Goal: Task Accomplishment & Management: Use online tool/utility

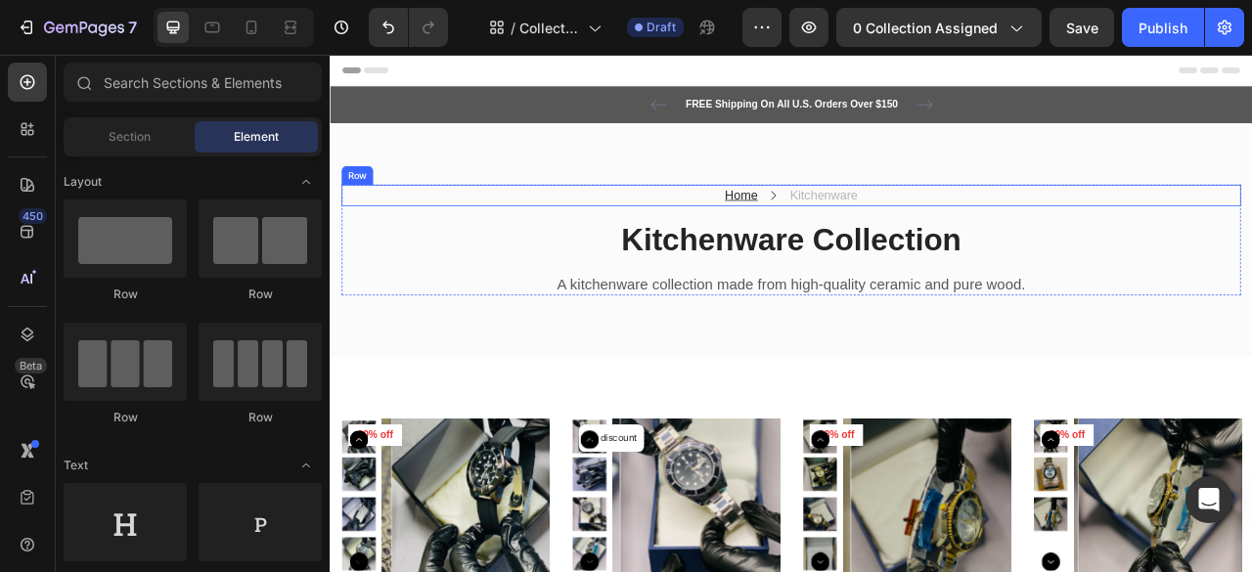
click at [794, 236] on div "Home Text block Icon Kitchenware Text block Row" at bounding box center [916, 233] width 1145 height 27
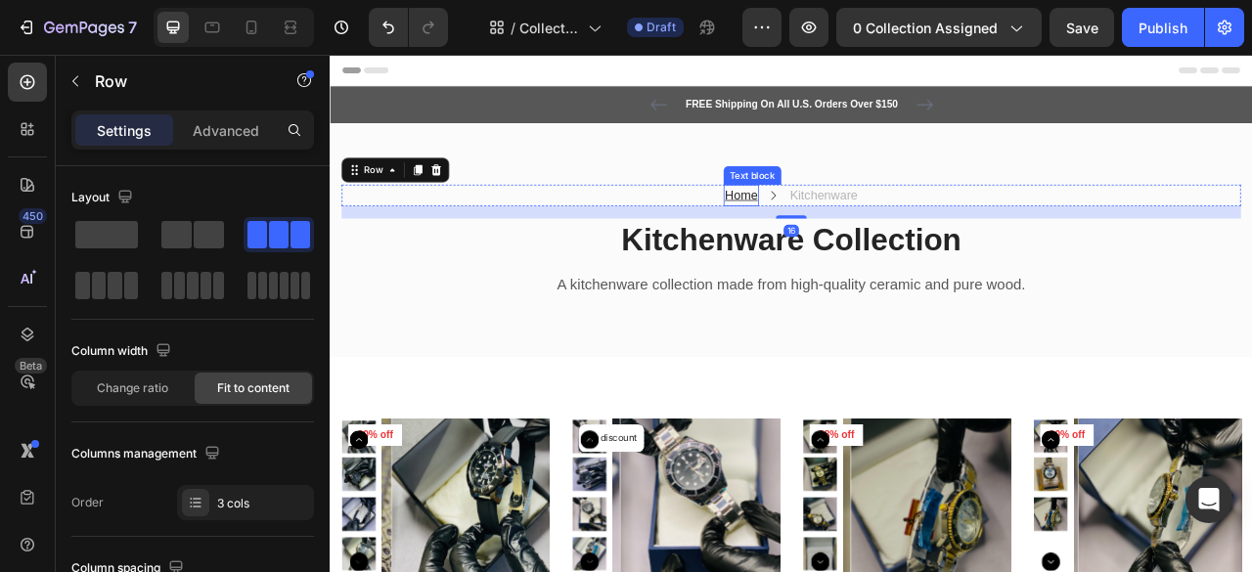
click at [863, 232] on u "Home" at bounding box center [854, 233] width 42 height 17
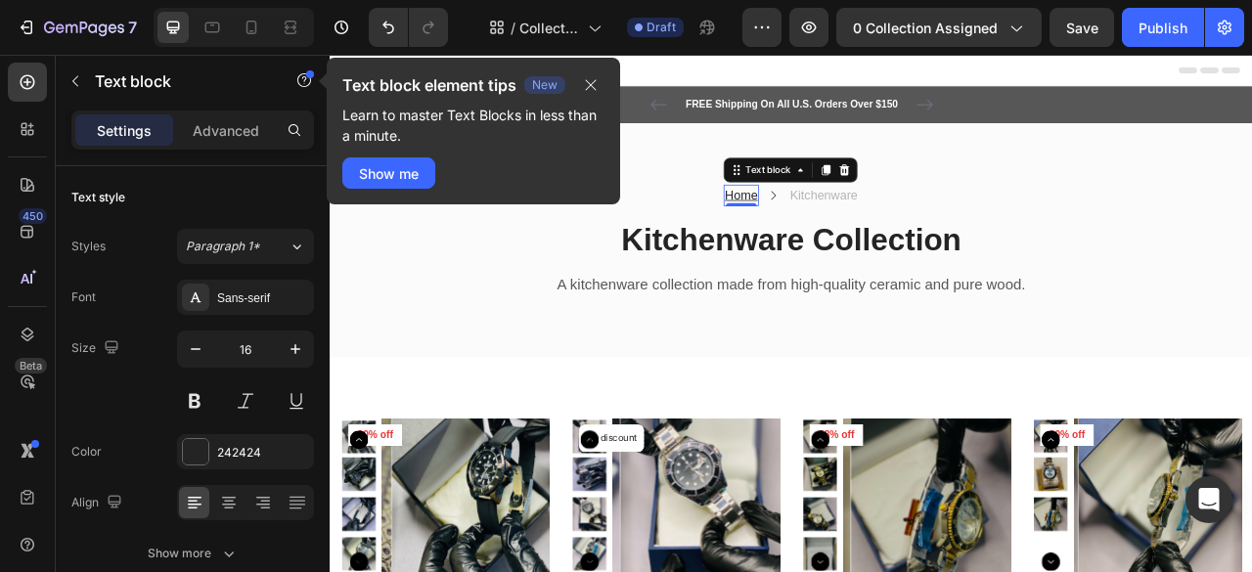
click at [850, 233] on u "Home" at bounding box center [854, 233] width 42 height 17
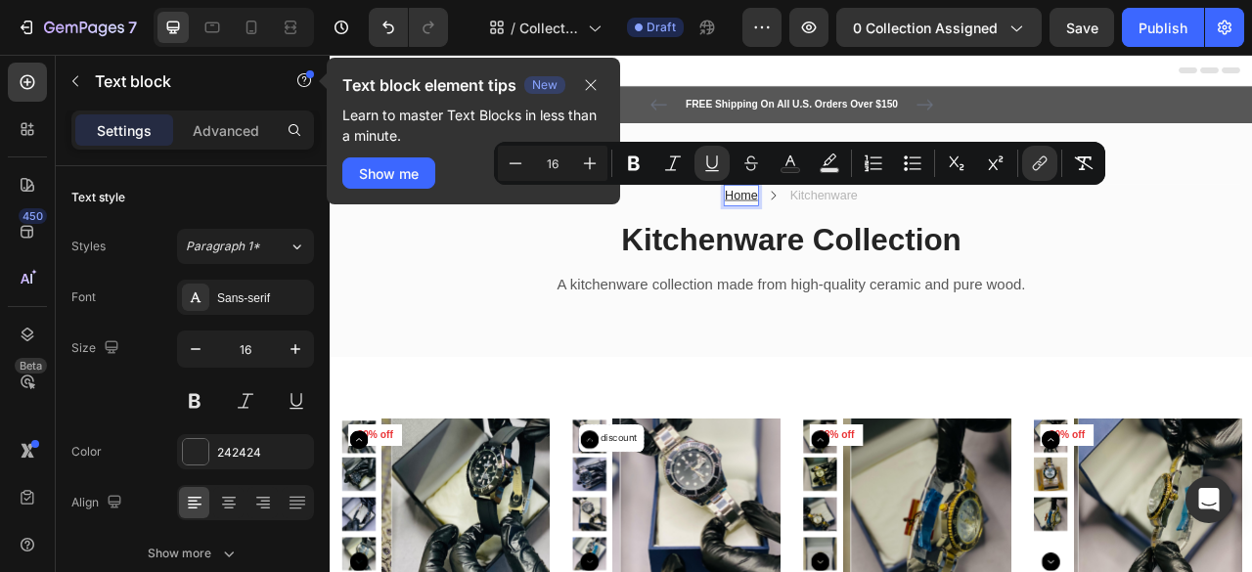
click at [850, 233] on u "Home" at bounding box center [854, 233] width 42 height 17
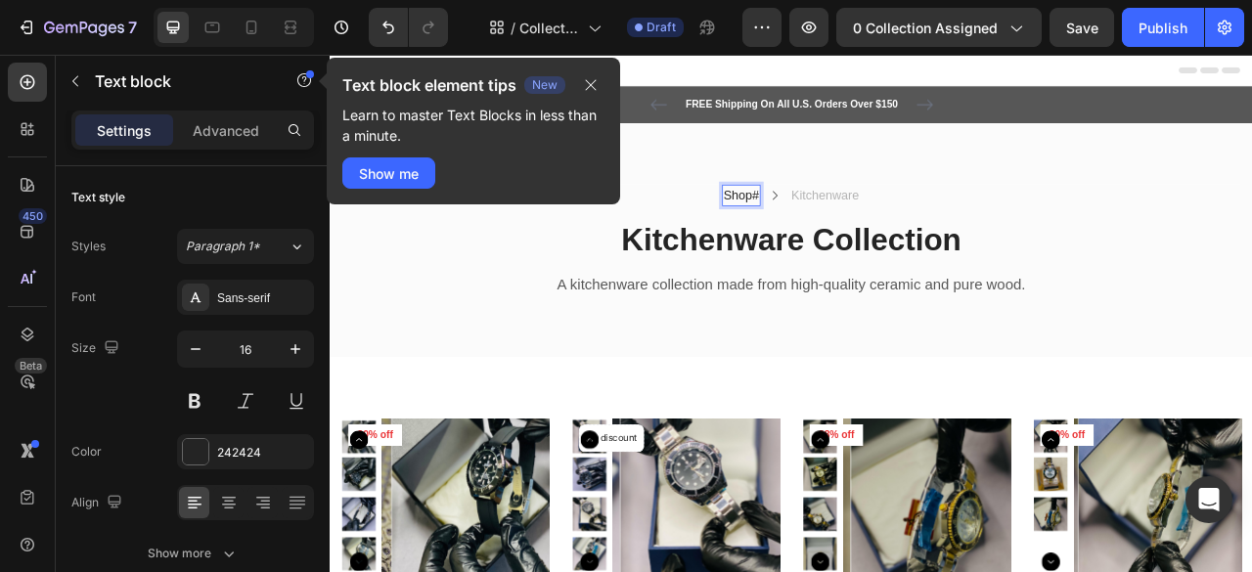
click at [867, 233] on link "#" at bounding box center [871, 233] width 9 height 17
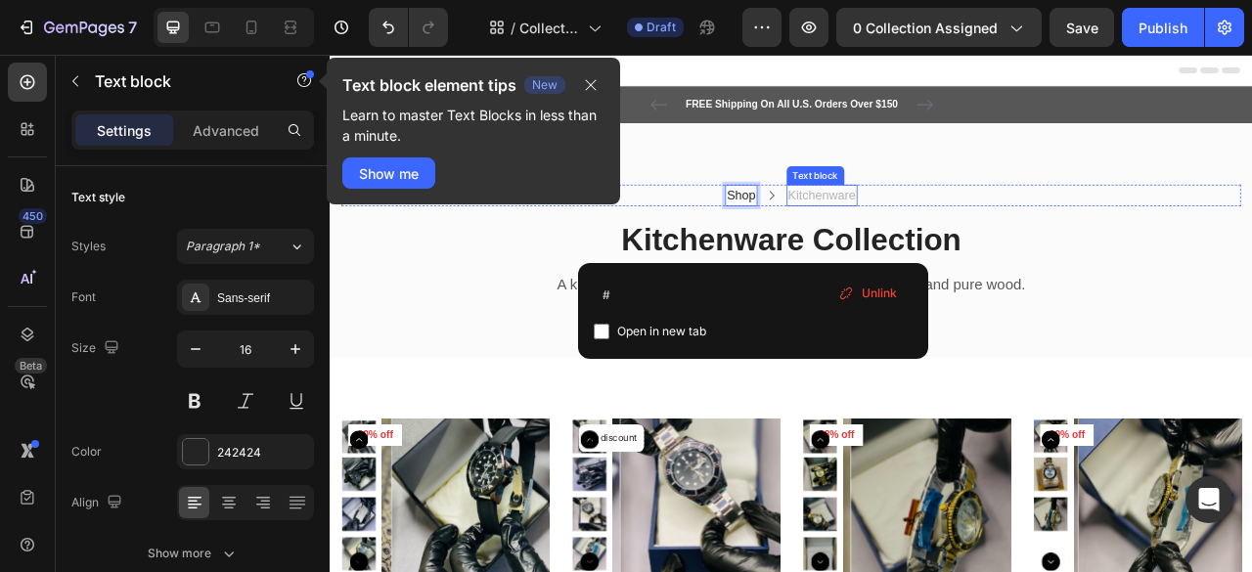
click at [959, 231] on p "Kitchenware" at bounding box center [956, 233] width 86 height 23
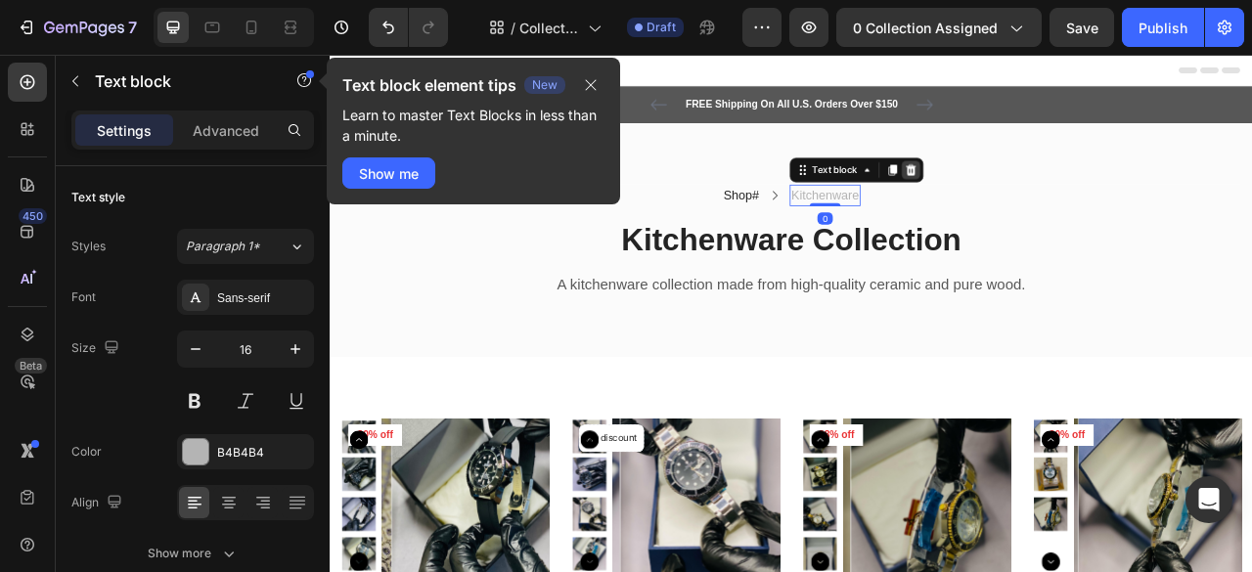
click at [1062, 195] on icon at bounding box center [1069, 202] width 16 height 16
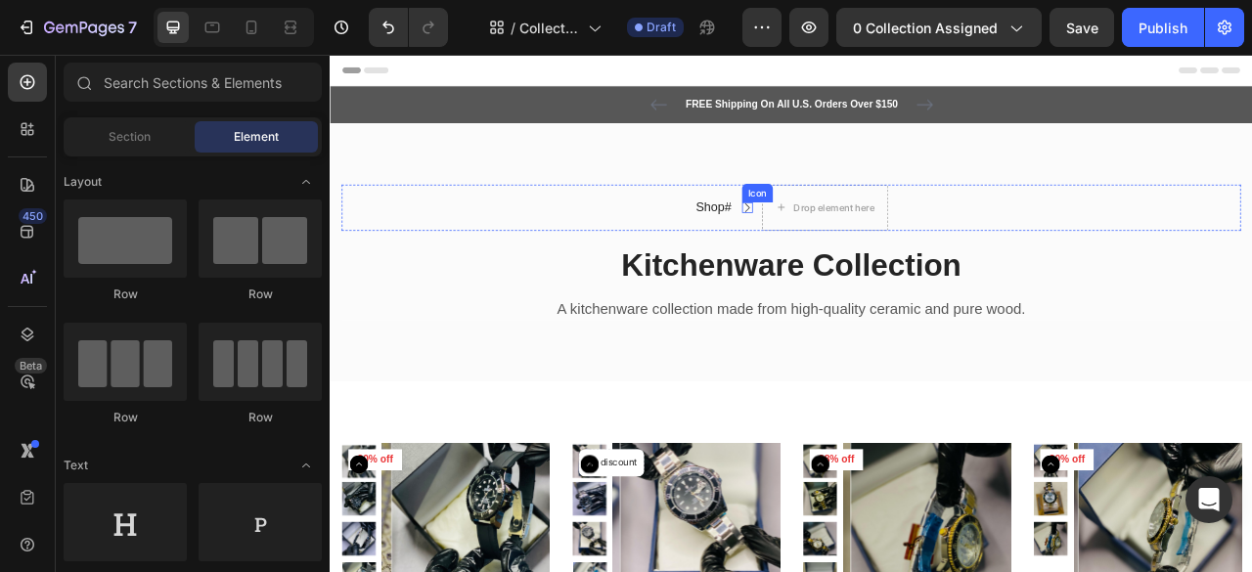
click at [854, 245] on icon at bounding box center [861, 250] width 14 height 14
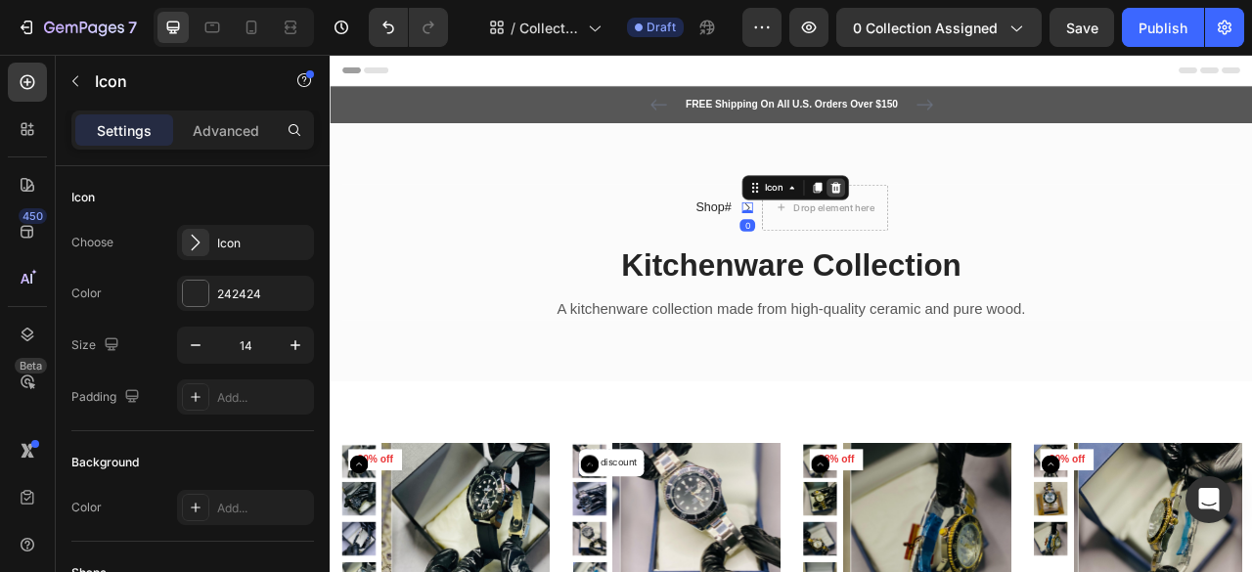
click at [973, 222] on icon at bounding box center [974, 224] width 16 height 16
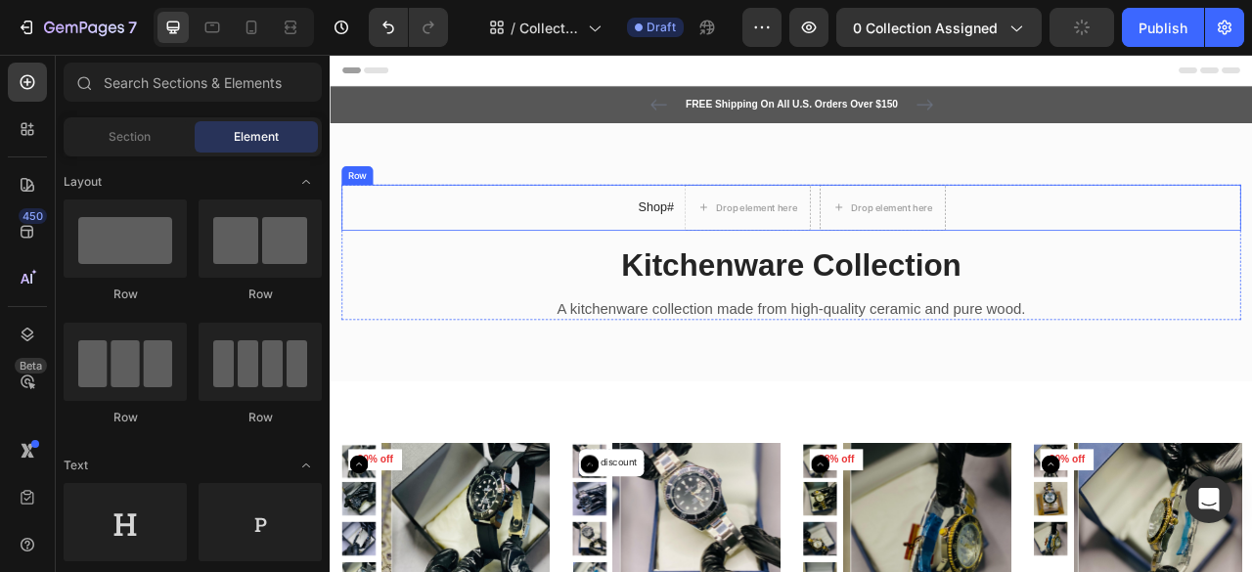
click at [1147, 243] on div "Shop # Text block Drop element here Drop element here Row" at bounding box center [916, 249] width 1145 height 59
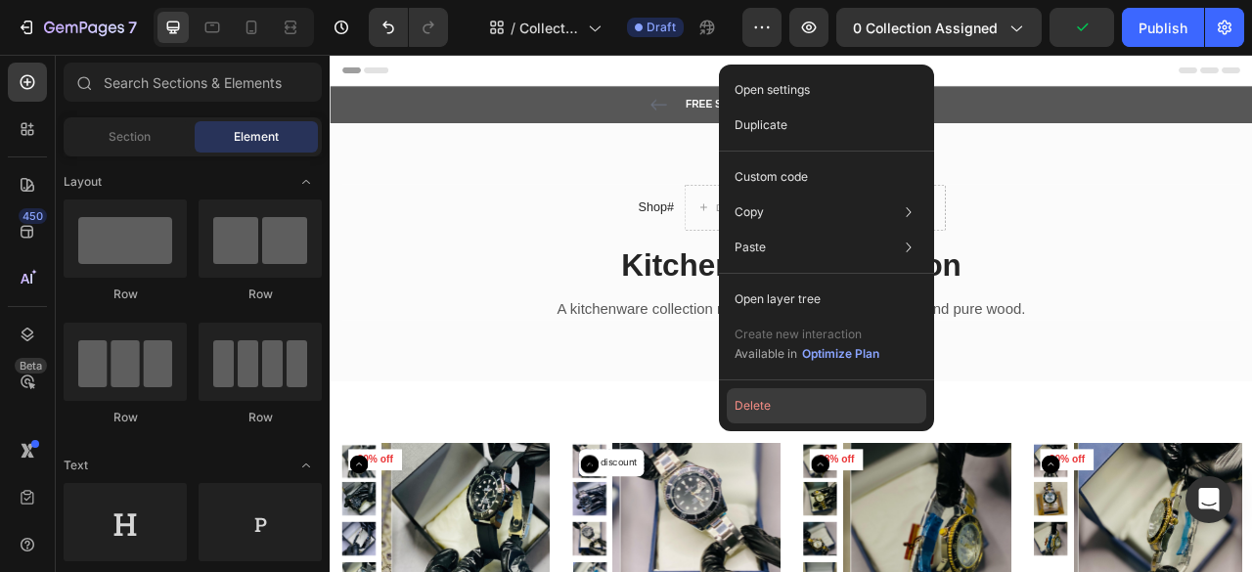
click at [761, 422] on button "Delete" at bounding box center [827, 405] width 200 height 35
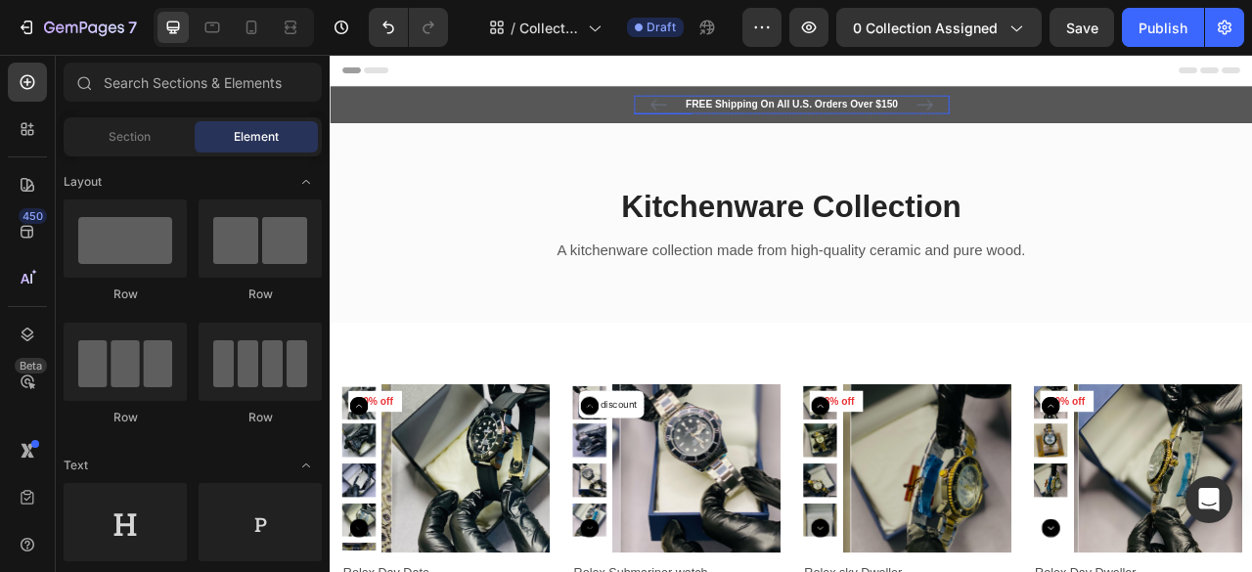
click at [929, 120] on p "FREE Shipping On All U.S. Orders Over $150" at bounding box center [916, 119] width 397 height 20
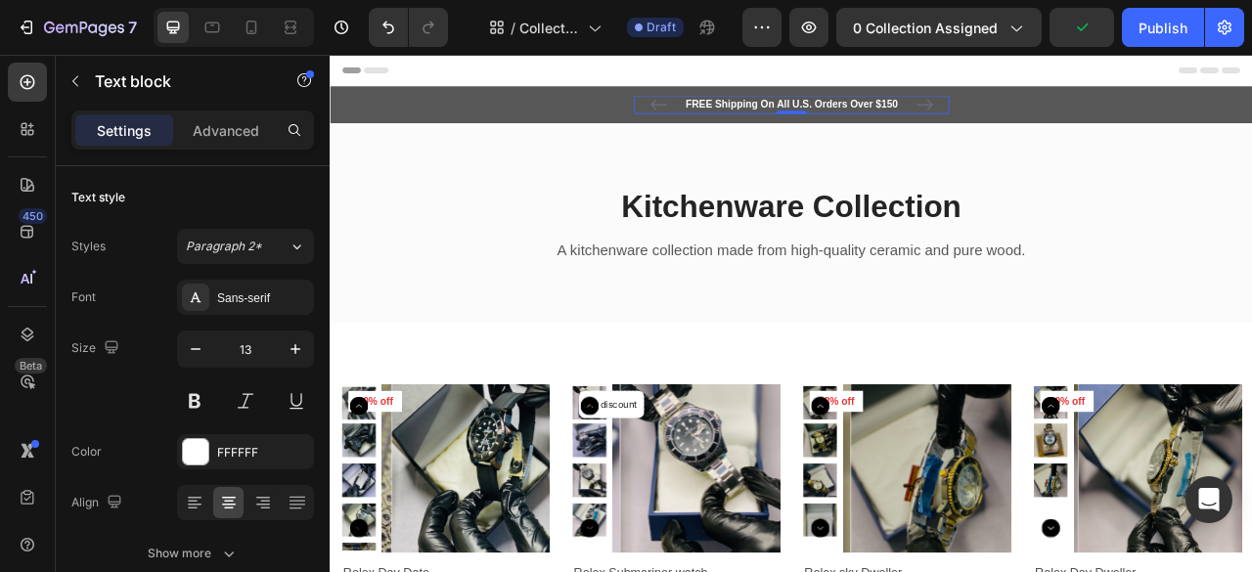
click at [1043, 116] on p "FREE Shipping On All U.S. Orders Over $150" at bounding box center [916, 119] width 397 height 20
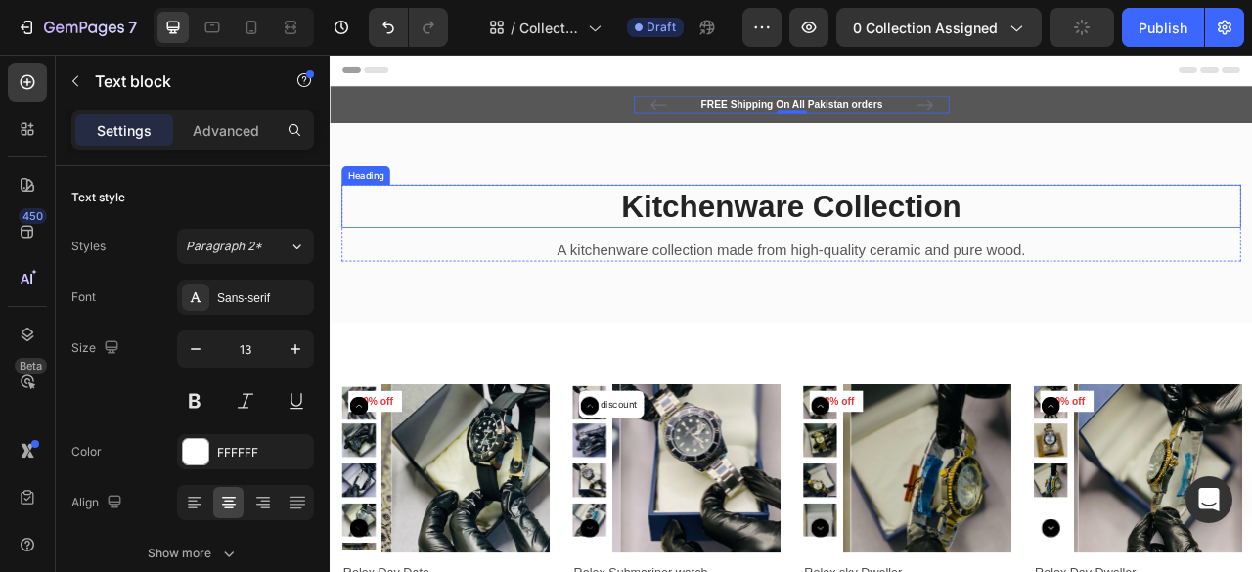
click at [754, 244] on p "Kitchenware Collection" at bounding box center [916, 247] width 1141 height 51
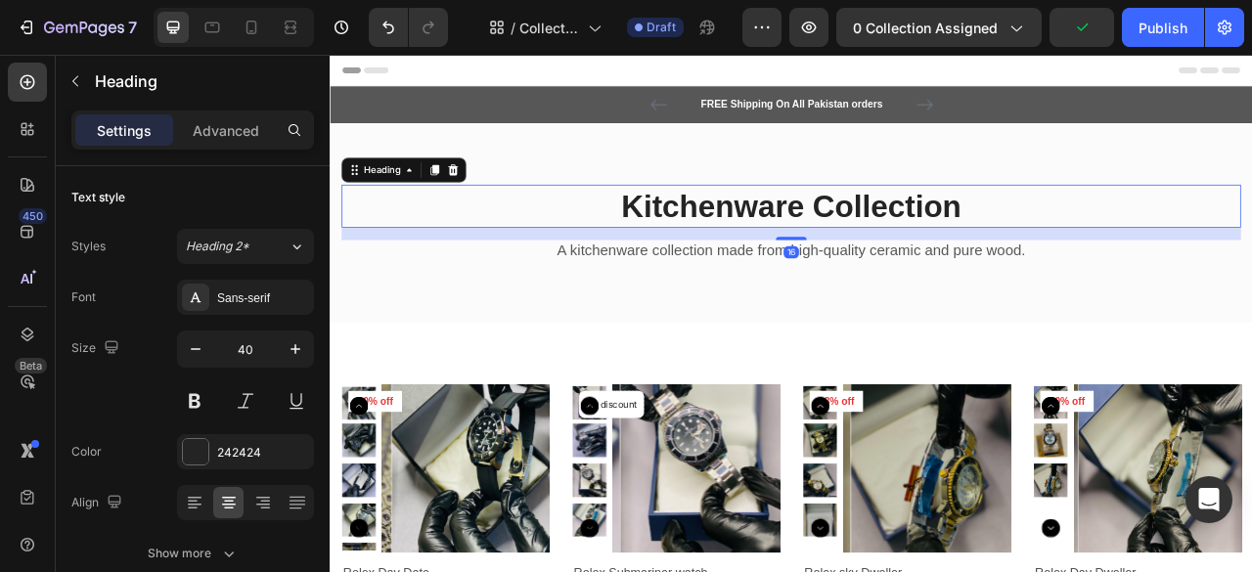
click at [935, 248] on p "Kitchenware Collection" at bounding box center [916, 247] width 1141 height 51
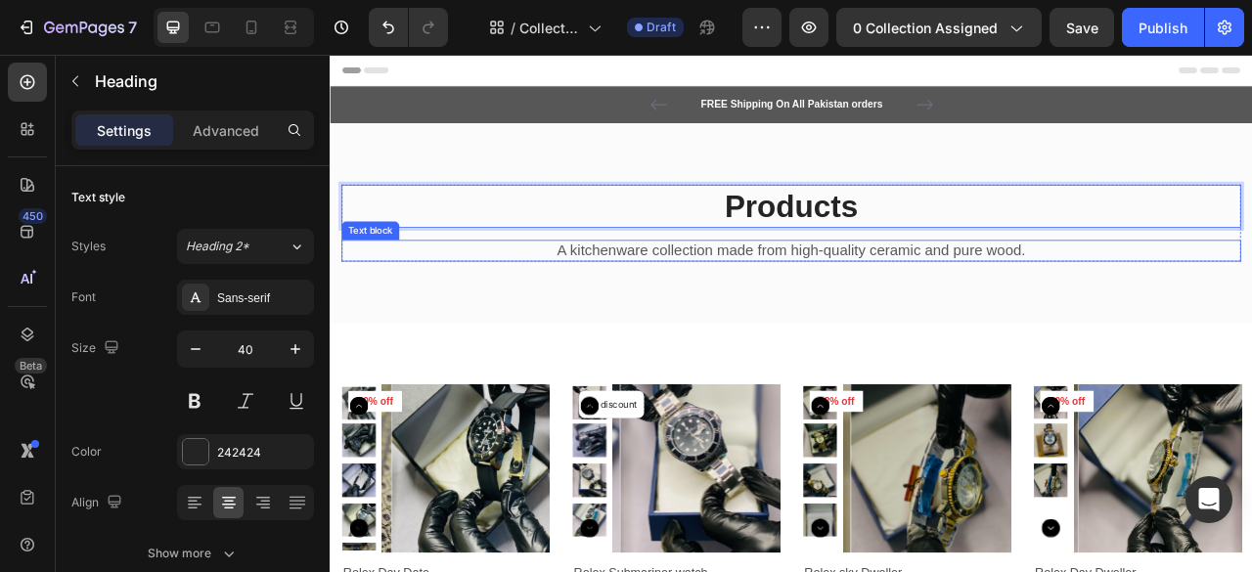
click at [932, 299] on p "A kitchenware collection made from high-quality ceramic and pure wood." at bounding box center [916, 305] width 1141 height 24
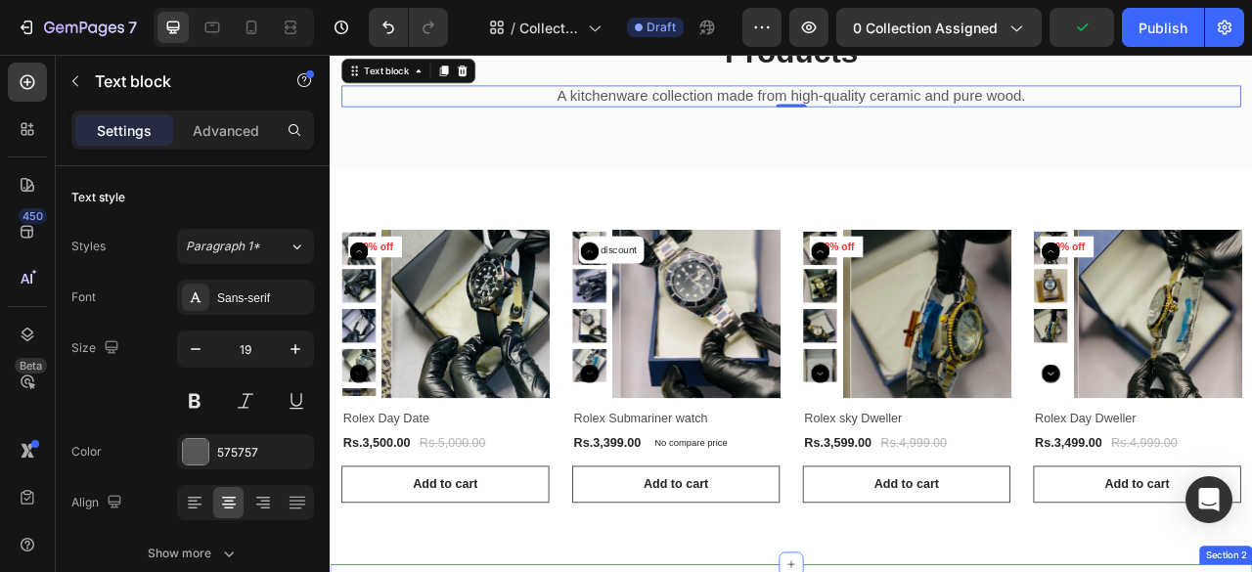
scroll to position [121, 0]
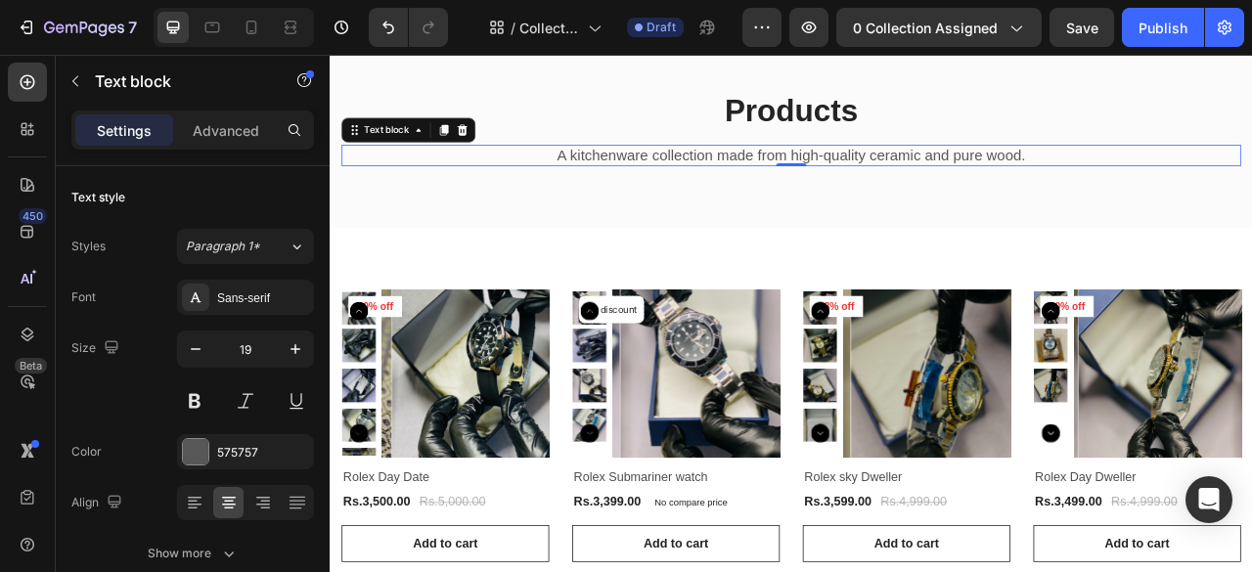
click at [1001, 182] on p "A kitchenware collection made from high-quality ceramic and pure wood." at bounding box center [916, 183] width 1141 height 24
click at [1213, 177] on p "A kitchenware collection made from high-quality ceramic and pure wood." at bounding box center [916, 183] width 1141 height 24
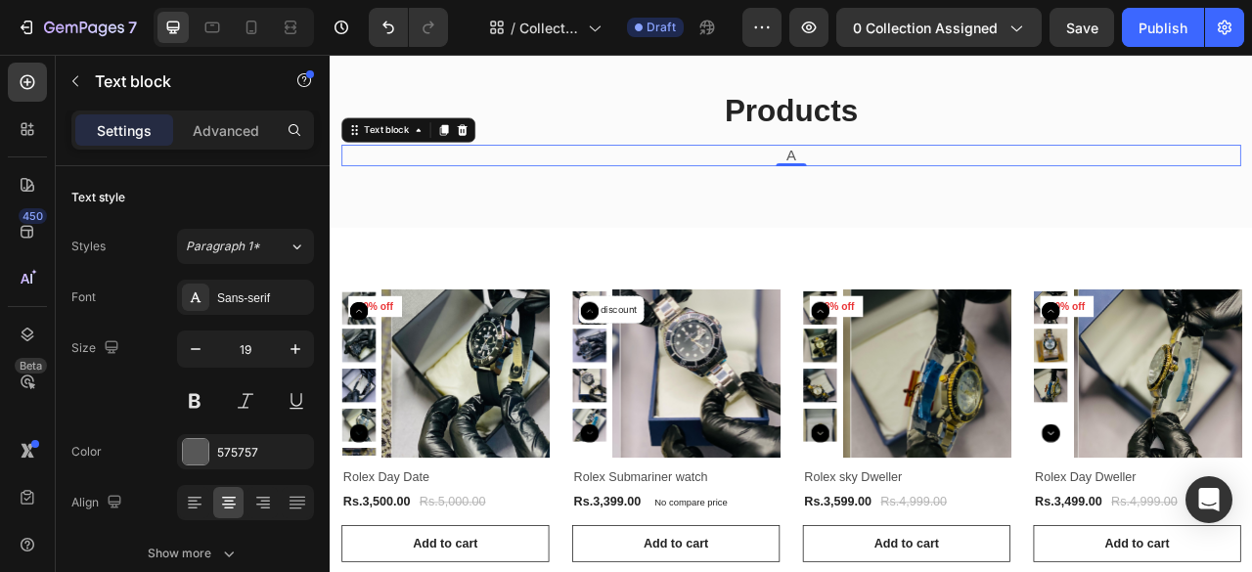
click at [1213, 177] on p "A" at bounding box center [916, 183] width 1141 height 24
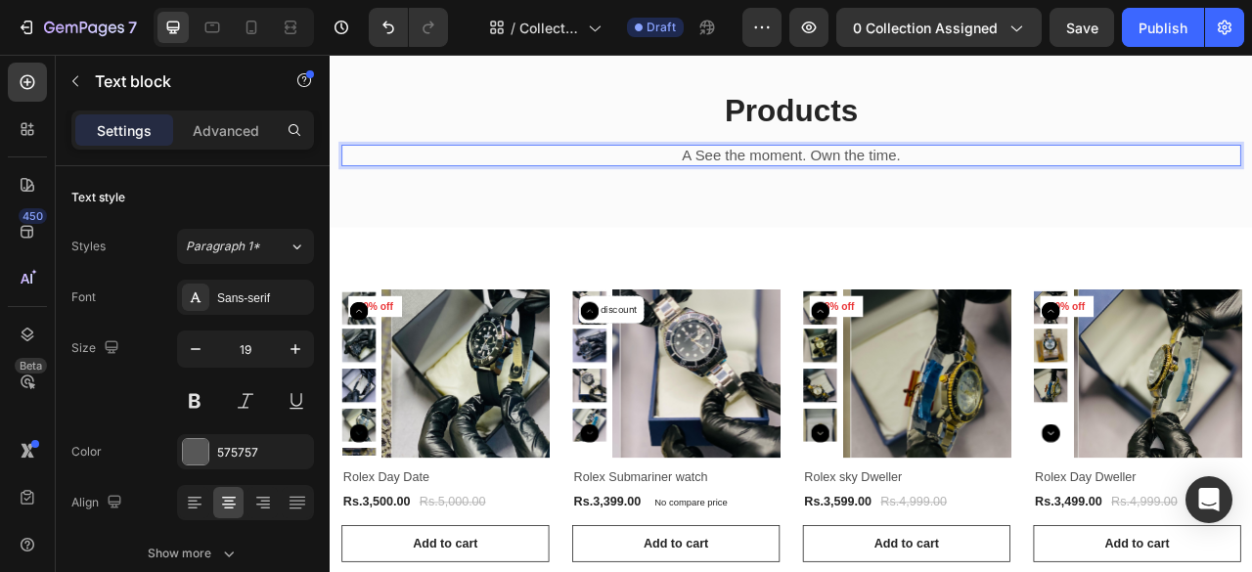
click at [779, 179] on p "A See the moment. Own the time." at bounding box center [916, 183] width 1141 height 24
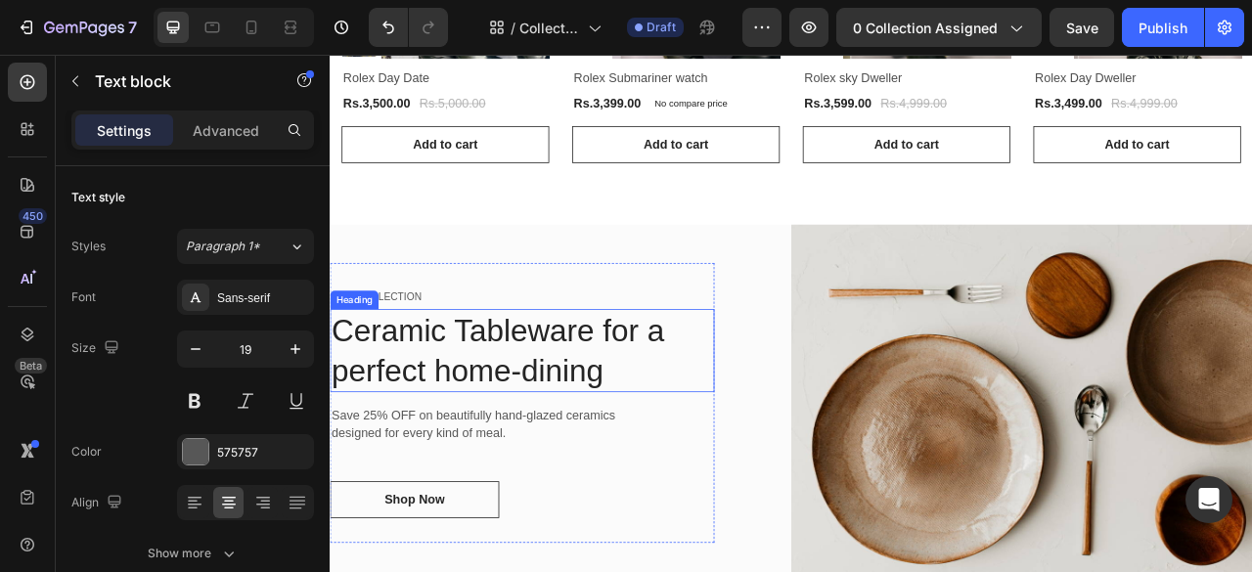
scroll to position [642, 0]
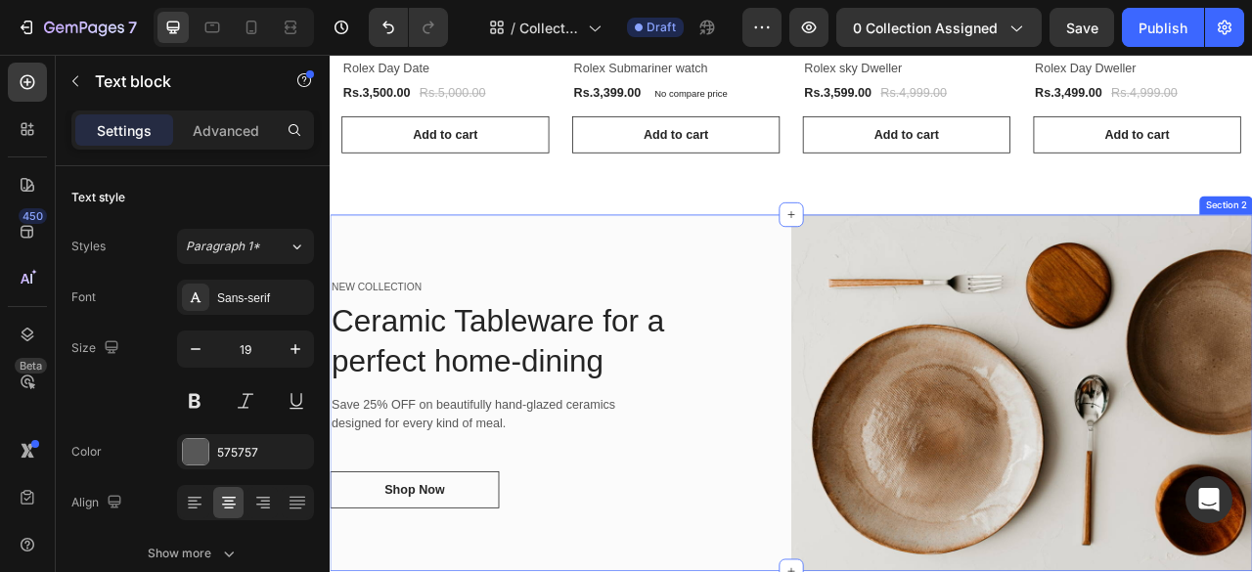
click at [600, 283] on div "NEW COLLECTION Text block Ceramic Tableware for a perfect home-dining Heading S…" at bounding box center [623, 485] width 587 height 454
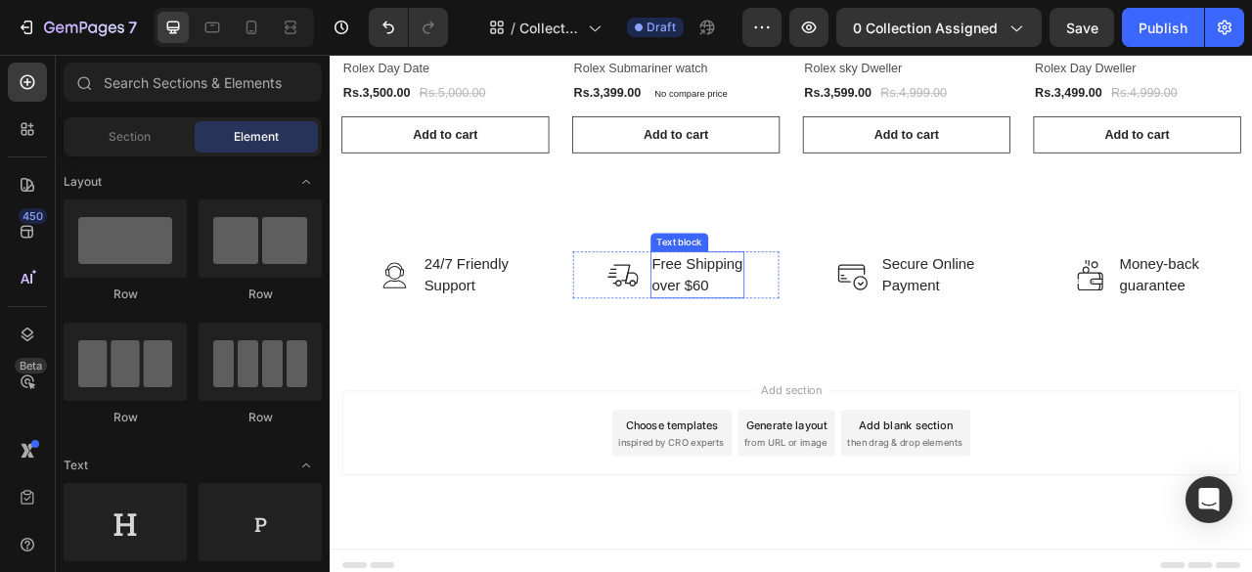
click at [814, 356] on p "Free Shipping over $60" at bounding box center [797, 335] width 115 height 56
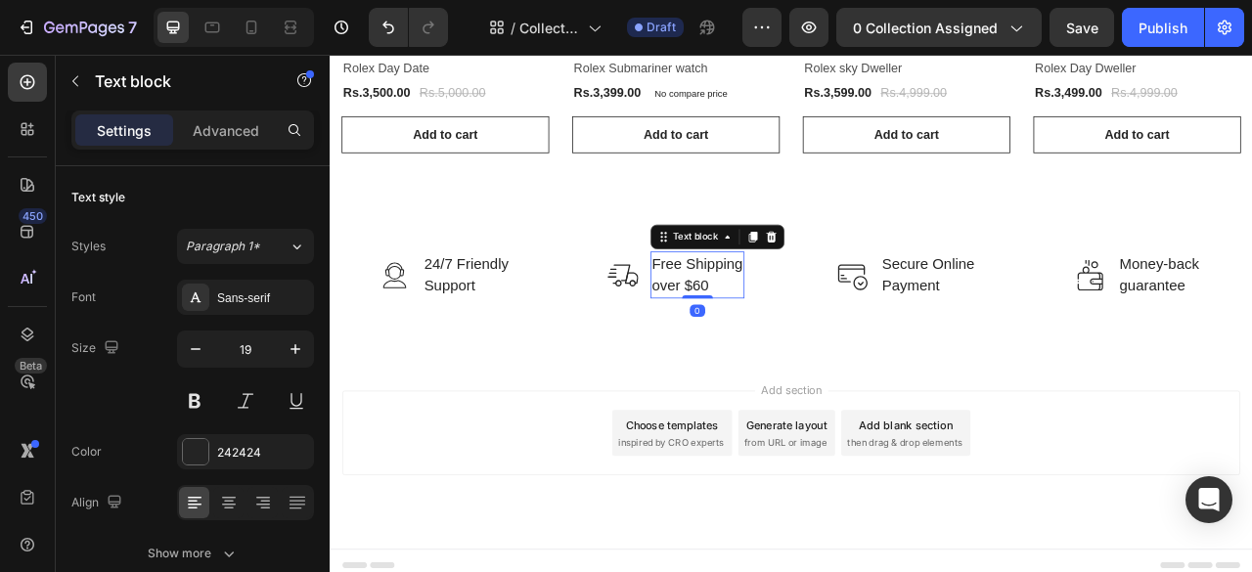
click at [814, 356] on p "Free Shipping over $60" at bounding box center [797, 335] width 115 height 56
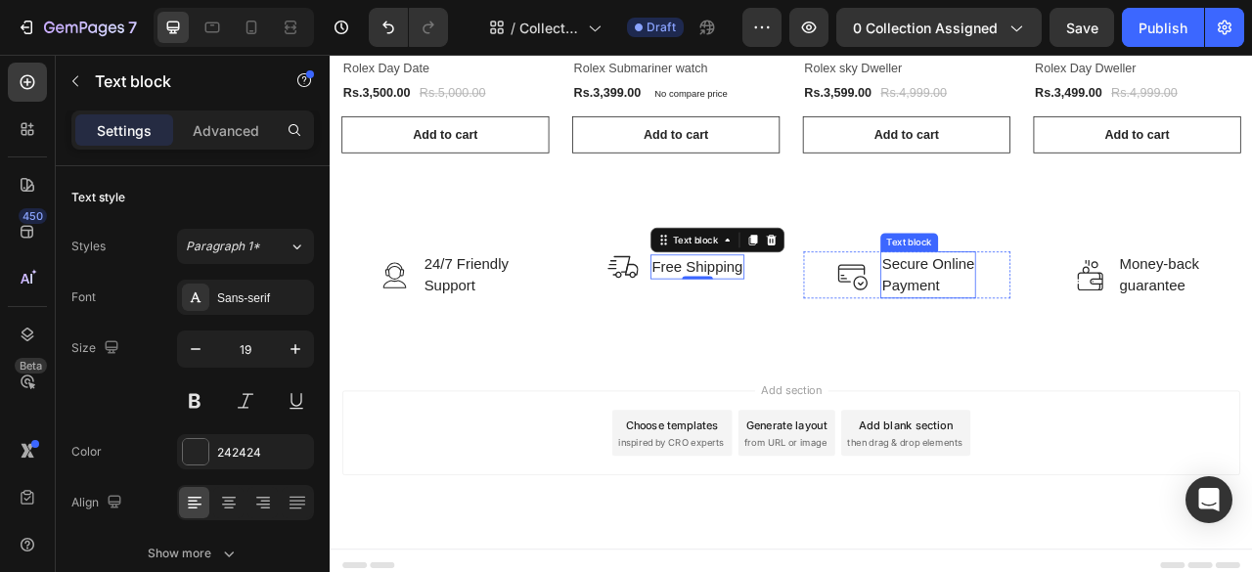
click at [1125, 352] on p "Secure Online Payment" at bounding box center [1090, 335] width 117 height 56
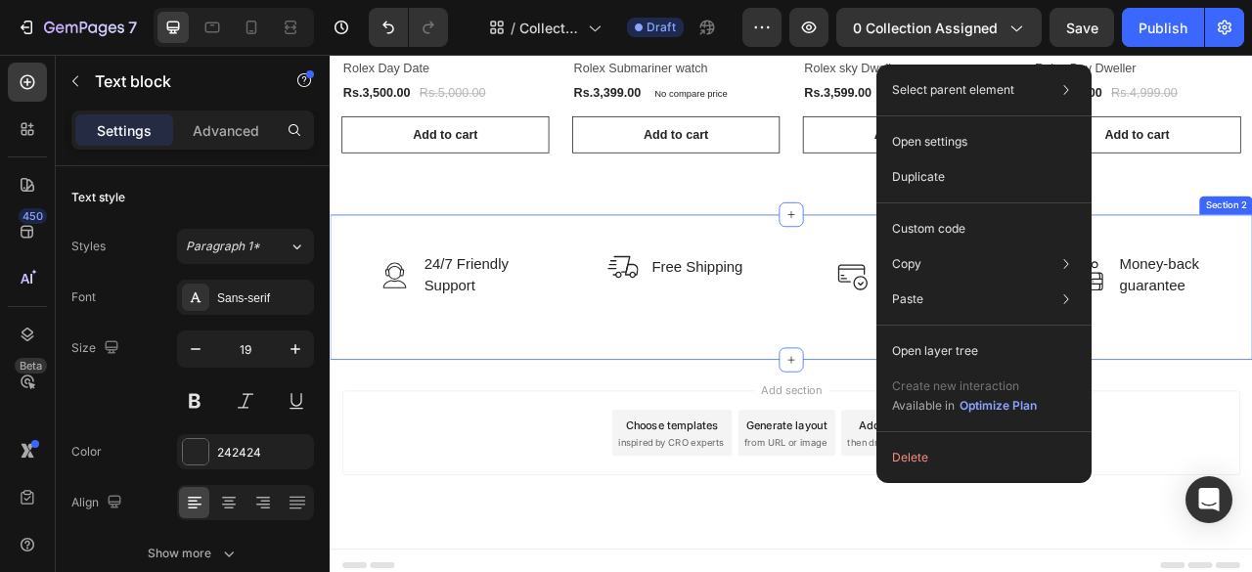
click at [1251, 299] on div "Image 24/7 Friendly Support Text block Row Image Free Shipping Text block Row I…" at bounding box center [917, 350] width 1174 height 185
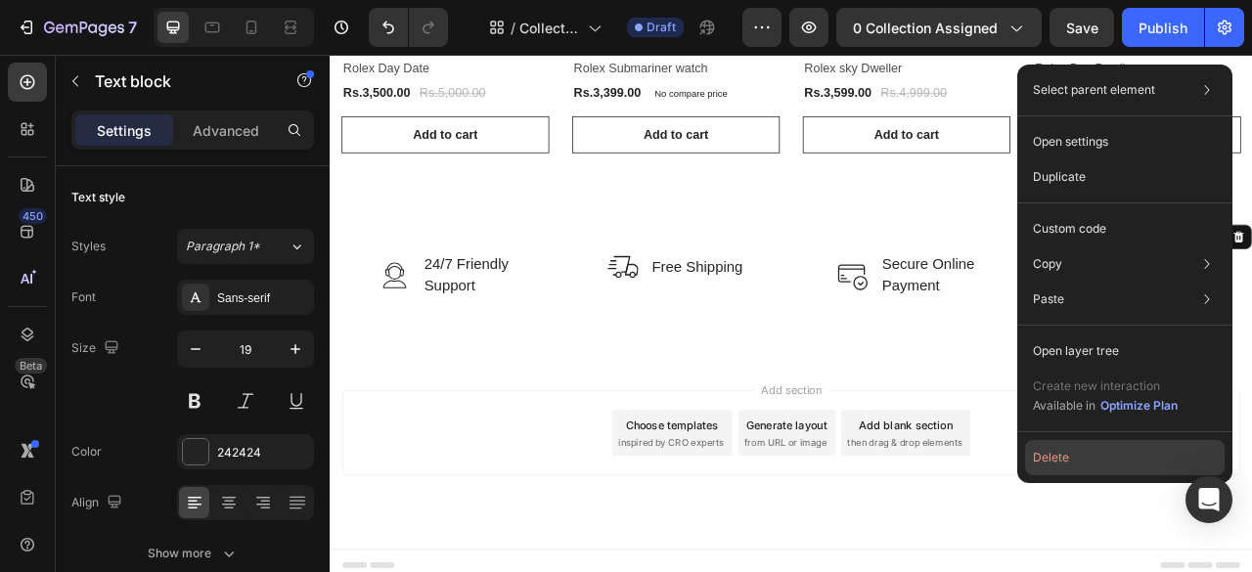
click at [1086, 447] on button "Delete" at bounding box center [1125, 457] width 200 height 35
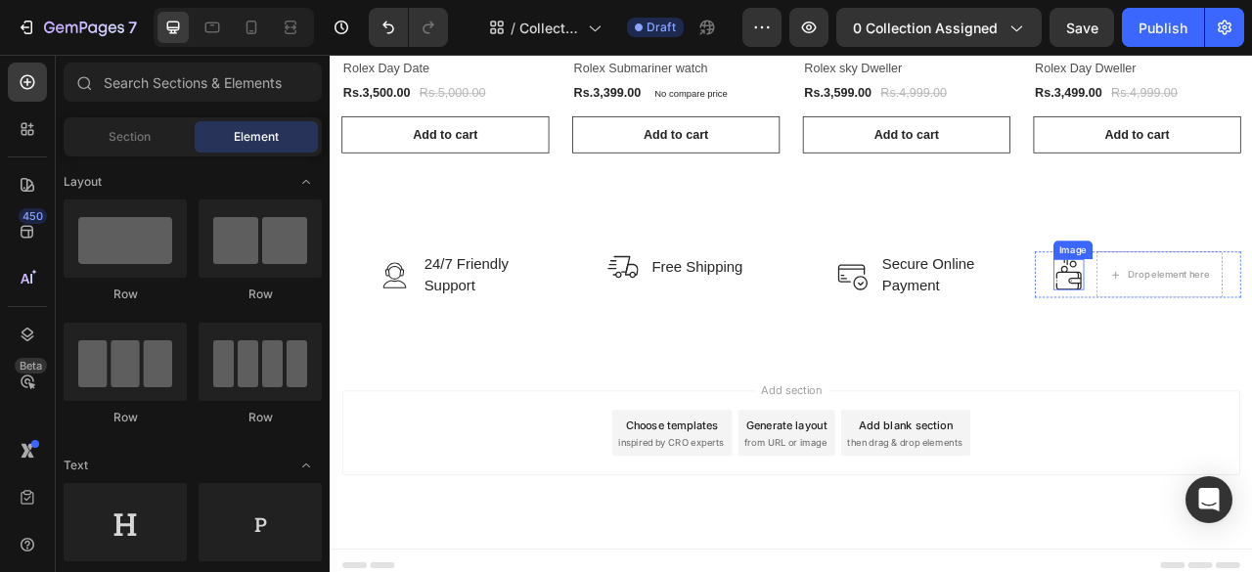
click at [1251, 341] on img at bounding box center [1269, 334] width 39 height 39
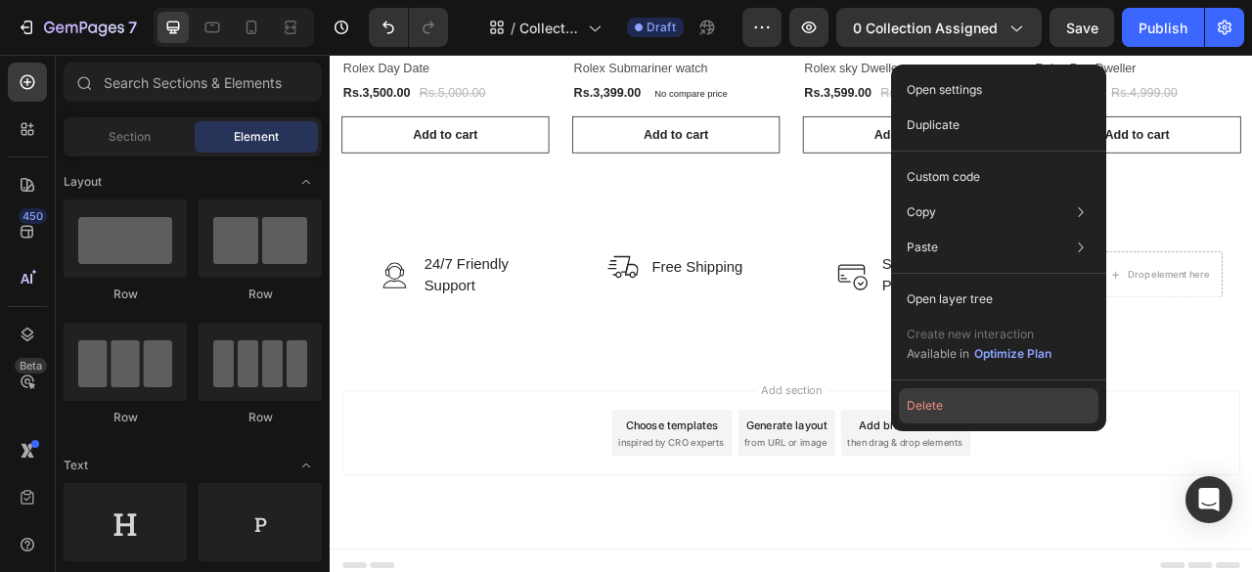
click at [988, 406] on button "Delete" at bounding box center [999, 405] width 200 height 35
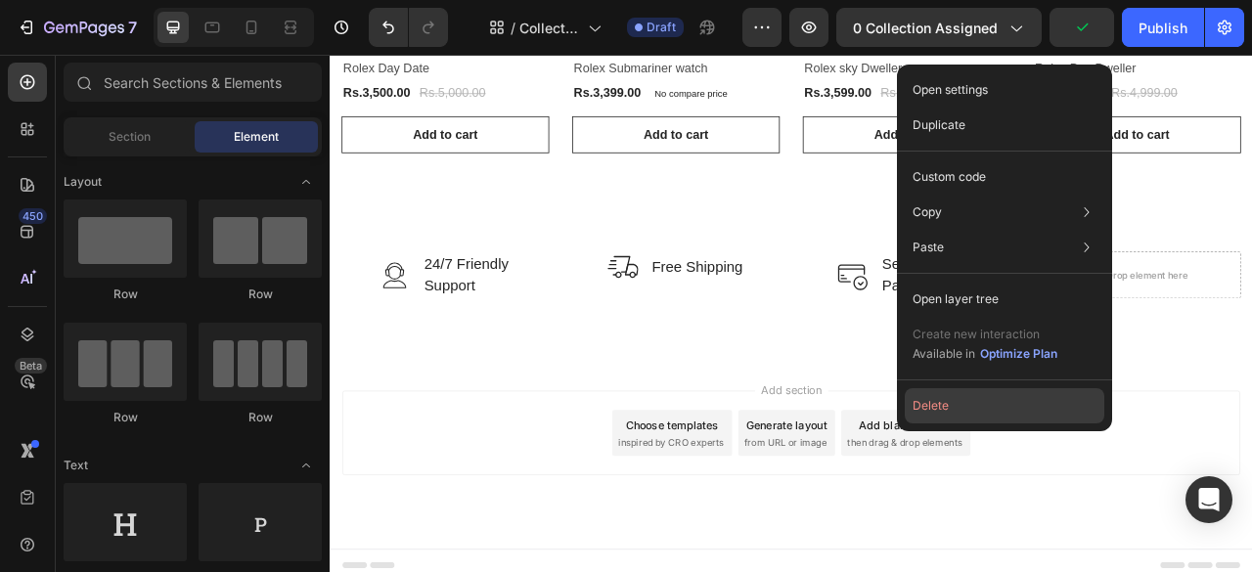
click at [955, 410] on button "Delete" at bounding box center [1005, 405] width 200 height 35
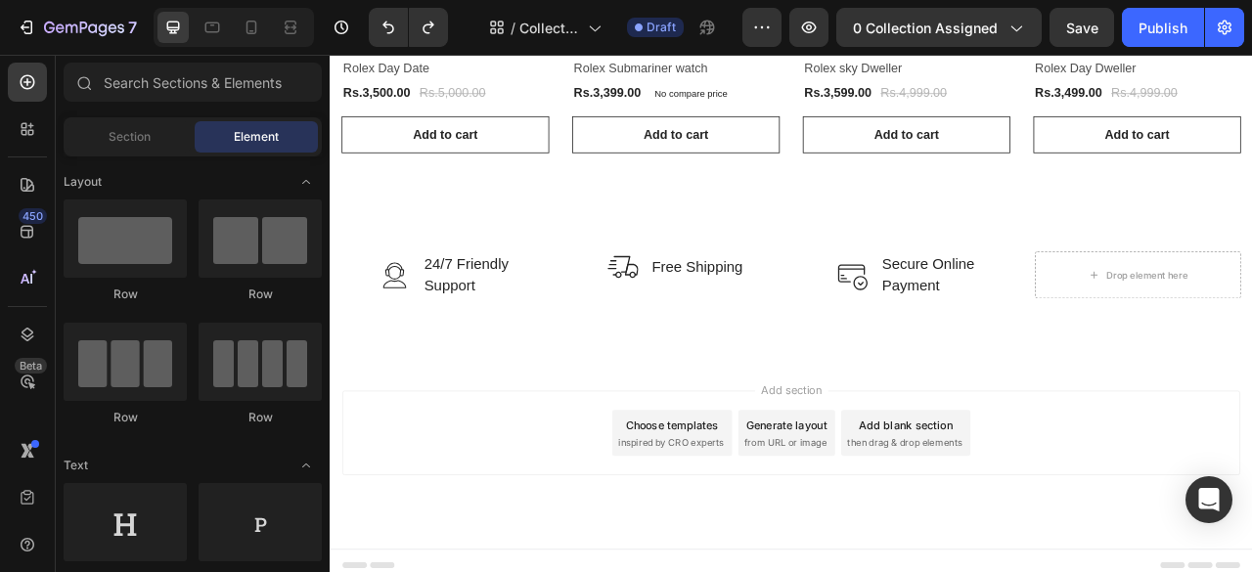
click at [1164, 458] on div "Add section Choose templates inspired by CRO experts Generate layout from URL o…" at bounding box center [917, 563] width 1174 height 241
click at [1049, 355] on p "Secure Online Payment" at bounding box center [1090, 335] width 117 height 56
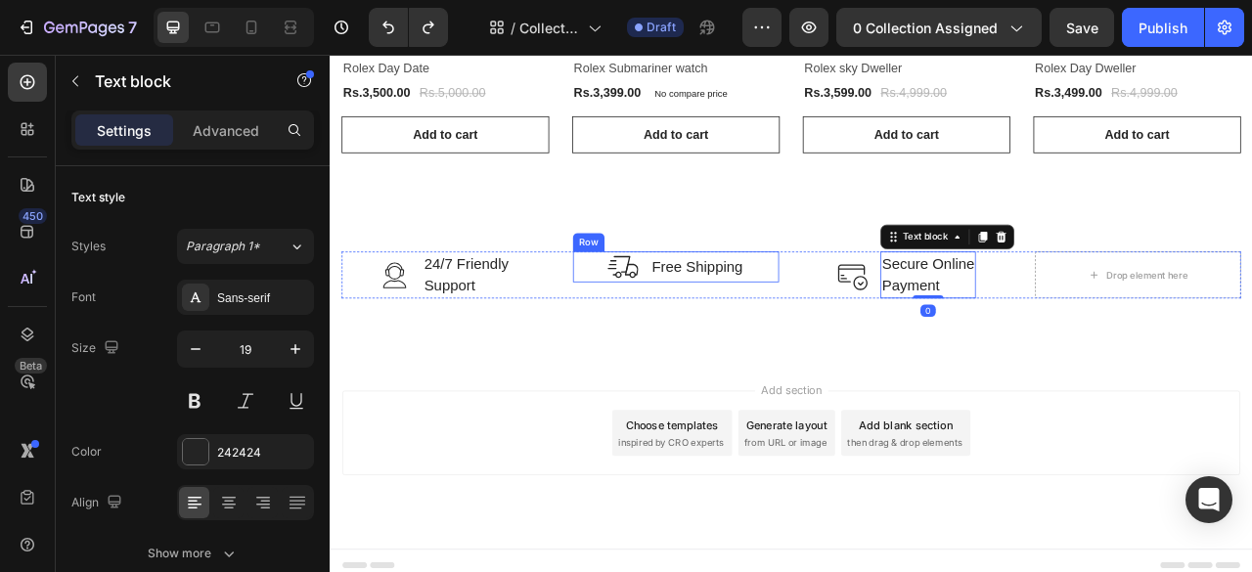
click at [644, 340] on div "Image Free Shipping Text block Row" at bounding box center [770, 324] width 263 height 39
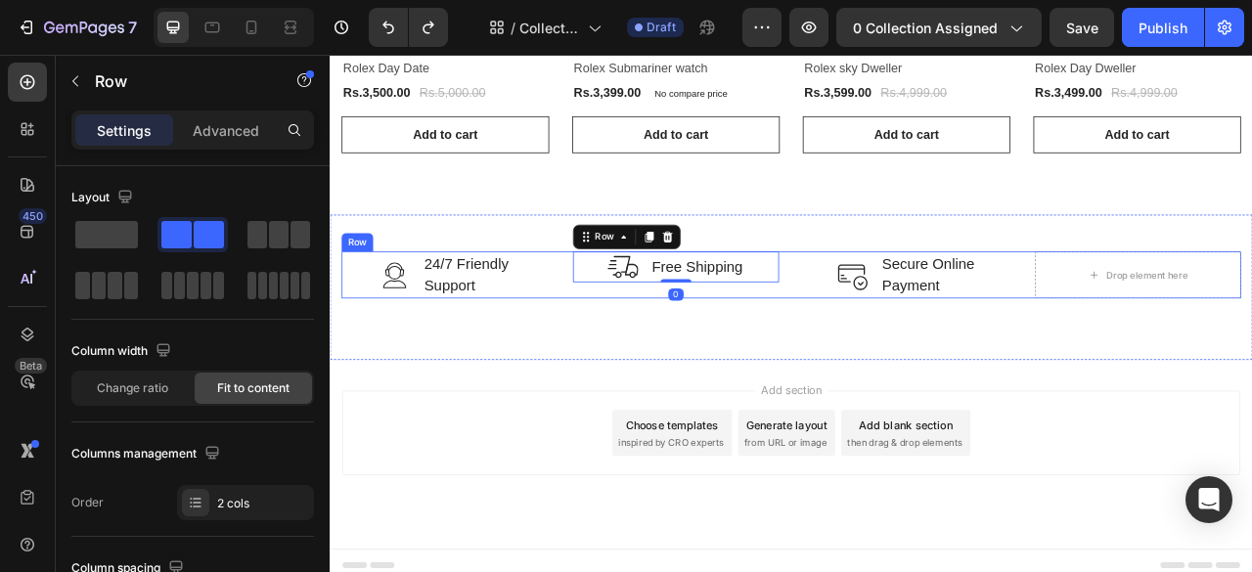
click at [607, 340] on div "Image 24/7 Friendly Support Text block Row Image Free Shipping Text block Row 0…" at bounding box center [916, 335] width 1145 height 60
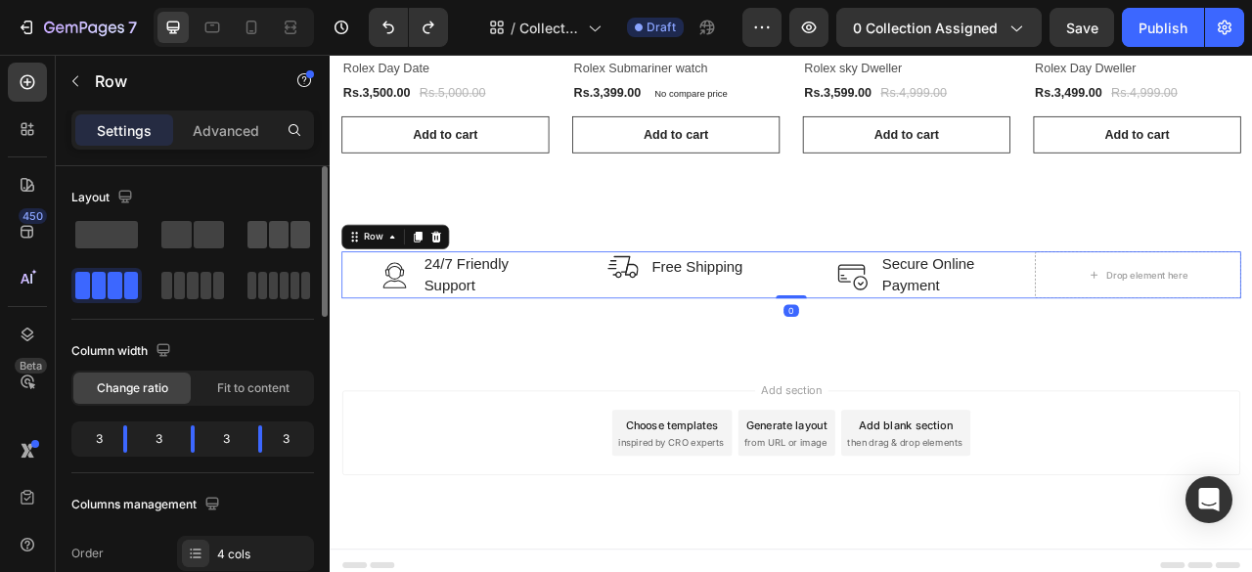
click at [263, 234] on span at bounding box center [258, 234] width 20 height 27
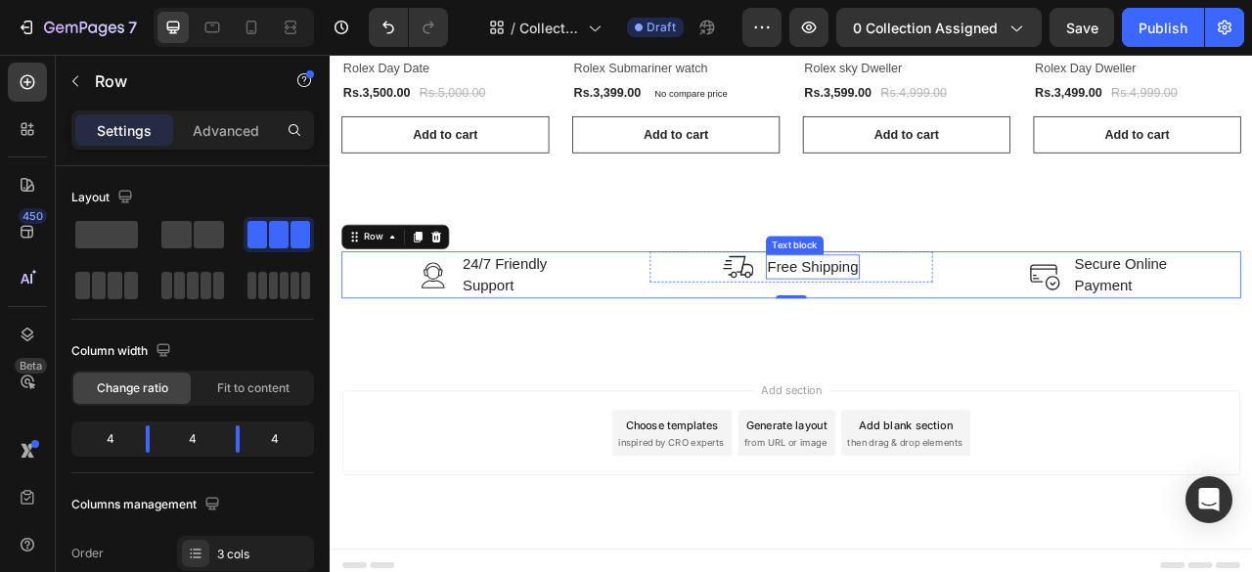
click at [953, 318] on p "Free Shipping" at bounding box center [943, 325] width 115 height 28
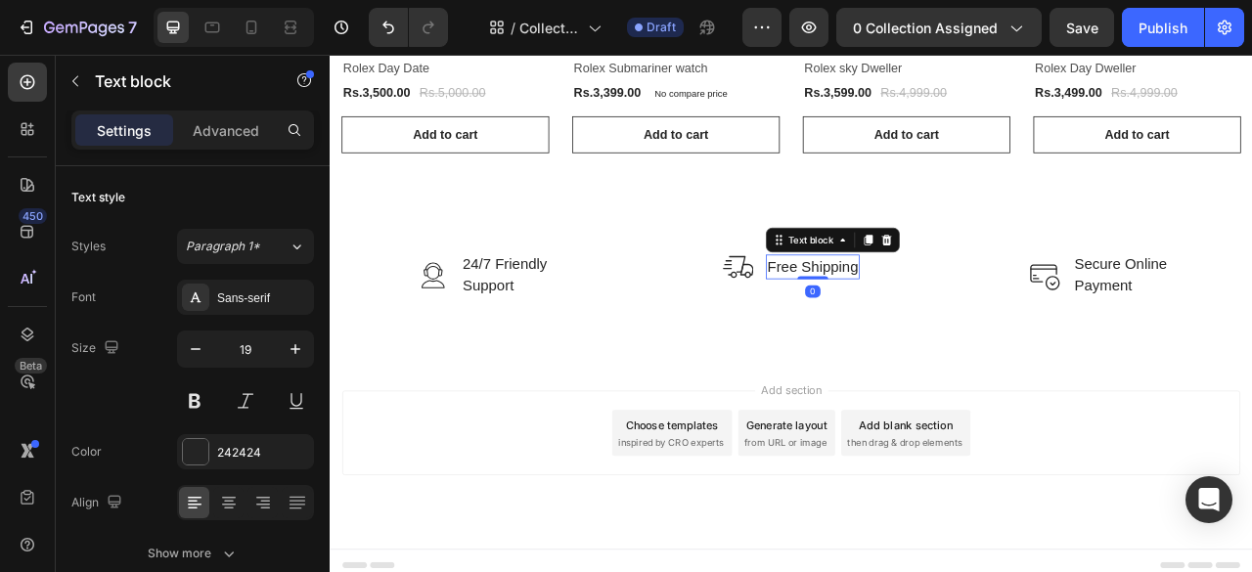
click at [923, 325] on p "Free Shipping" at bounding box center [943, 325] width 115 height 28
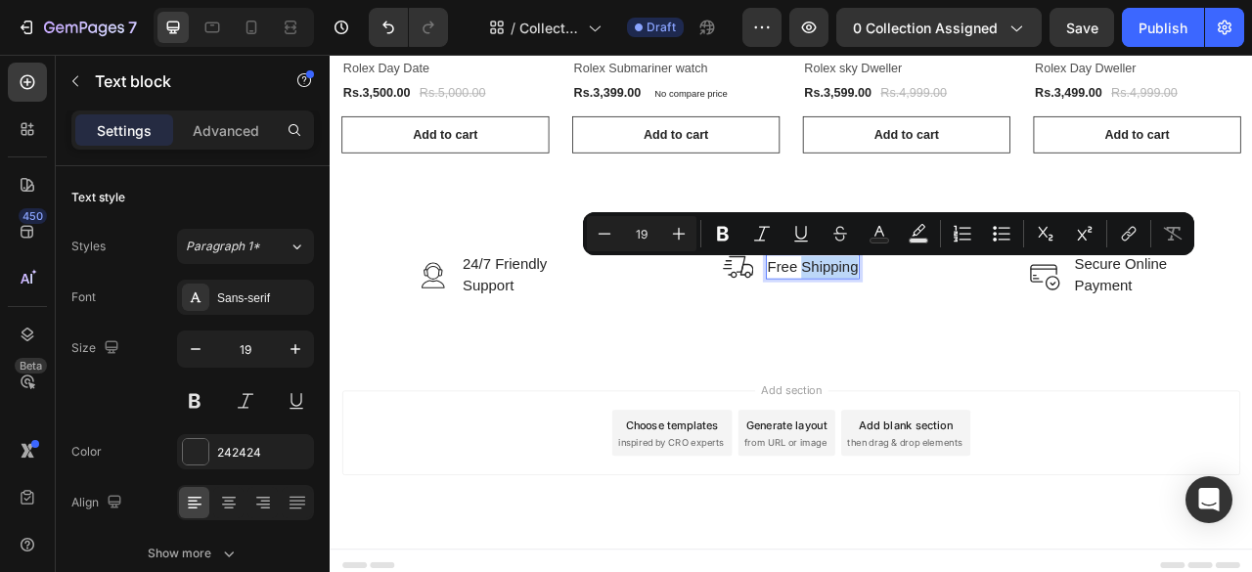
click at [923, 325] on p "Free Shipping" at bounding box center [943, 325] width 115 height 28
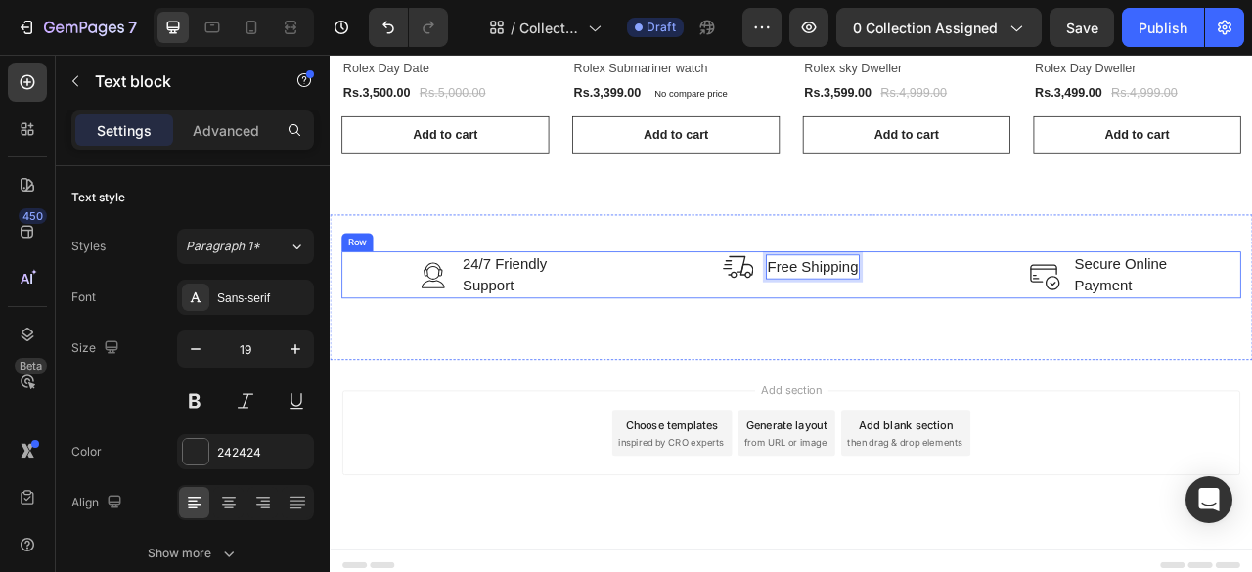
scroll to position [638, 0]
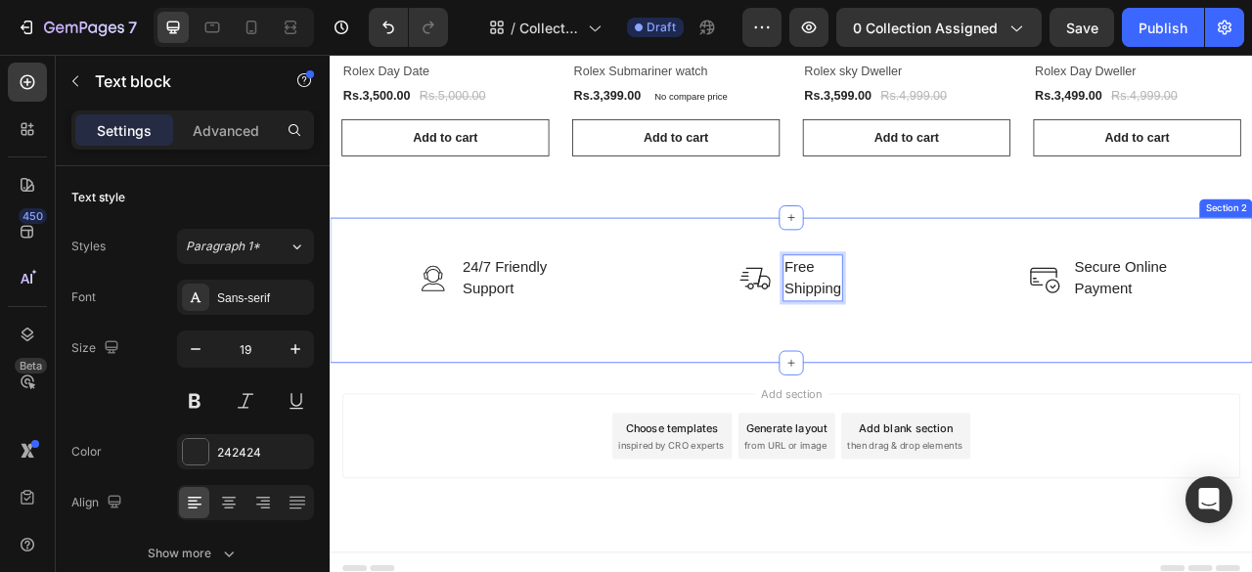
click at [884, 407] on div "Image 24/7 Friendly Support Text block Row Image Free Shipping Text block 0 Row…" at bounding box center [917, 354] width 1174 height 185
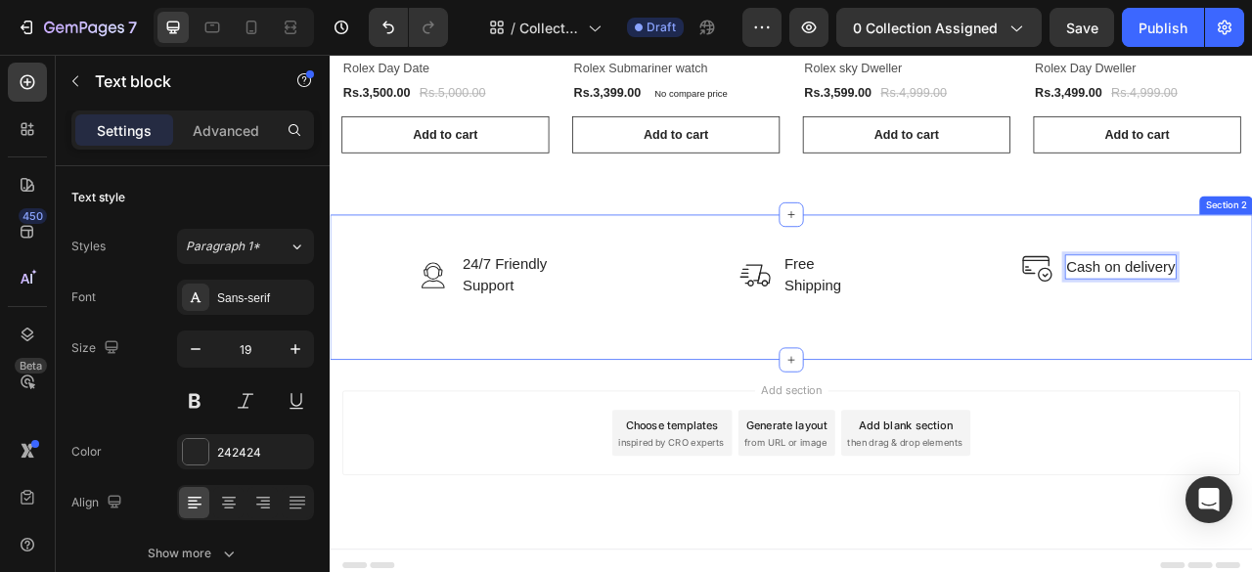
click at [1251, 417] on div "Image 24/7 Friendly Support Text block Row Image Free Shipping Text block Row I…" at bounding box center [917, 350] width 1174 height 185
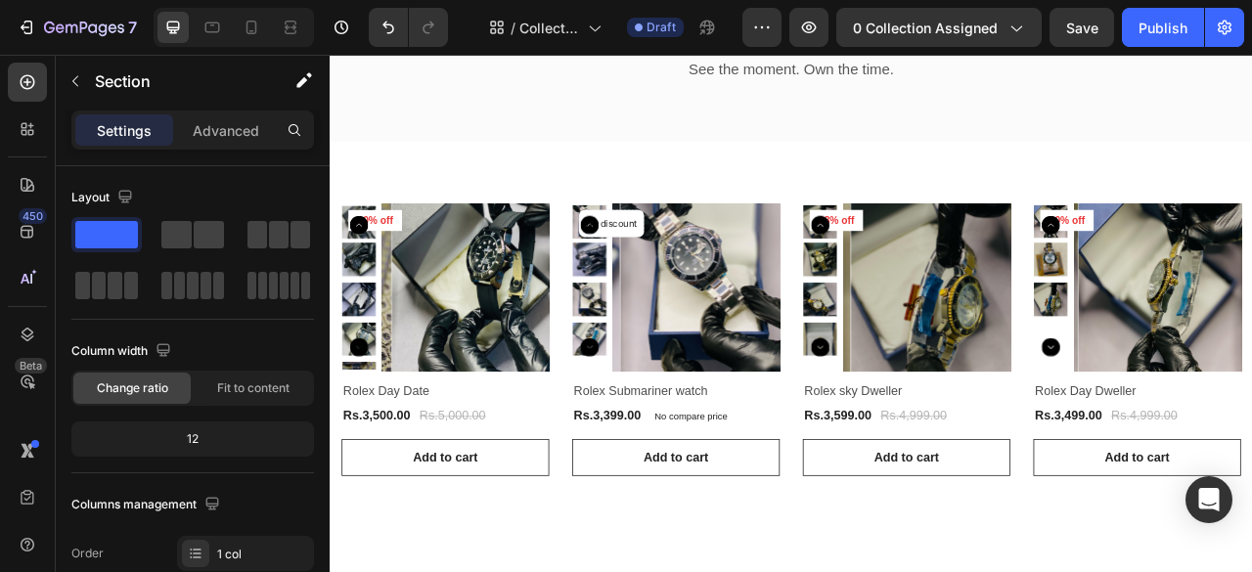
scroll to position [229, 0]
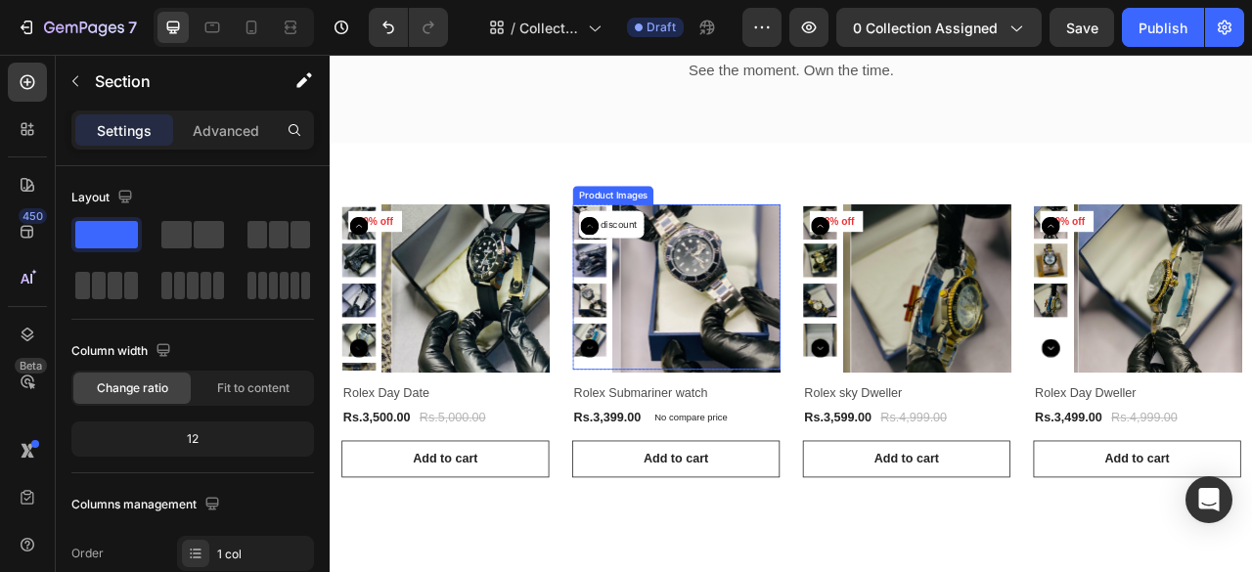
click at [378, 282] on icon "Carousel Back Arrow" at bounding box center [365, 272] width 23 height 23
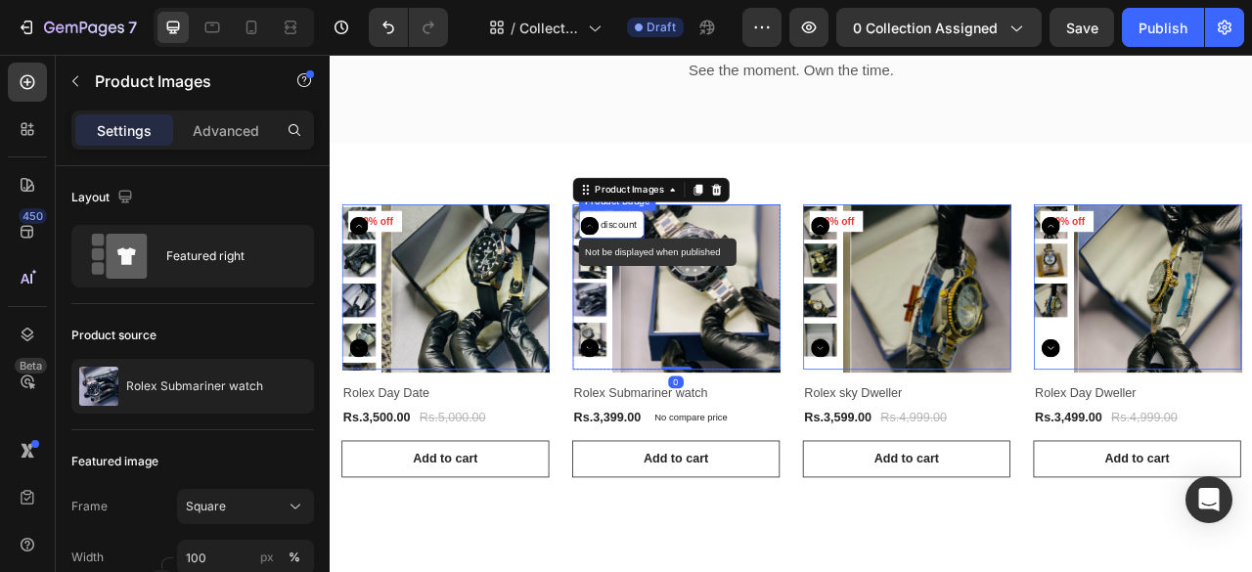
click at [686, 273] on p "No discount" at bounding box center [688, 271] width 66 height 18
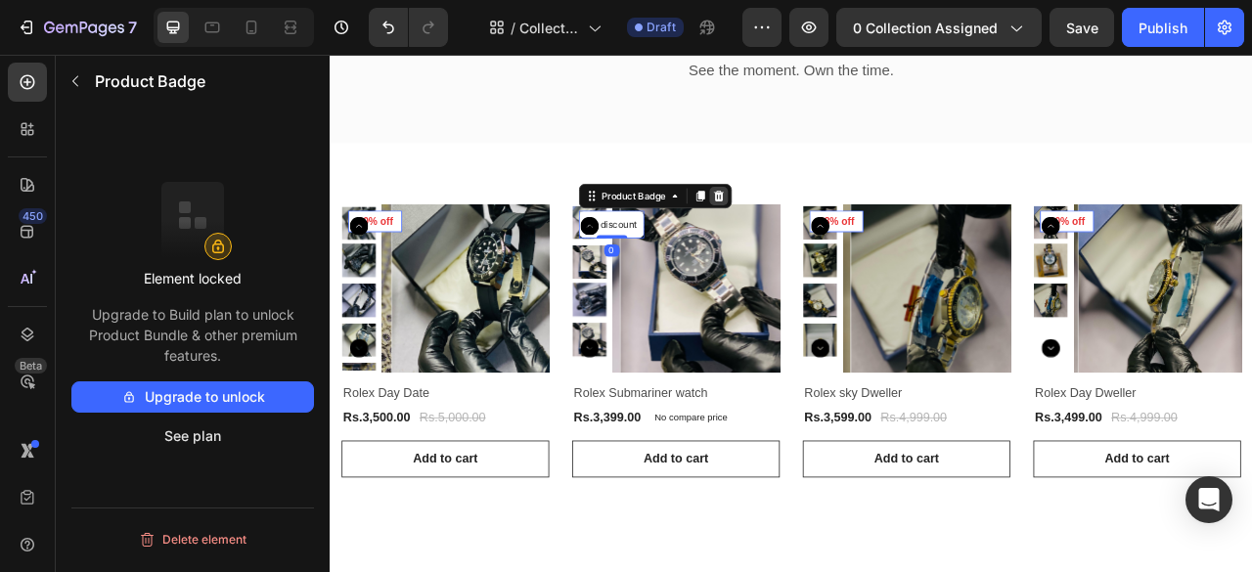
click at [330, 55] on icon at bounding box center [330, 55] width 0 height 0
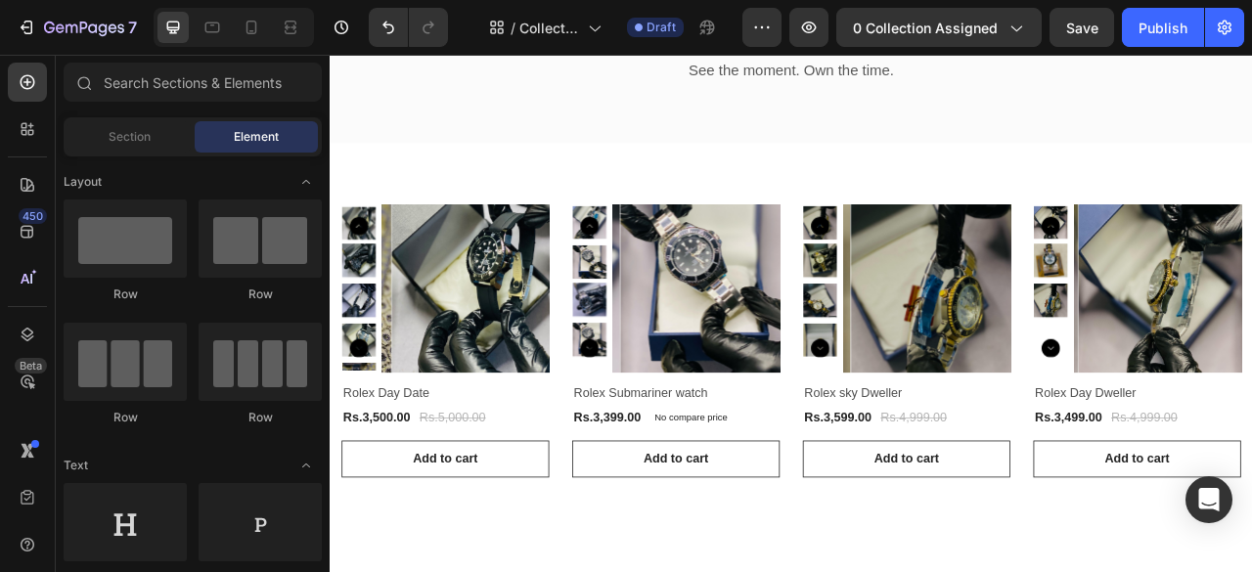
scroll to position [0, 0]
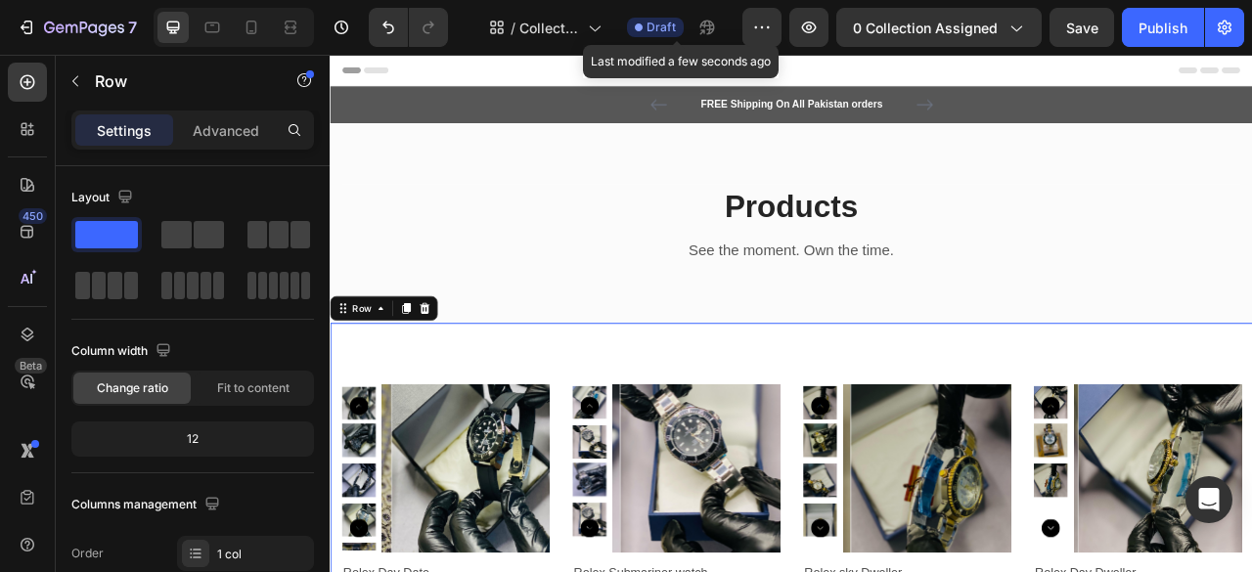
click at [643, 23] on icon at bounding box center [639, 27] width 8 height 8
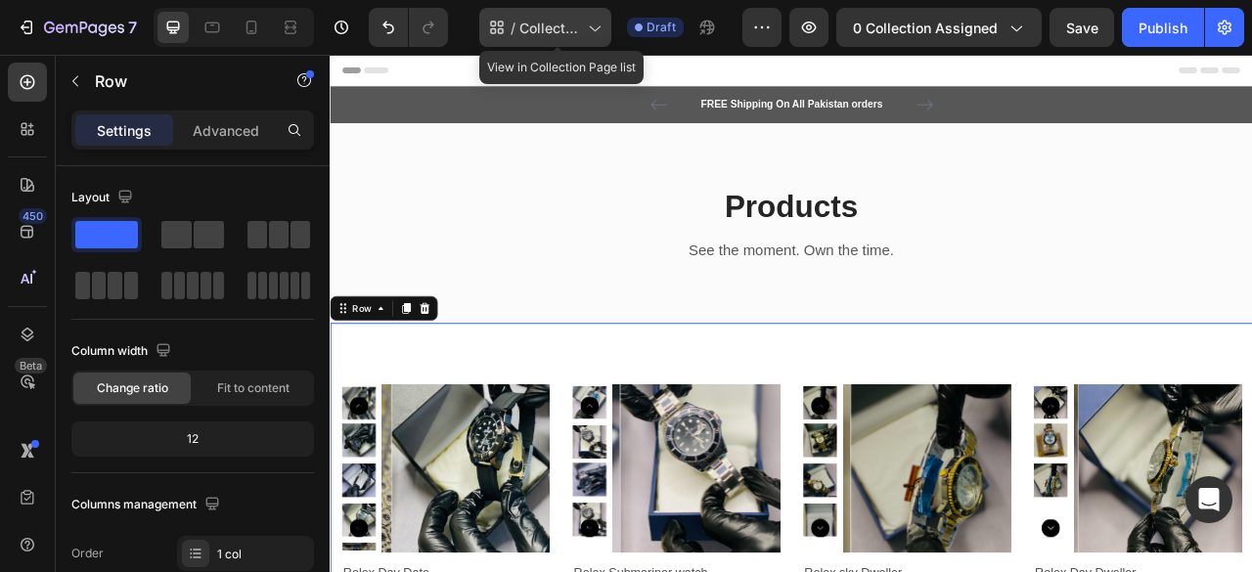
click at [601, 31] on icon at bounding box center [595, 29] width 11 height 6
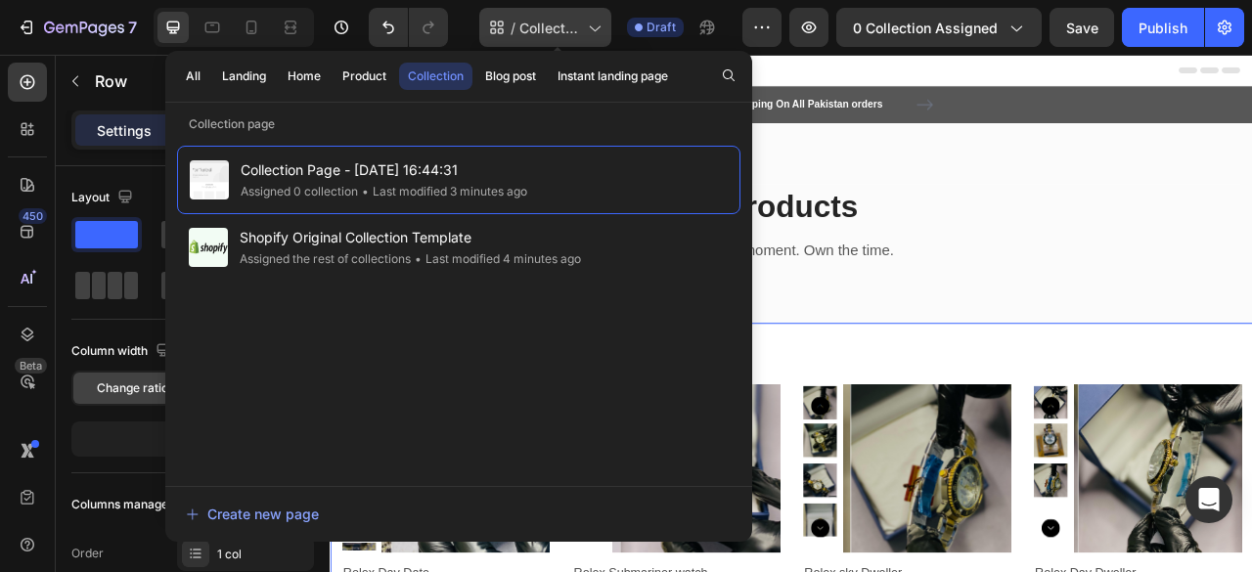
click at [601, 31] on icon at bounding box center [595, 29] width 11 height 6
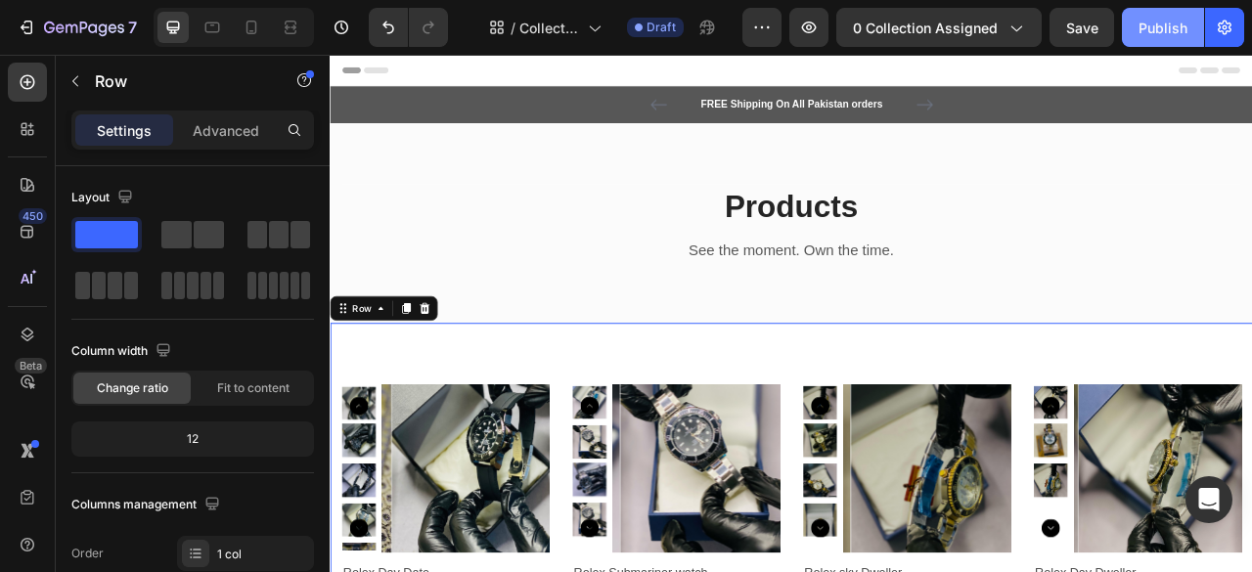
click at [1168, 30] on div "Publish" at bounding box center [1163, 28] width 49 height 21
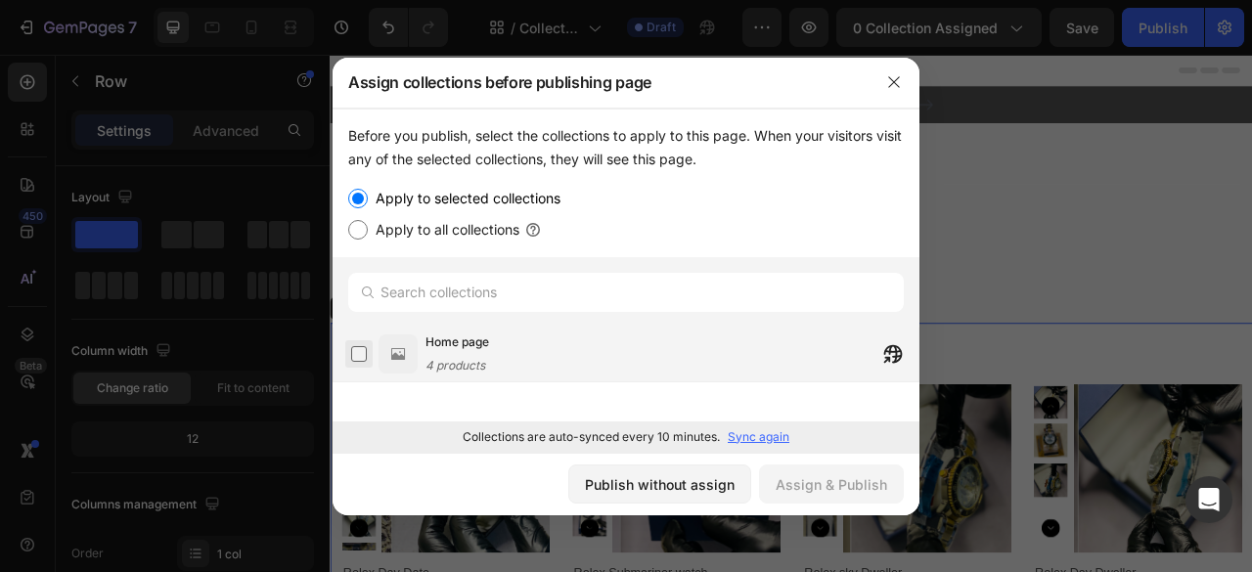
click at [366, 346] on label at bounding box center [359, 354] width 16 height 16
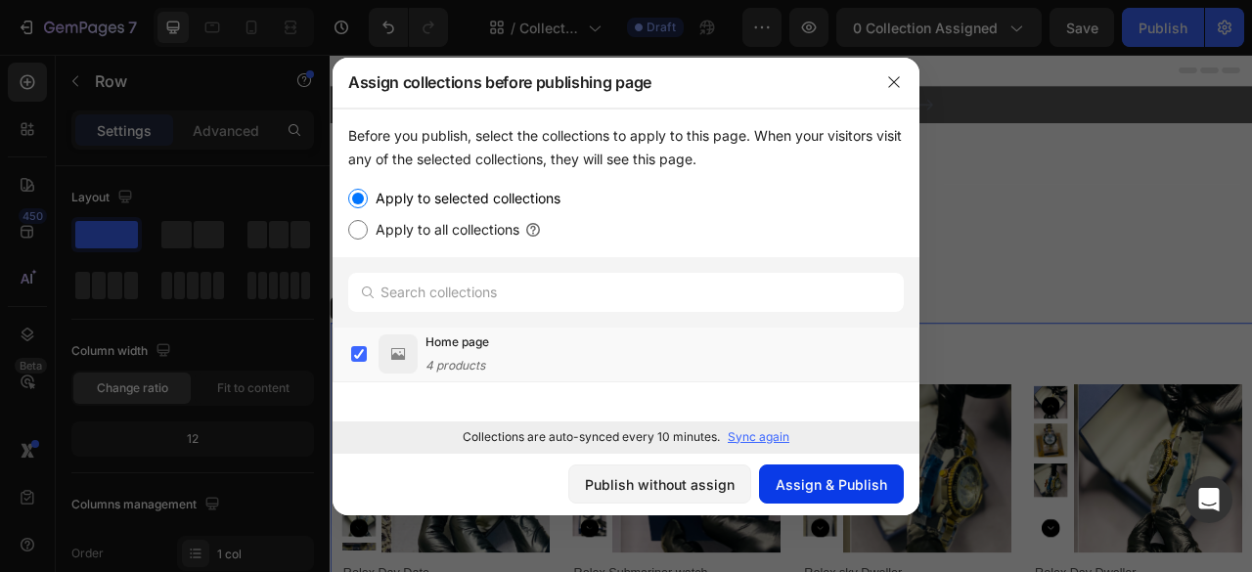
click at [855, 487] on div "Assign & Publish" at bounding box center [832, 485] width 112 height 21
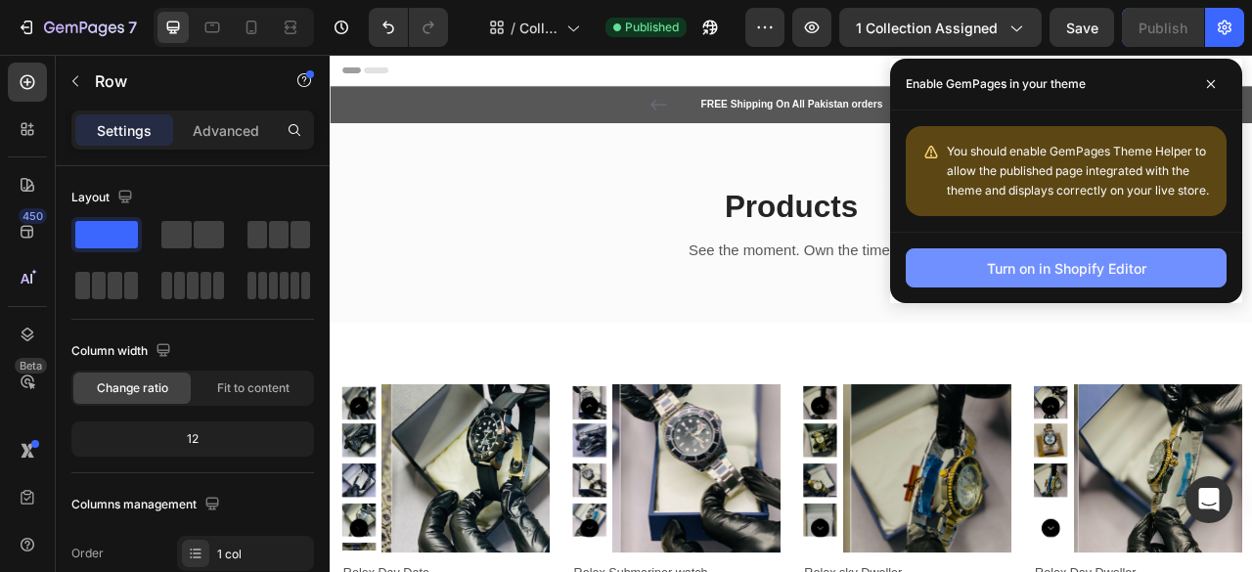
click at [1022, 267] on div "Turn on in Shopify Editor" at bounding box center [1066, 268] width 159 height 21
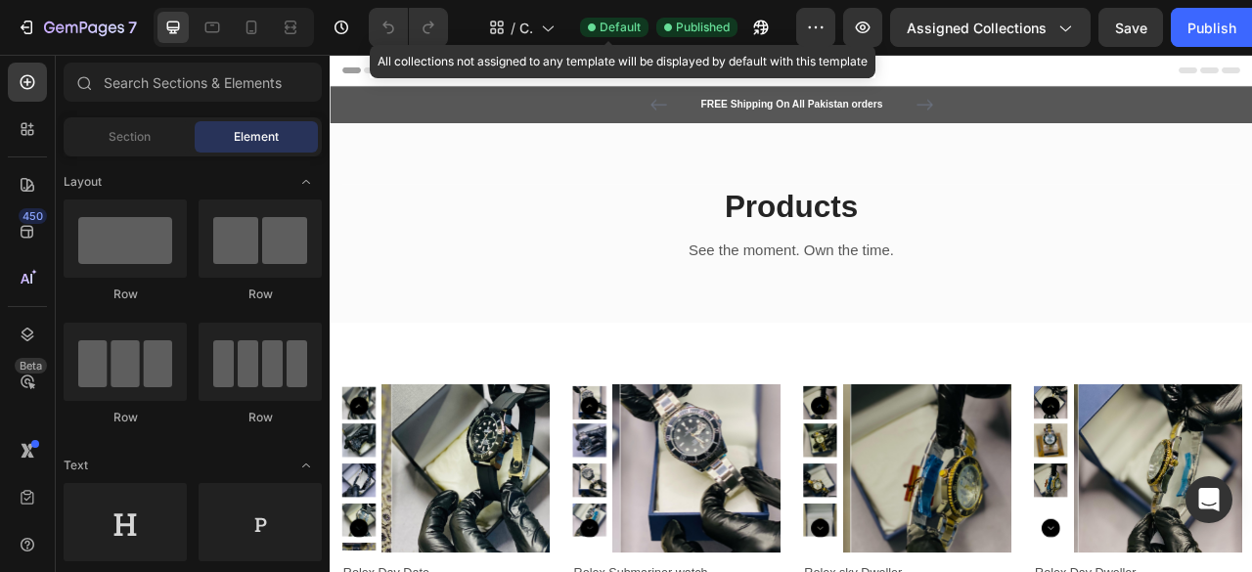
click at [600, 30] on span "Default" at bounding box center [620, 28] width 41 height 18
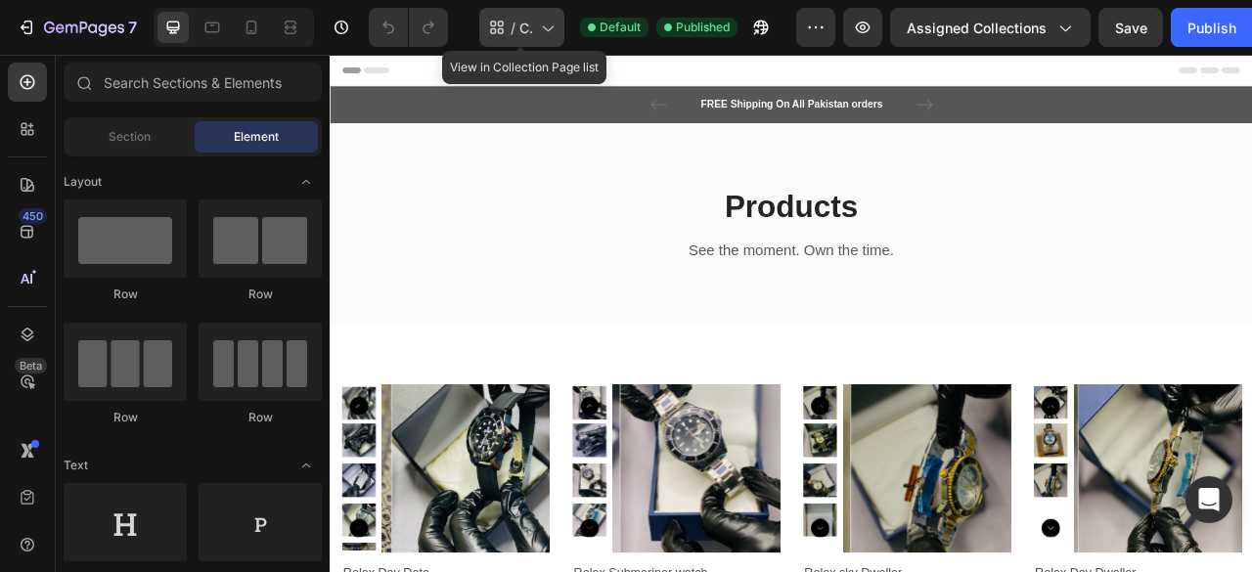
click at [523, 24] on span "Collection Page - [DATE] 16:44:31" at bounding box center [527, 28] width 14 height 21
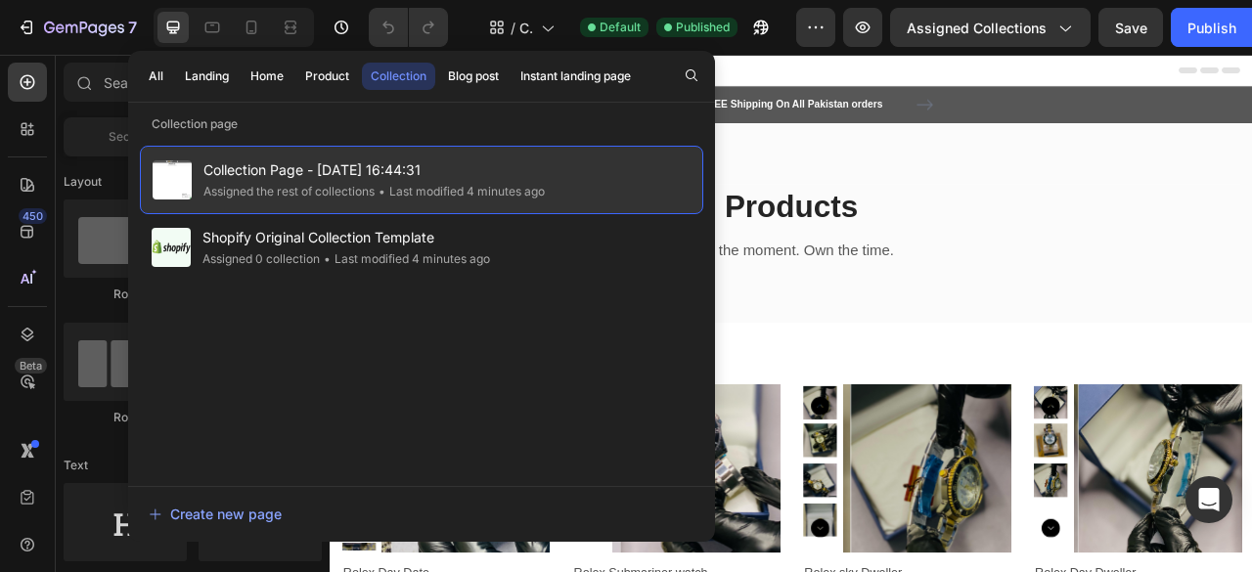
click at [485, 170] on span "Collection Page - [DATE] 16:44:31" at bounding box center [374, 170] width 341 height 23
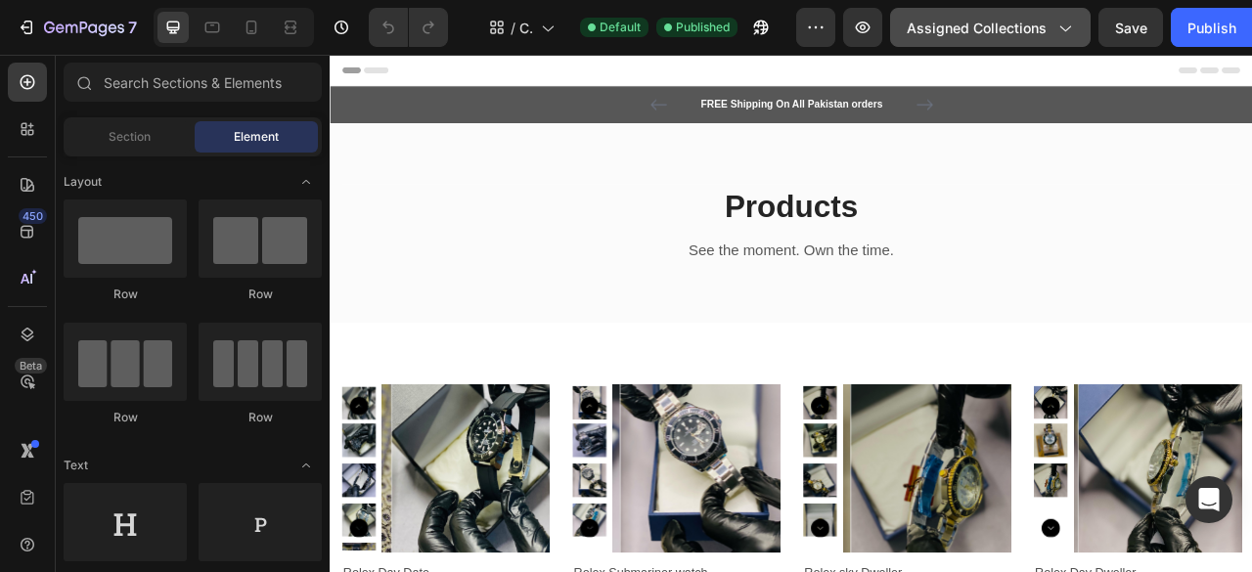
click at [1055, 22] on icon "button" at bounding box center [1065, 28] width 20 height 20
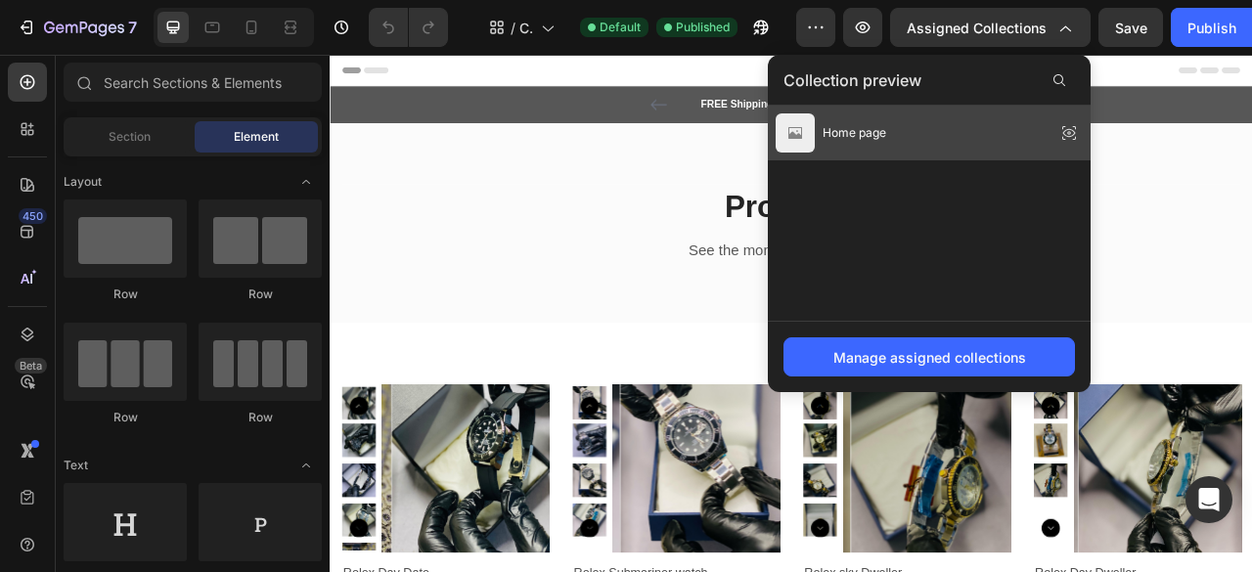
click at [1056, 128] on icon at bounding box center [1069, 132] width 27 height 27
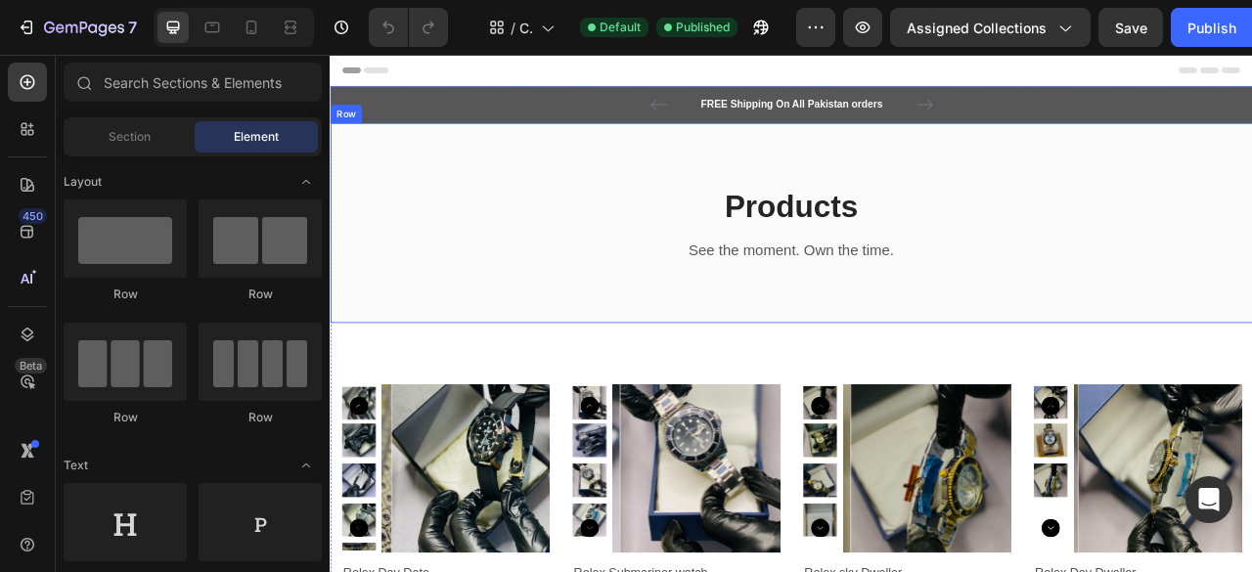
scroll to position [227, 0]
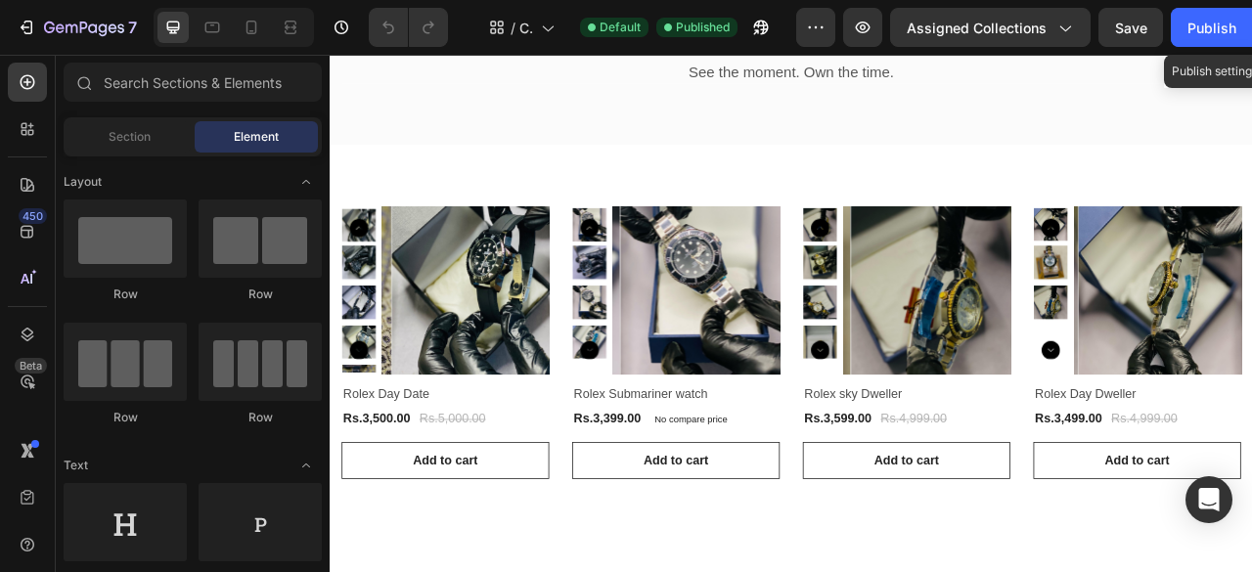
click at [1251, 23] on icon "button" at bounding box center [1274, 28] width 14 height 15
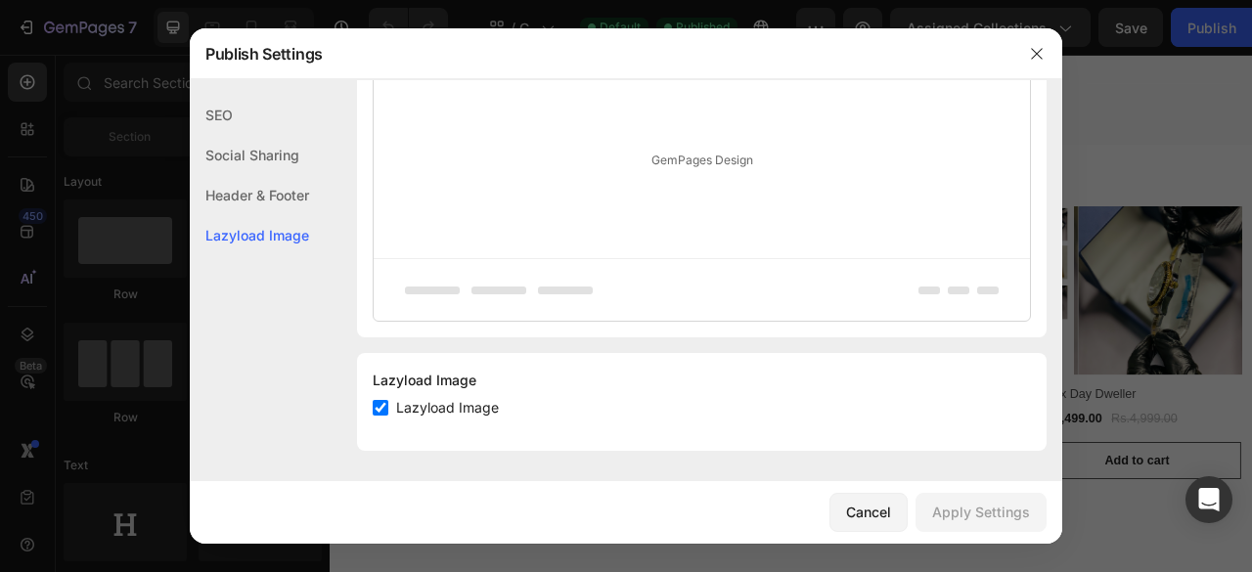
scroll to position [0, 0]
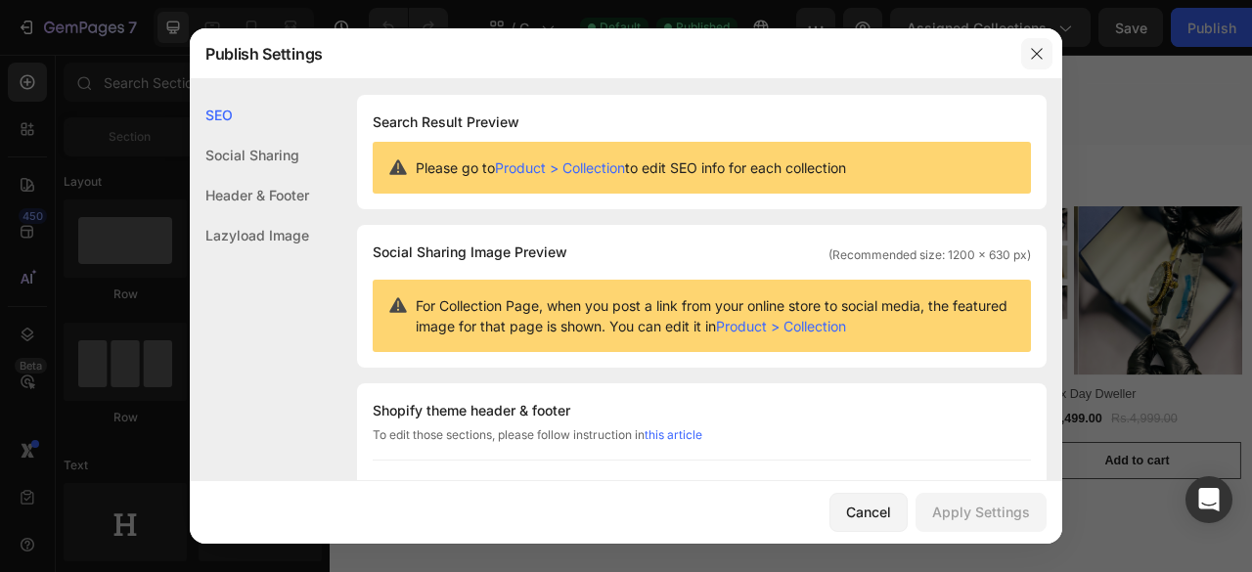
click at [1031, 54] on icon "button" at bounding box center [1037, 54] width 16 height 16
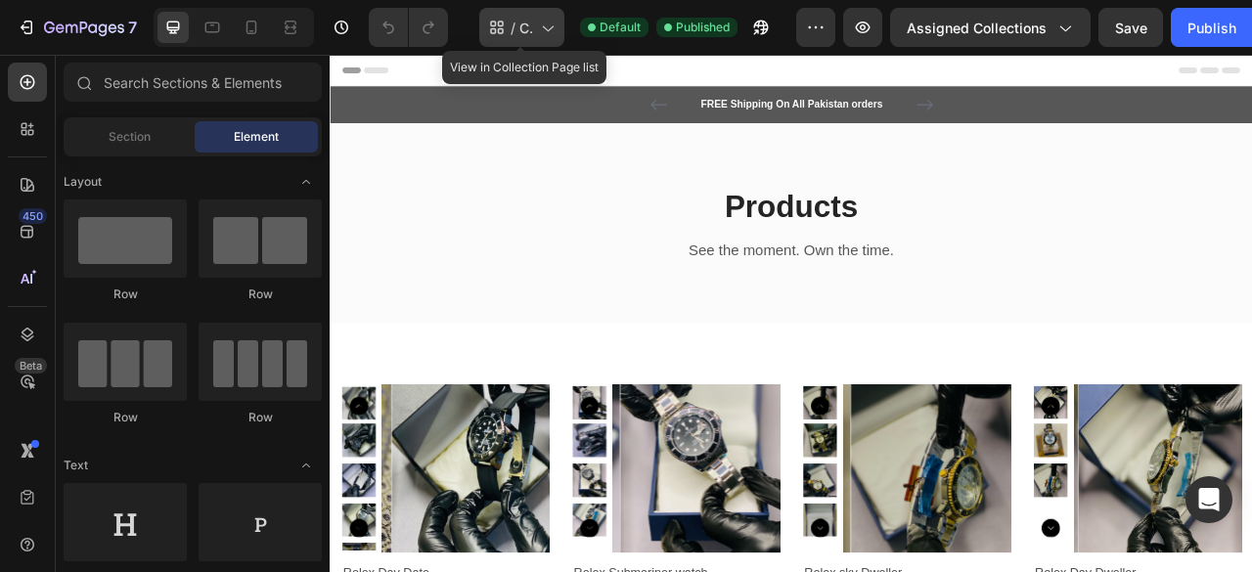
click at [539, 30] on icon at bounding box center [547, 28] width 20 height 20
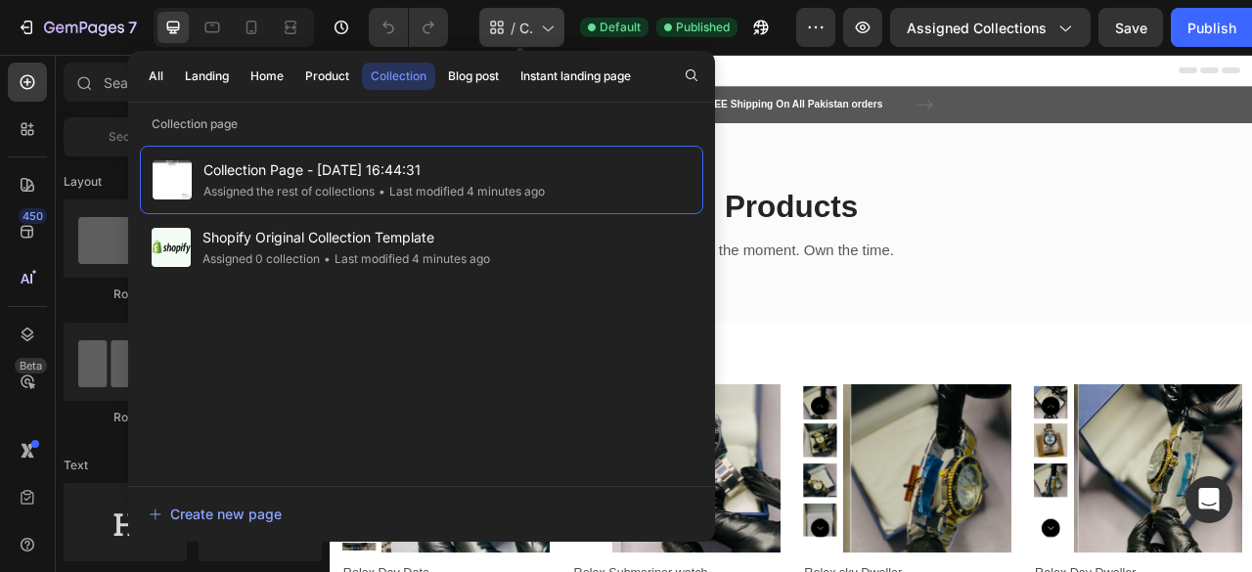
click at [539, 30] on icon at bounding box center [547, 28] width 20 height 20
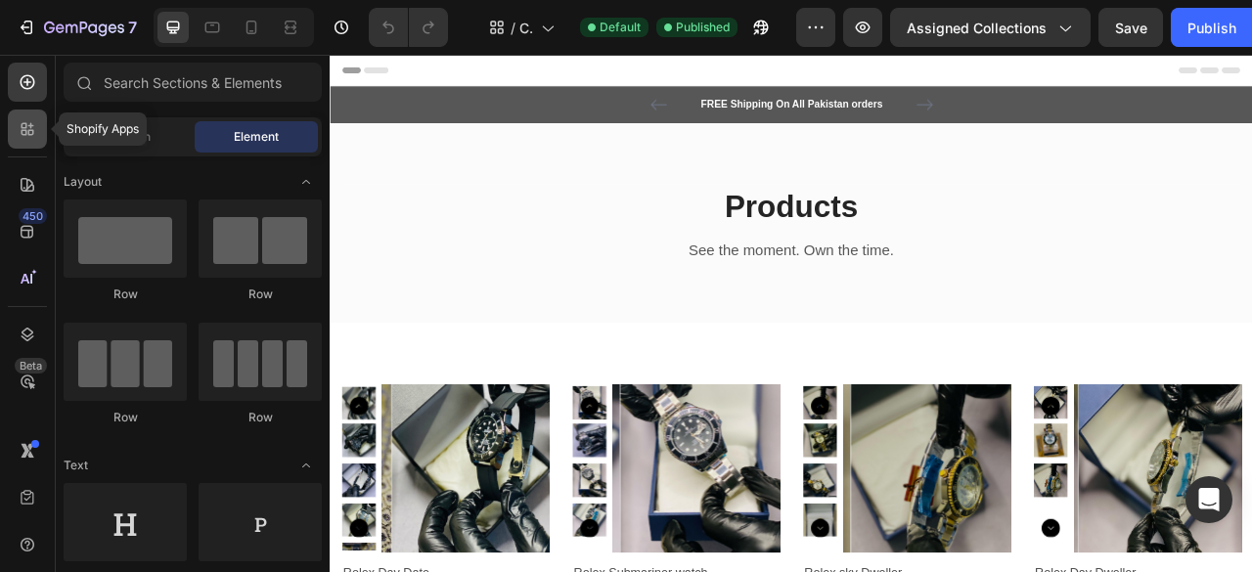
click at [16, 139] on div at bounding box center [27, 129] width 39 height 39
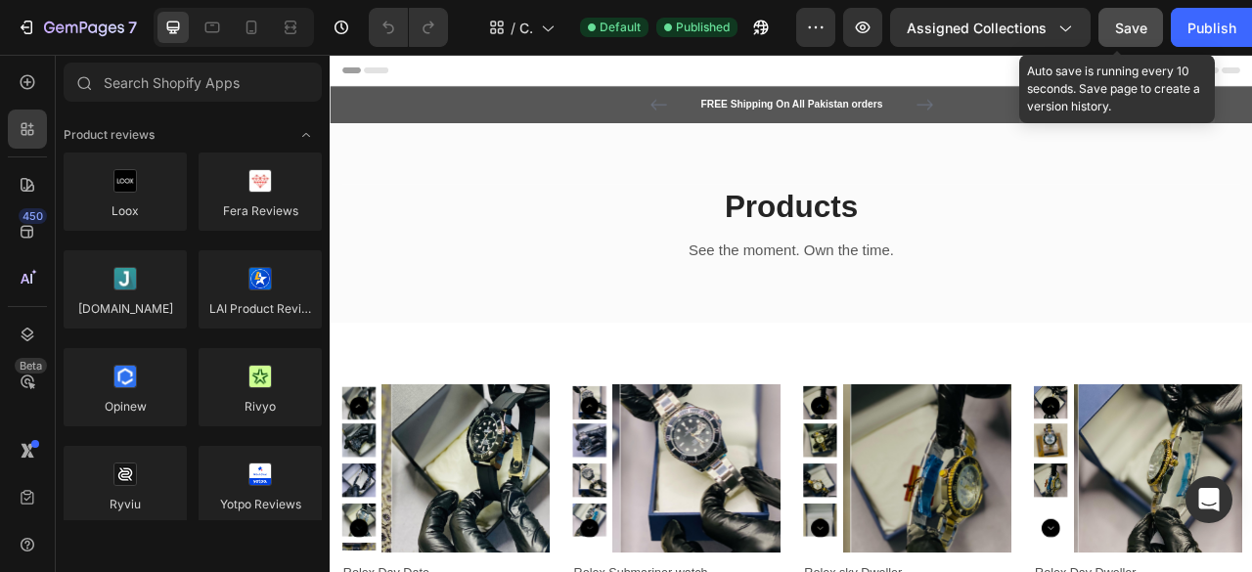
click at [1102, 43] on button "Save" at bounding box center [1131, 27] width 65 height 39
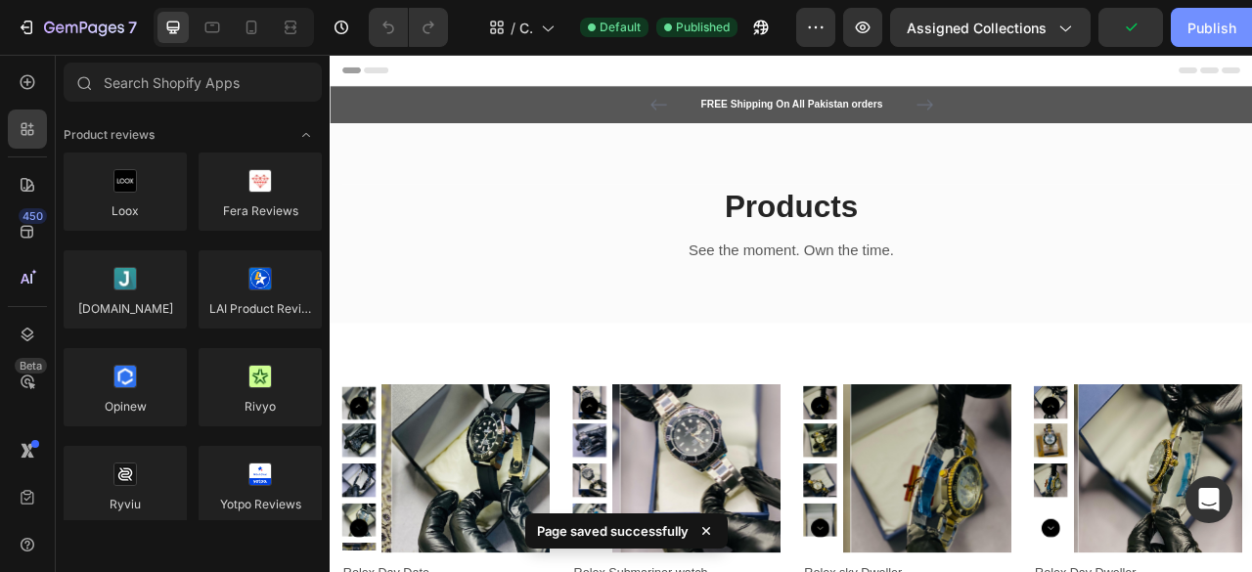
click at [1188, 35] on div "Publish" at bounding box center [1212, 28] width 49 height 21
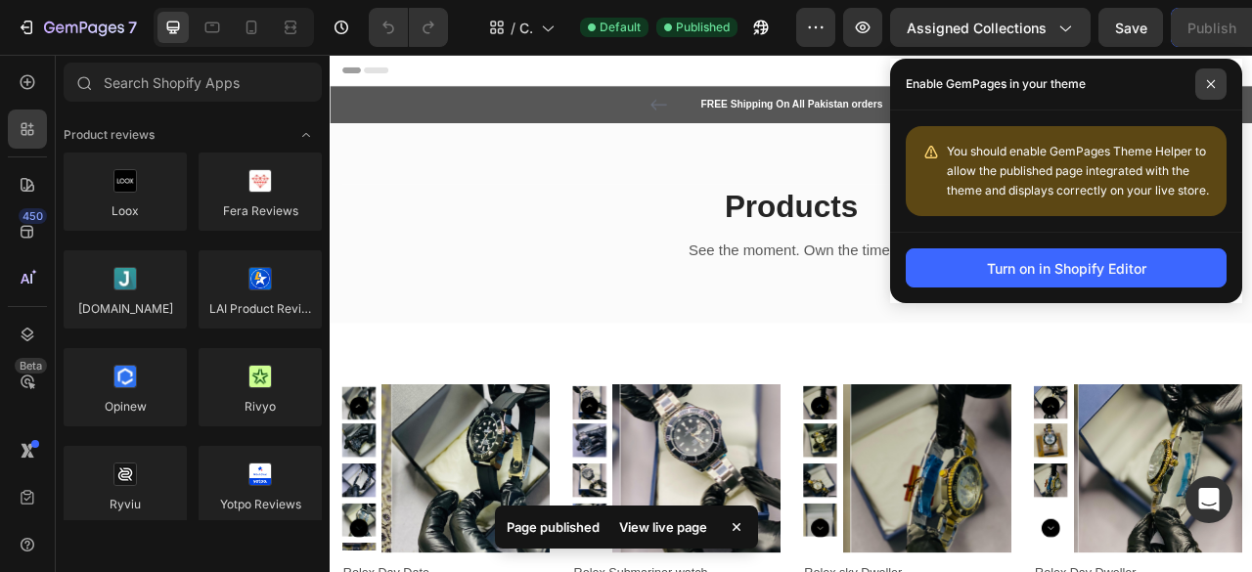
click at [1215, 91] on span at bounding box center [1211, 83] width 31 height 31
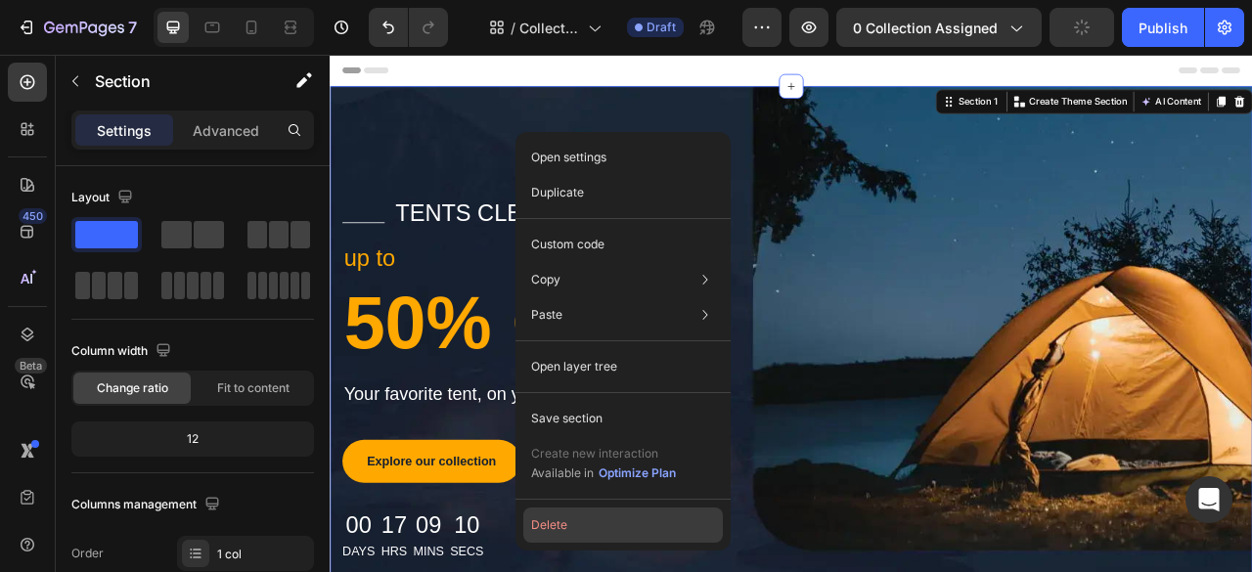
click at [581, 516] on button "Delete" at bounding box center [623, 525] width 200 height 35
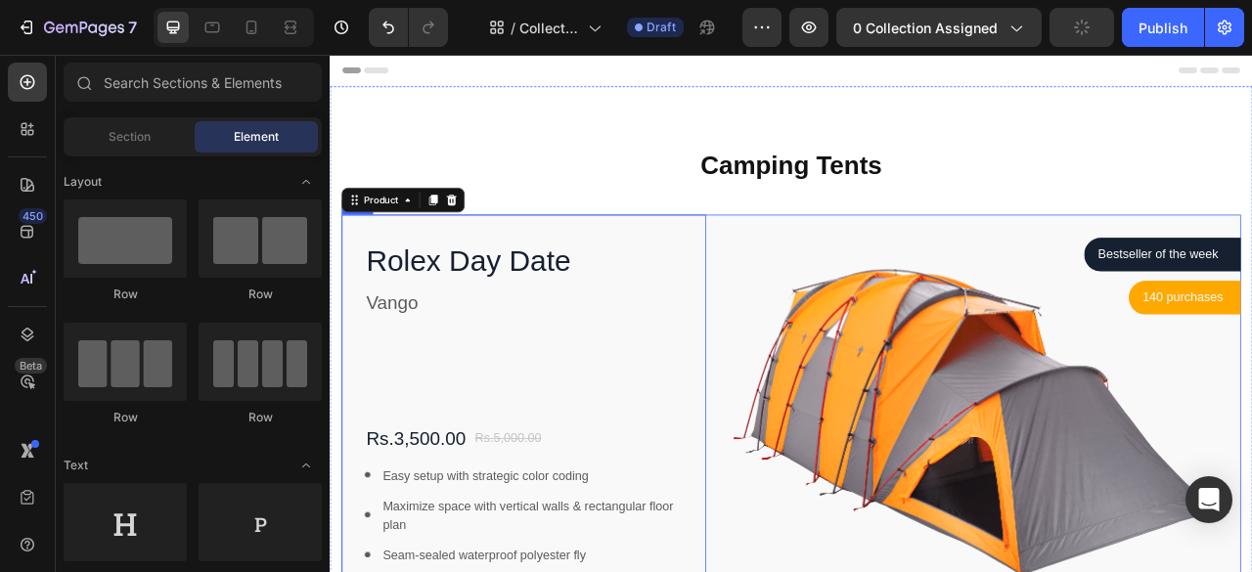
drag, startPoint x: 799, startPoint y: 279, endPoint x: 813, endPoint y: 279, distance: 13.7
click at [813, 279] on div "Rolex Day Date Product Title Vango Text block Rs.3,500.00 Product Price Product…" at bounding box center [916, 565] width 1145 height 615
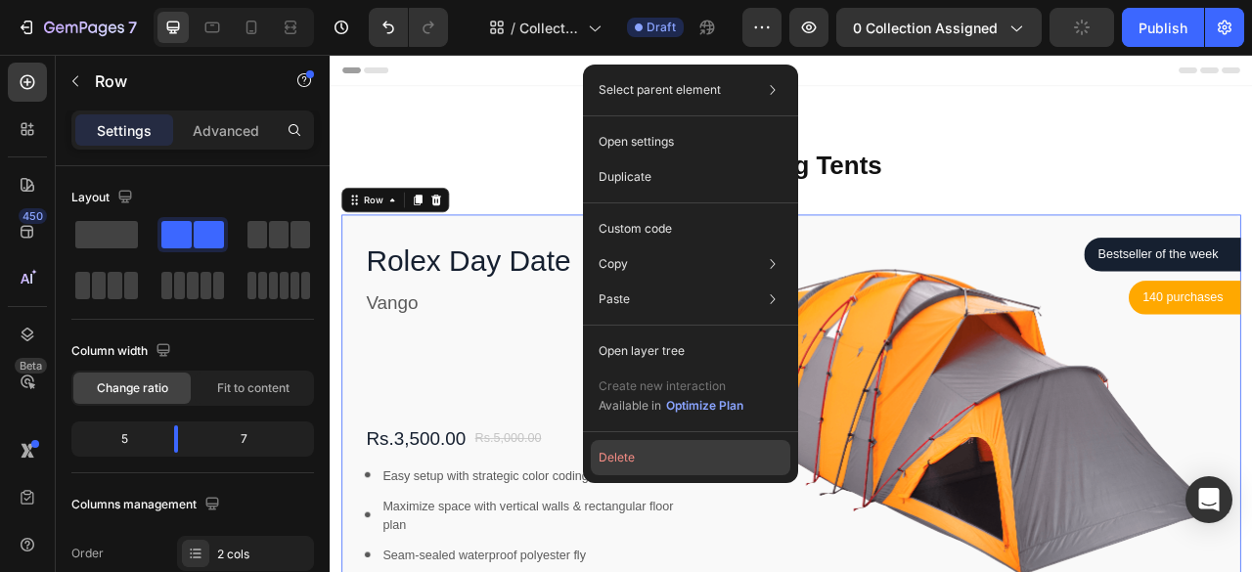
click at [634, 453] on button "Delete" at bounding box center [691, 457] width 200 height 35
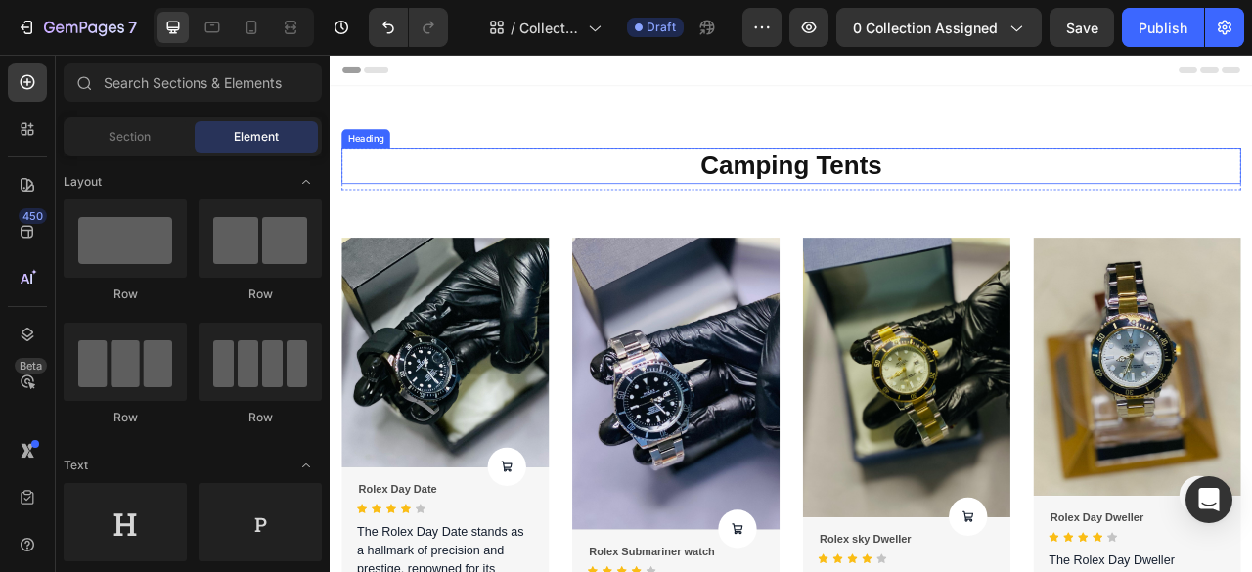
click at [967, 202] on p "Camping Tents" at bounding box center [916, 196] width 1141 height 42
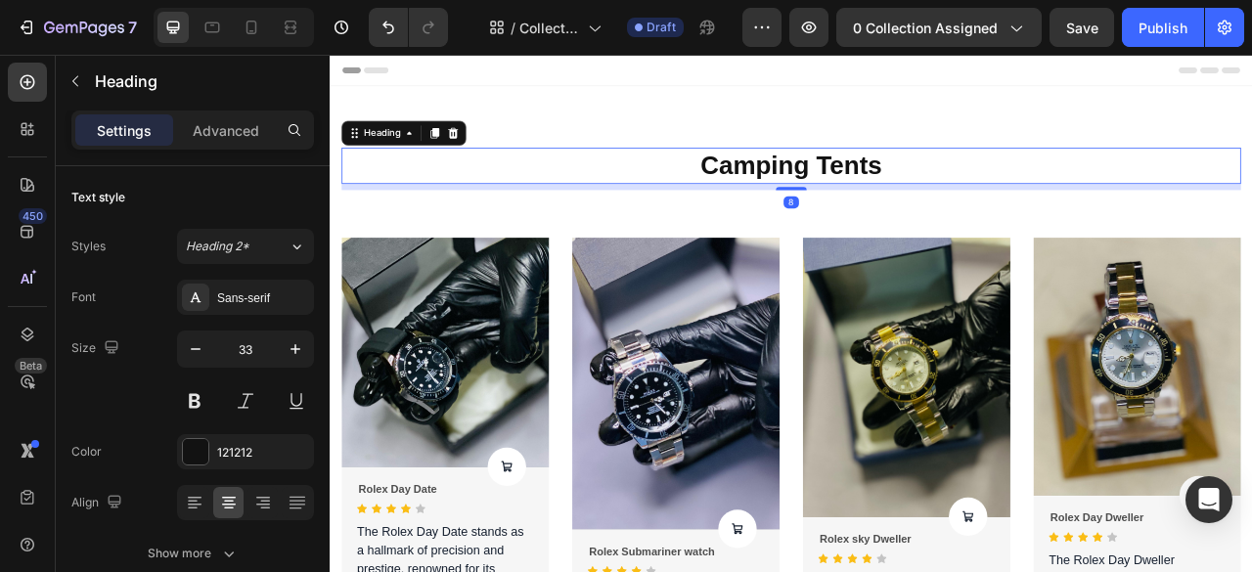
click at [950, 200] on p "Camping Tents" at bounding box center [916, 196] width 1141 height 42
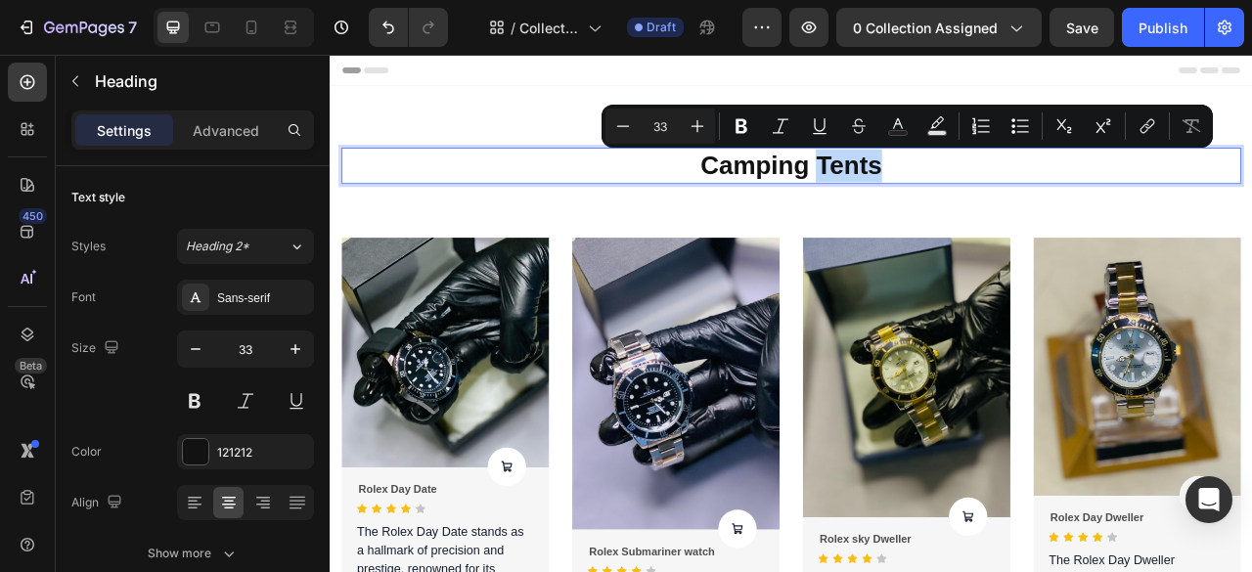
click at [1028, 202] on p "Camping Tents" at bounding box center [916, 196] width 1141 height 42
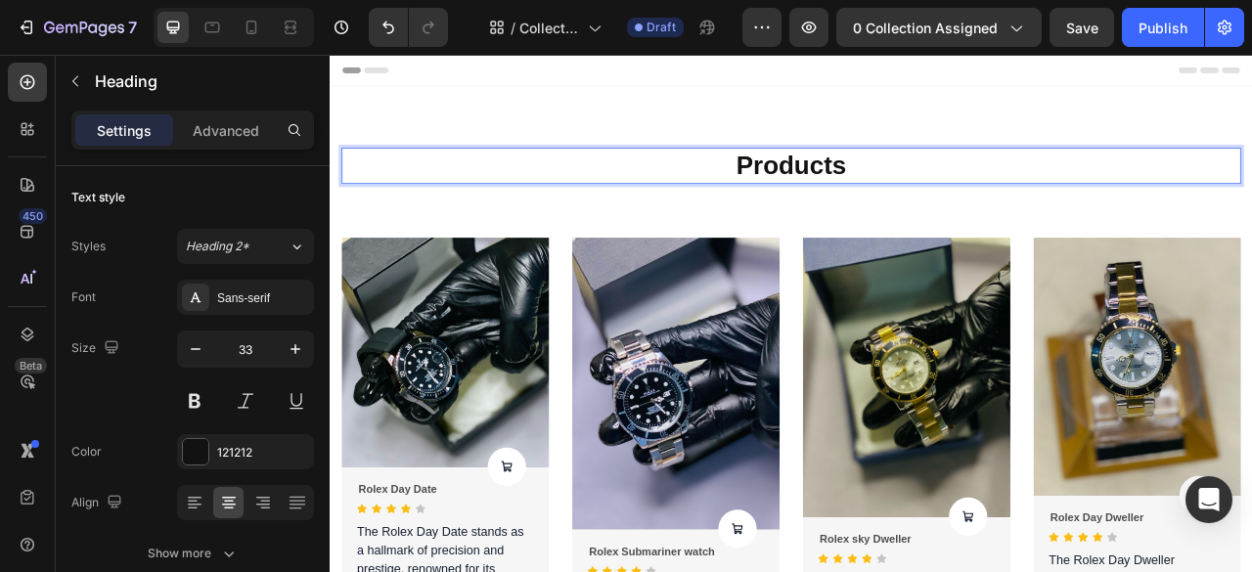
click at [837, 200] on p "Products" at bounding box center [916, 196] width 1141 height 42
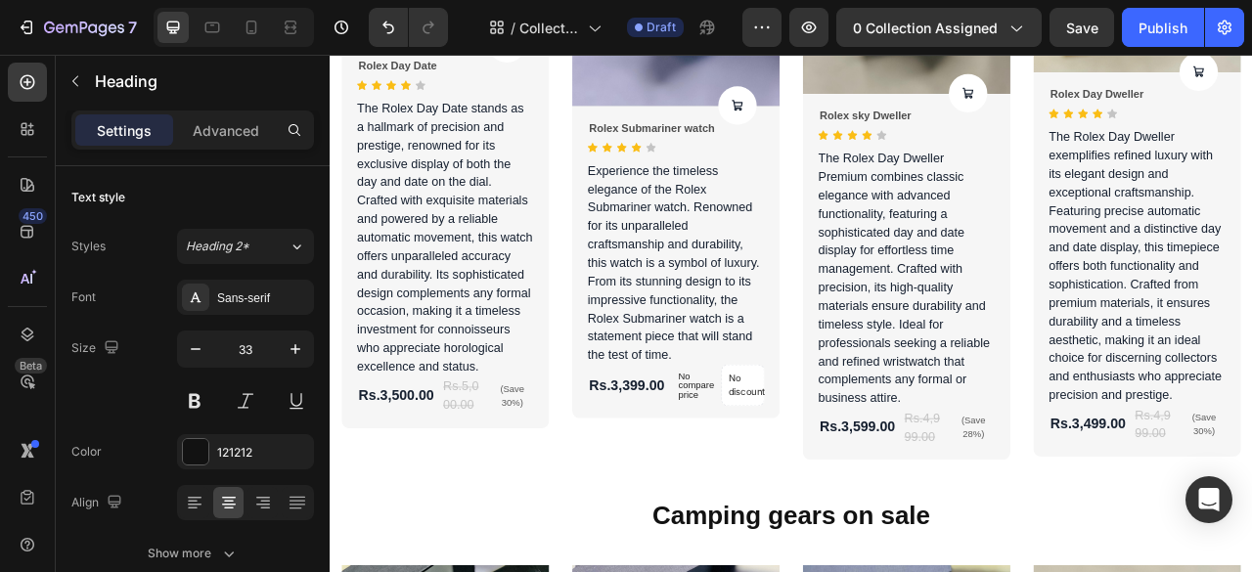
scroll to position [487, 0]
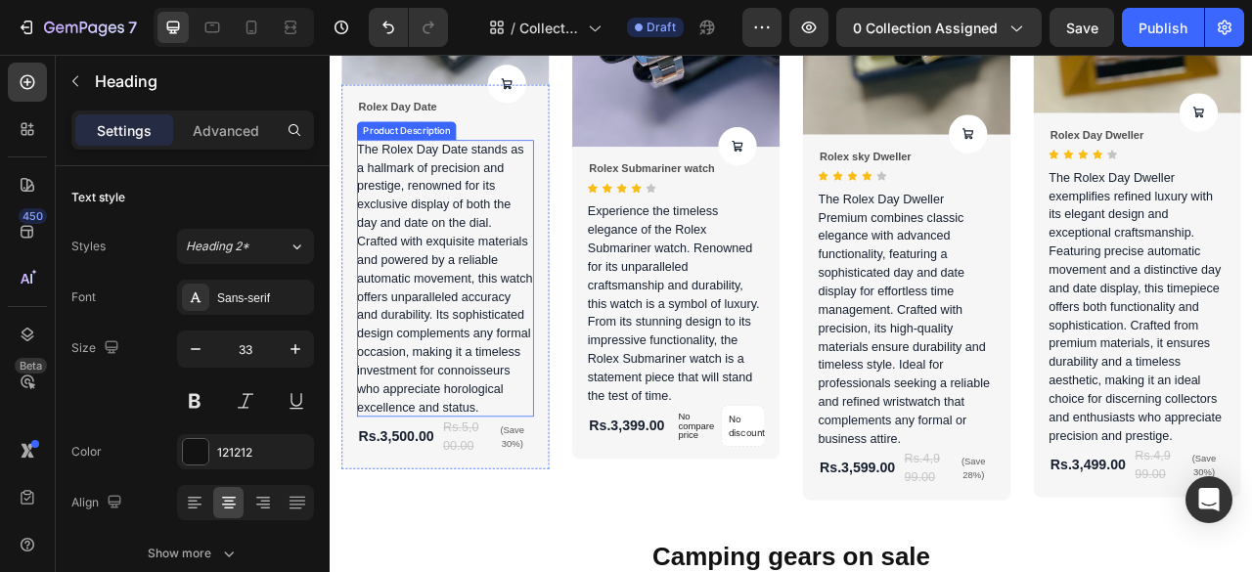
click at [476, 287] on p "The Rolex Day Date stands as a hallmark of precision and prestige, renowned for…" at bounding box center [476, 338] width 224 height 345
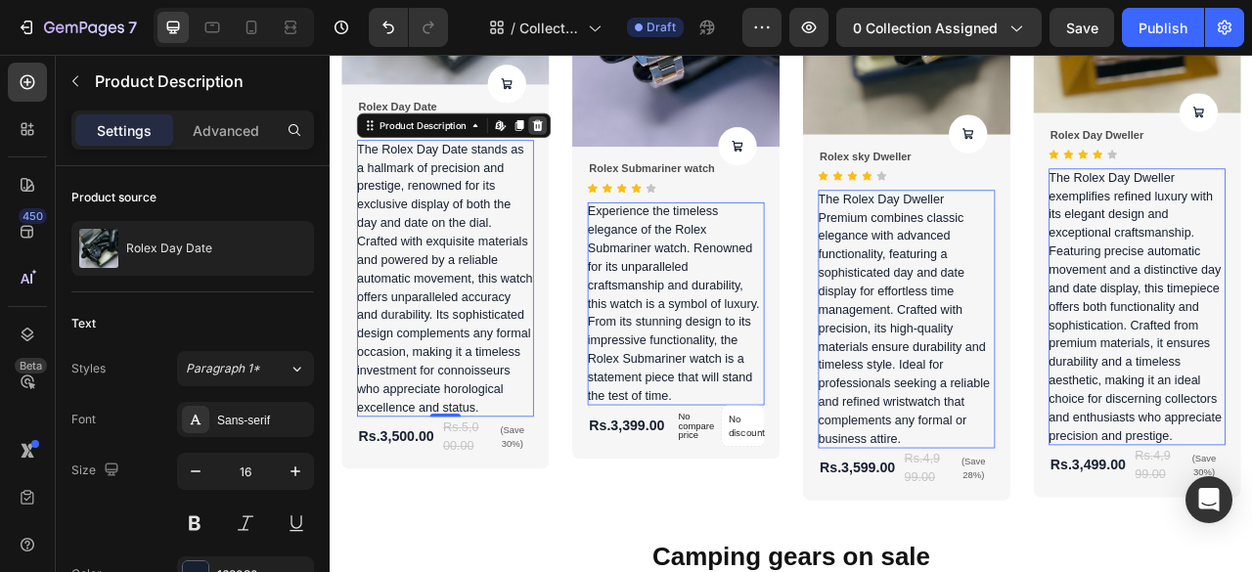
click at [591, 138] on icon at bounding box center [594, 145] width 13 height 14
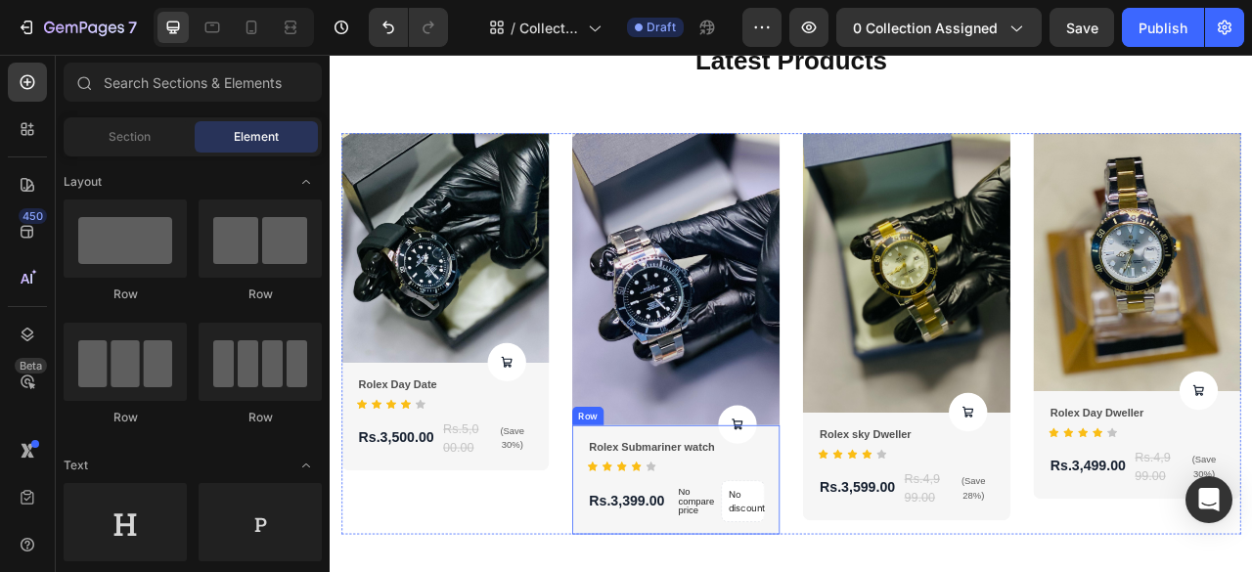
scroll to position [72, 0]
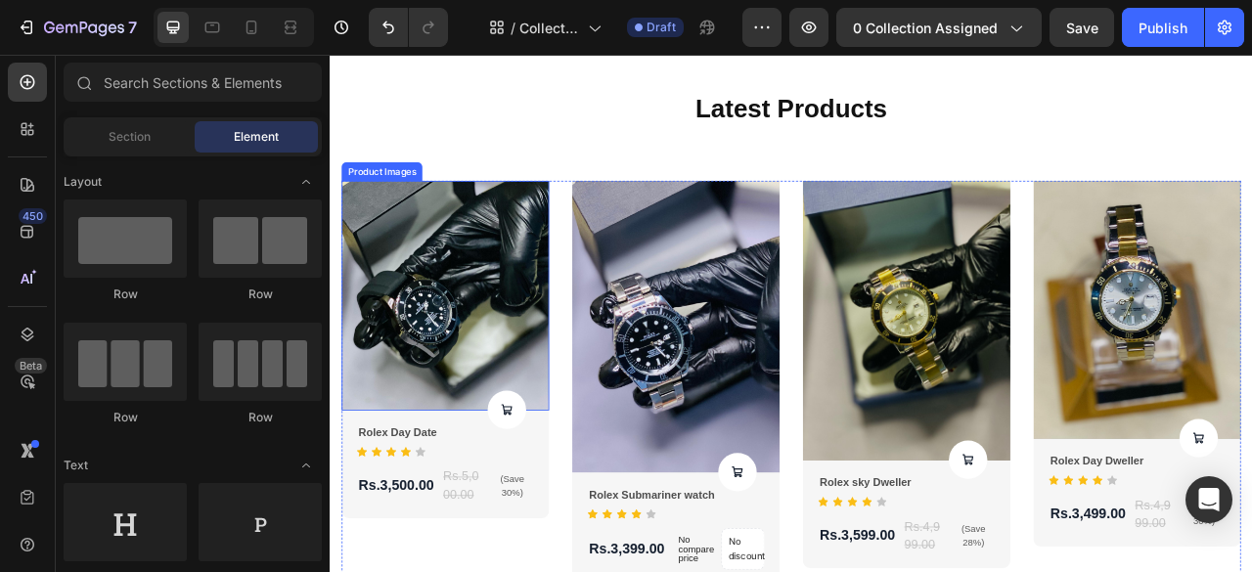
click at [385, 201] on div "Product Images" at bounding box center [395, 204] width 95 height 18
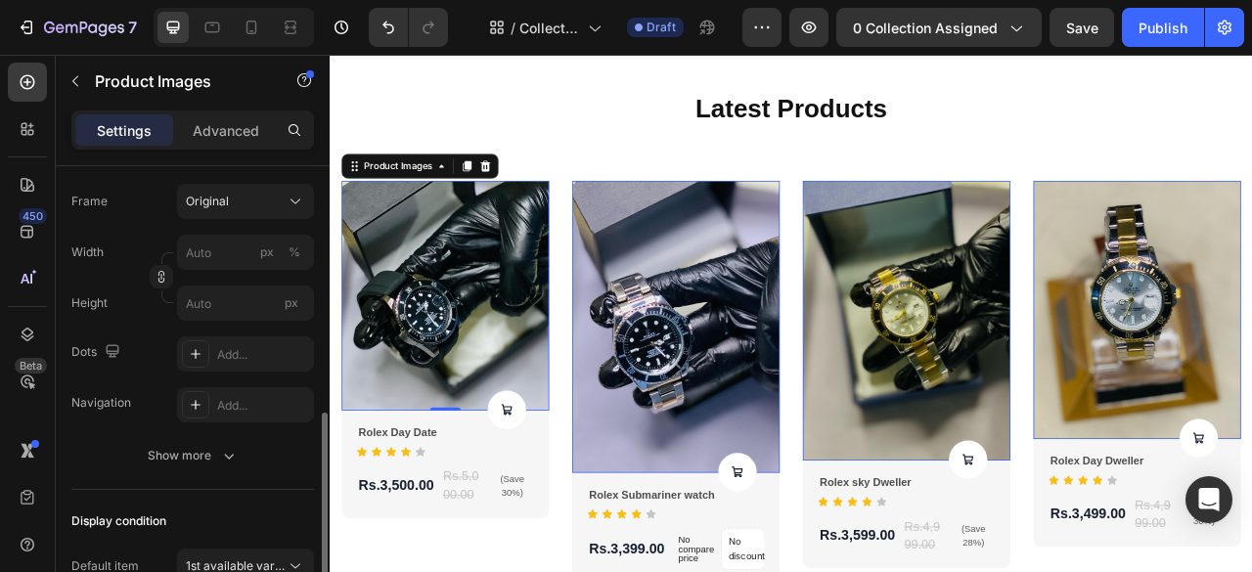
scroll to position [276, 0]
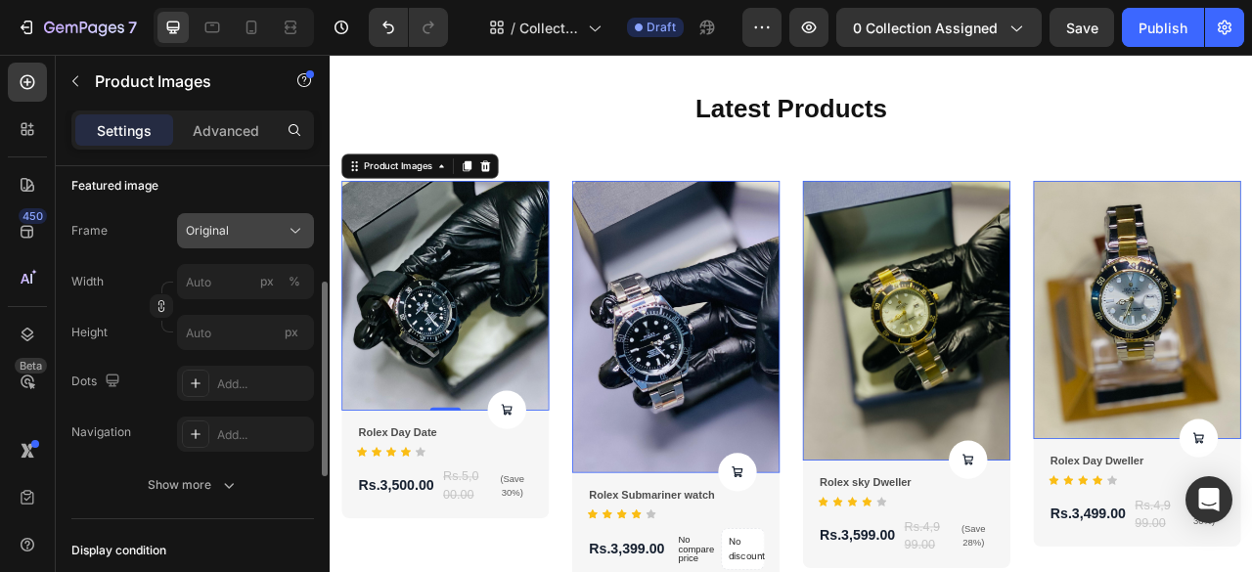
click at [302, 224] on icon at bounding box center [296, 231] width 20 height 20
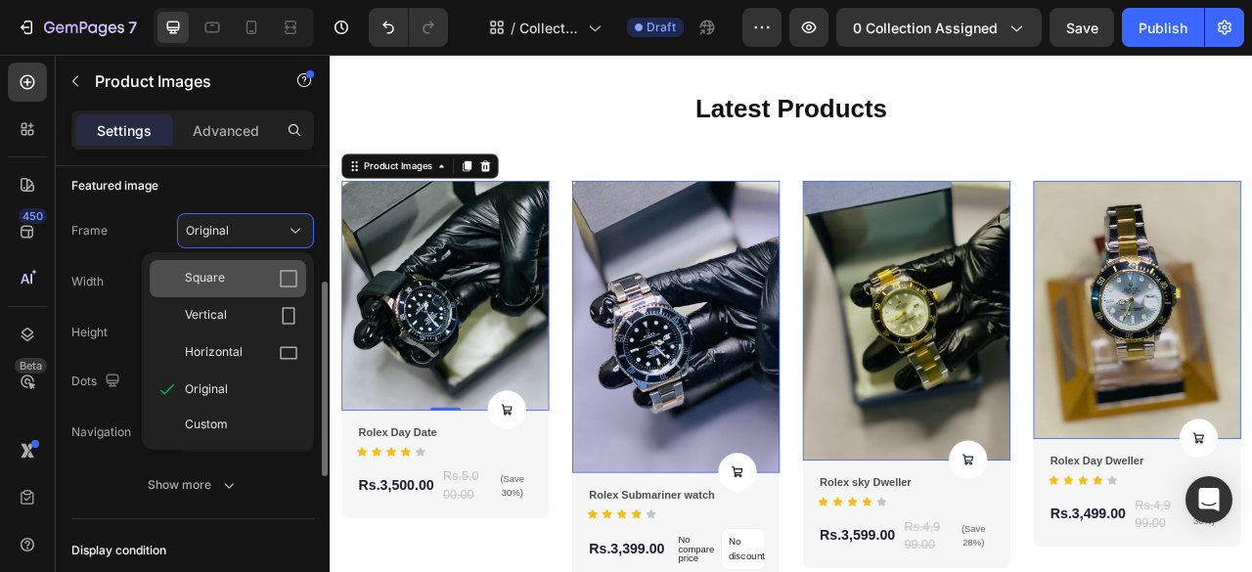
click at [270, 269] on div "Square" at bounding box center [241, 279] width 113 height 20
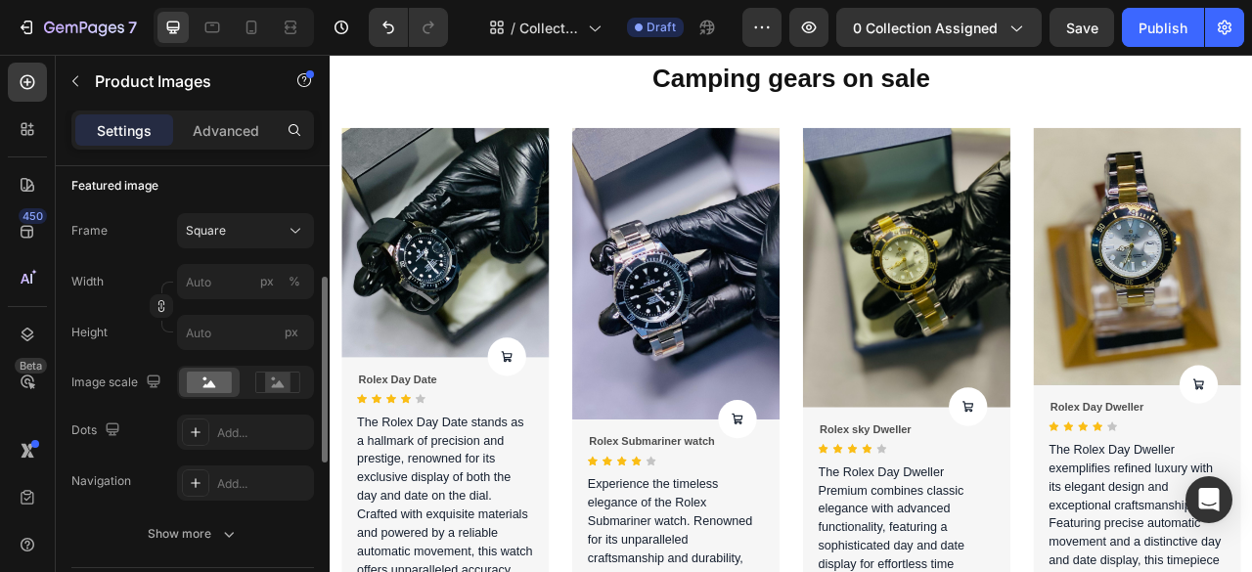
scroll to position [506, 0]
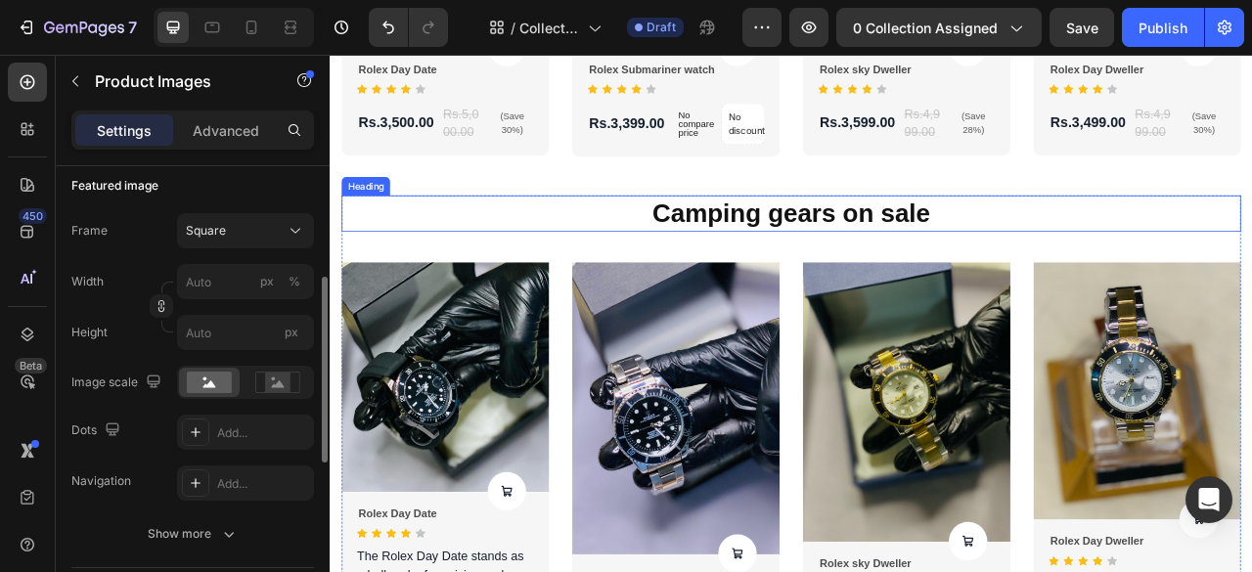
click at [936, 259] on p "Camping gears on sale" at bounding box center [916, 257] width 1141 height 42
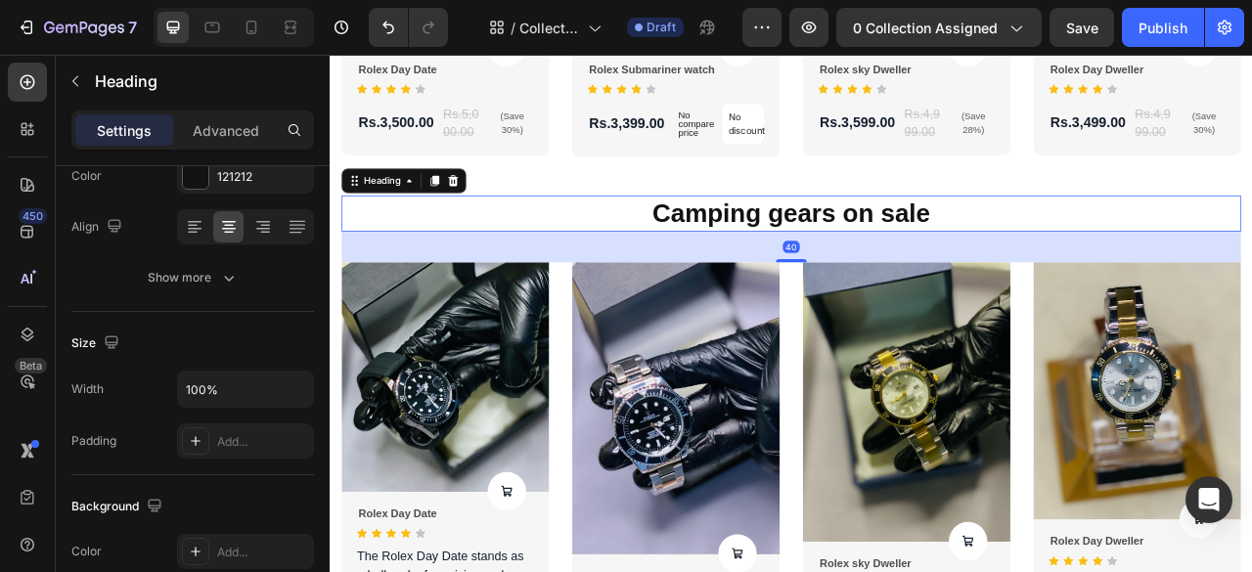
scroll to position [0, 0]
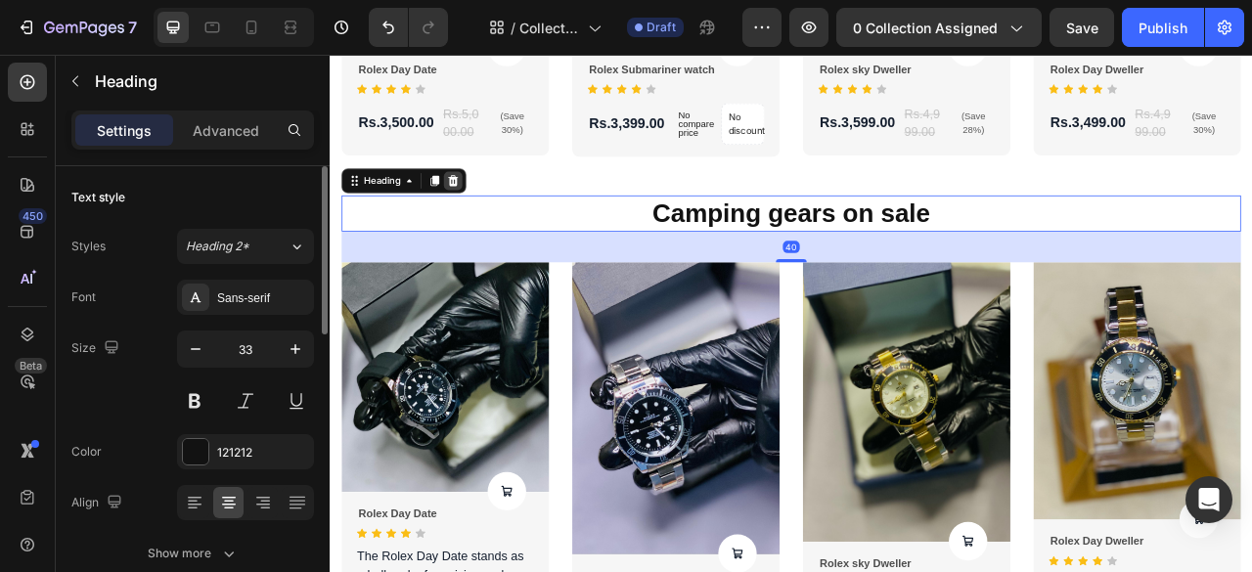
click at [492, 211] on icon at bounding box center [486, 215] width 16 height 16
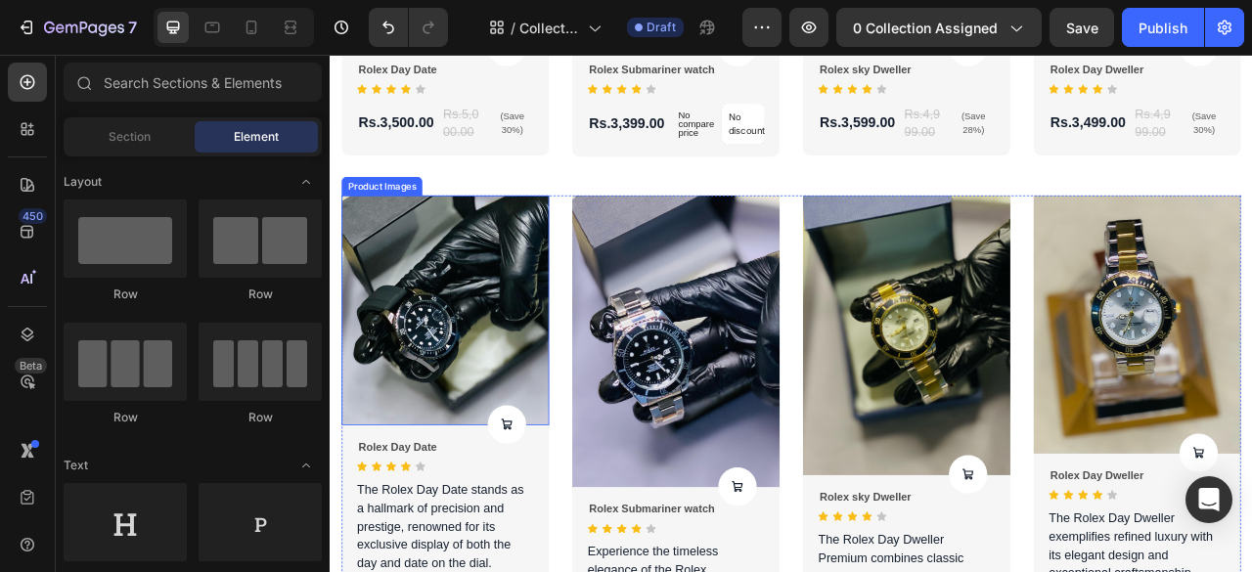
click at [401, 222] on div "Product Images" at bounding box center [395, 221] width 103 height 23
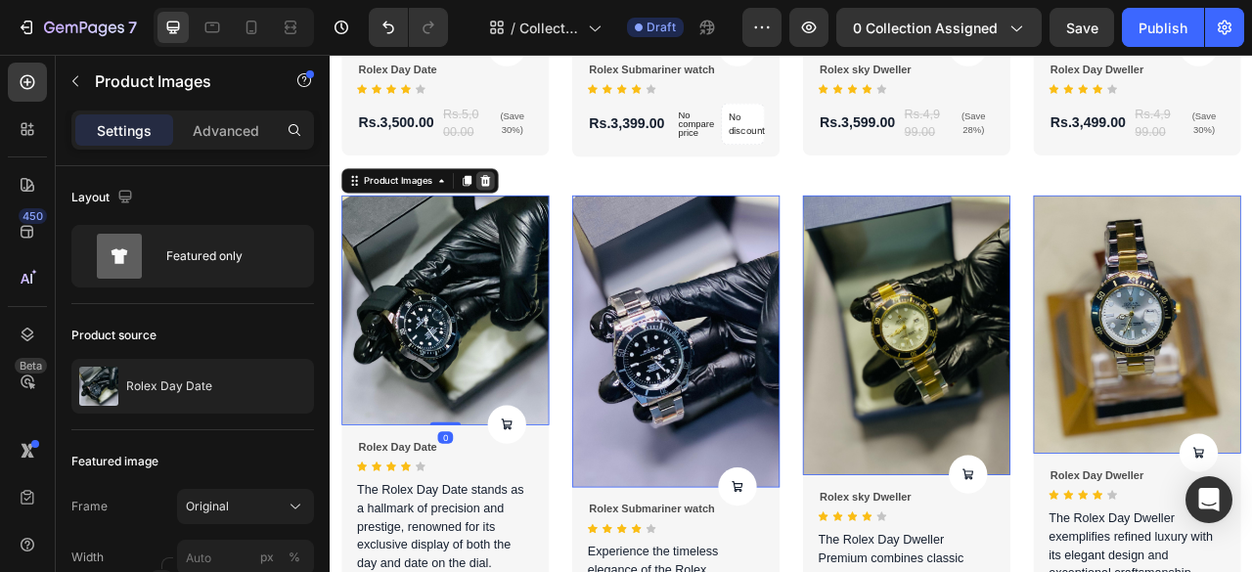
click at [525, 208] on icon at bounding box center [528, 215] width 16 height 16
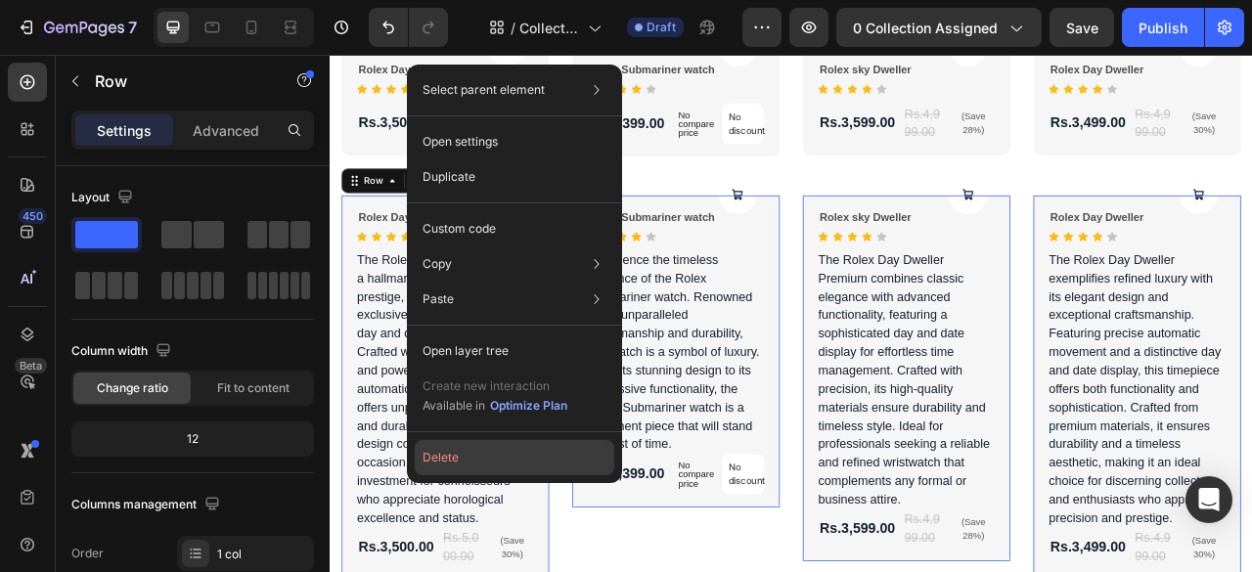
click at [491, 471] on button "Delete" at bounding box center [515, 457] width 200 height 35
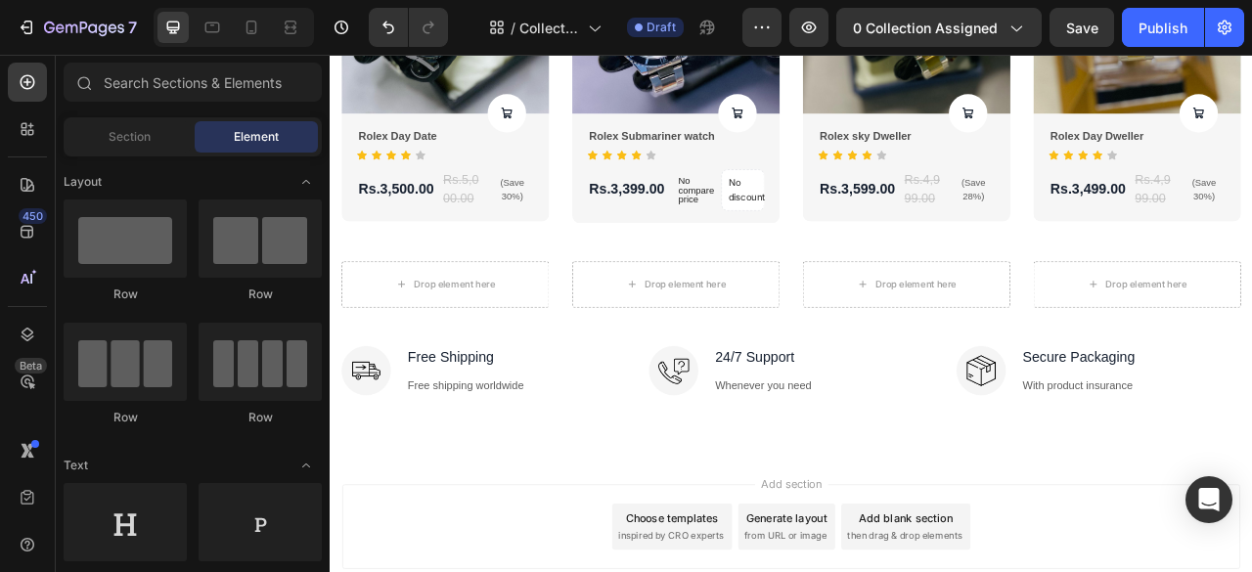
scroll to position [546, 0]
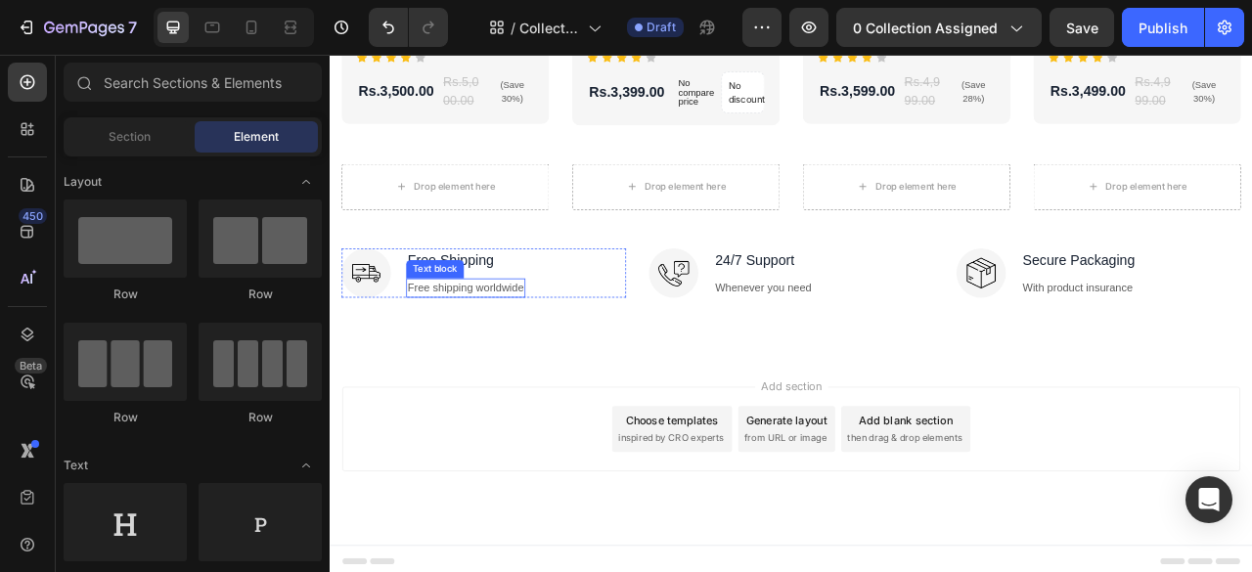
click at [572, 344] on p "Free shipping worldwide" at bounding box center [503, 351] width 148 height 21
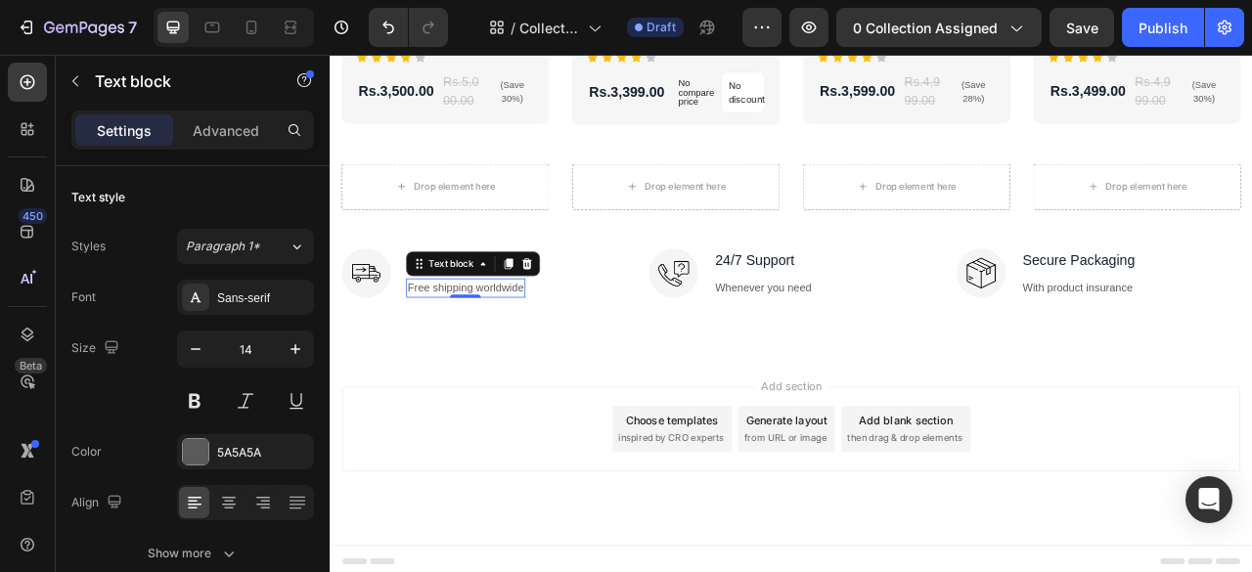
click at [567, 349] on p "Free shipping worldwide" at bounding box center [503, 351] width 148 height 21
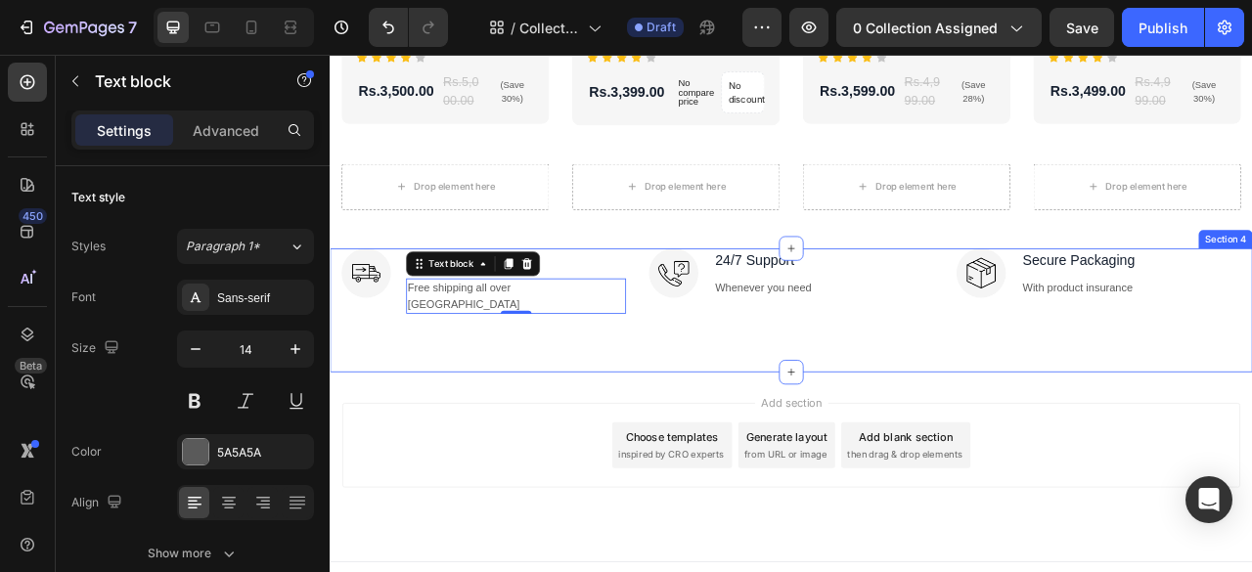
click at [583, 402] on div "Image Free Shipping Text block Free shipping all over Pakistan Text block 0 Row…" at bounding box center [917, 380] width 1174 height 158
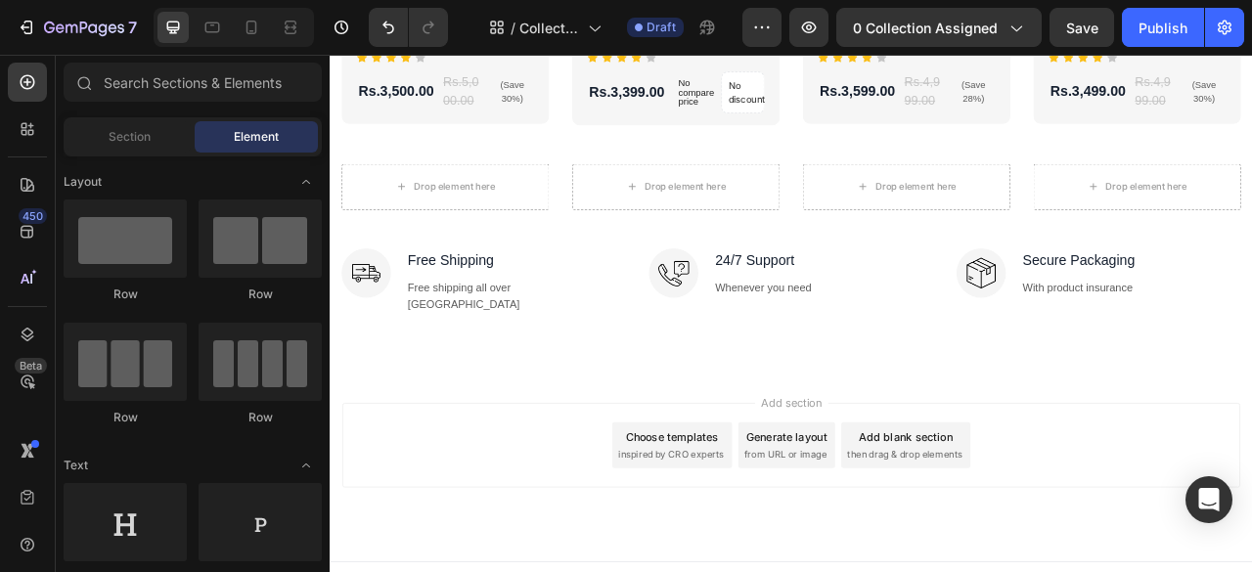
click at [594, 532] on div "Add section Choose templates inspired by CRO experts Generate layout from URL o…" at bounding box center [916, 552] width 1143 height 108
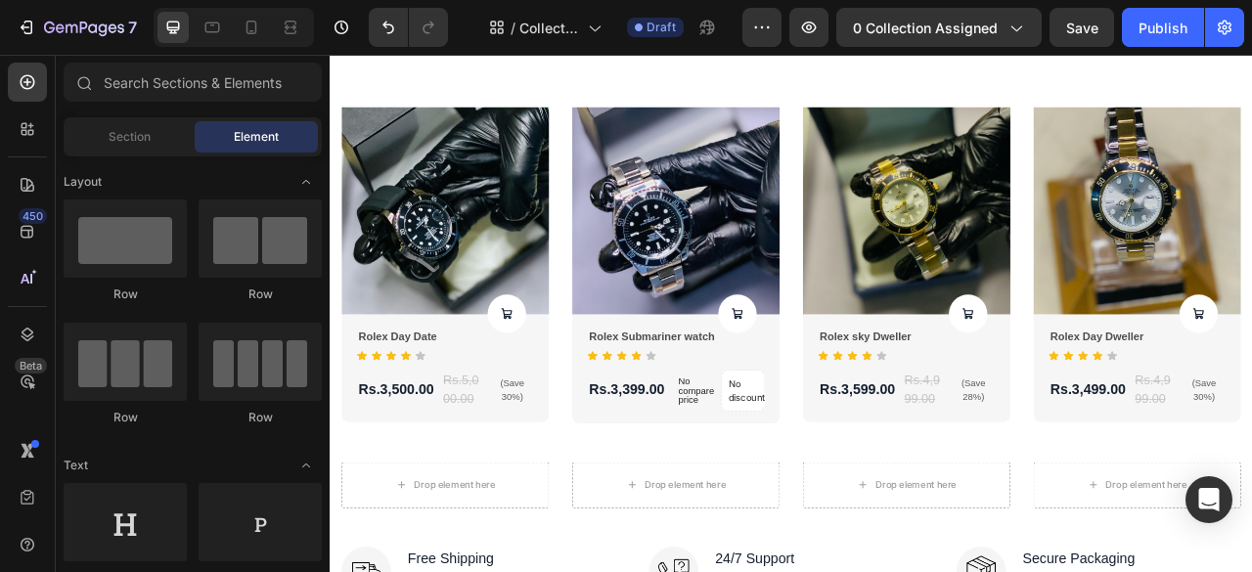
scroll to position [165, 0]
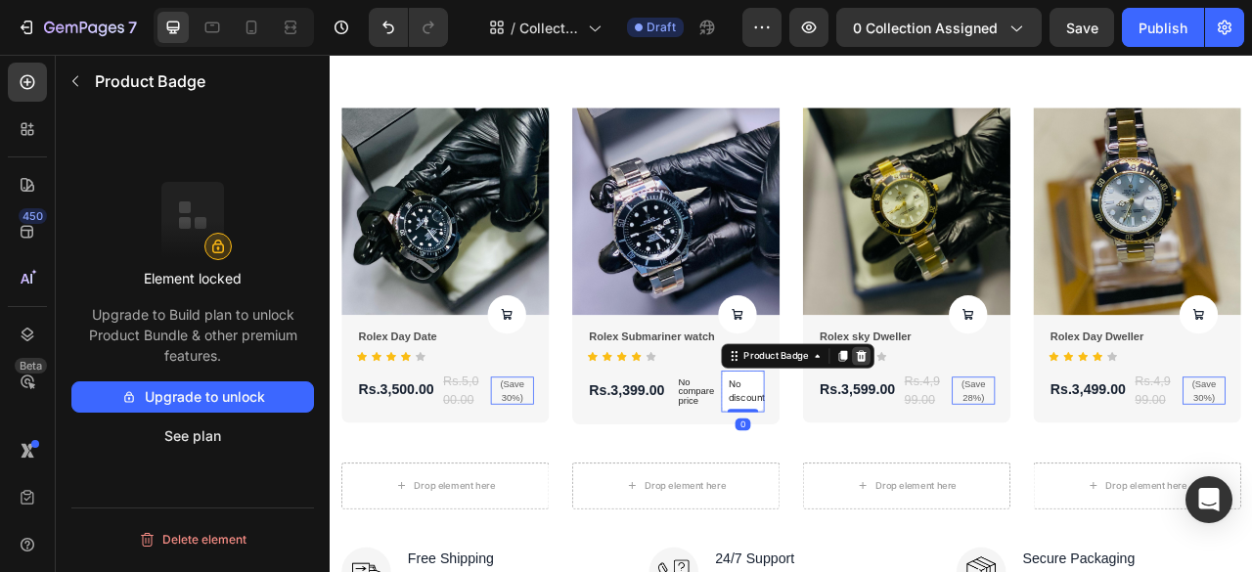
click at [330, 55] on icon at bounding box center [330, 55] width 0 height 0
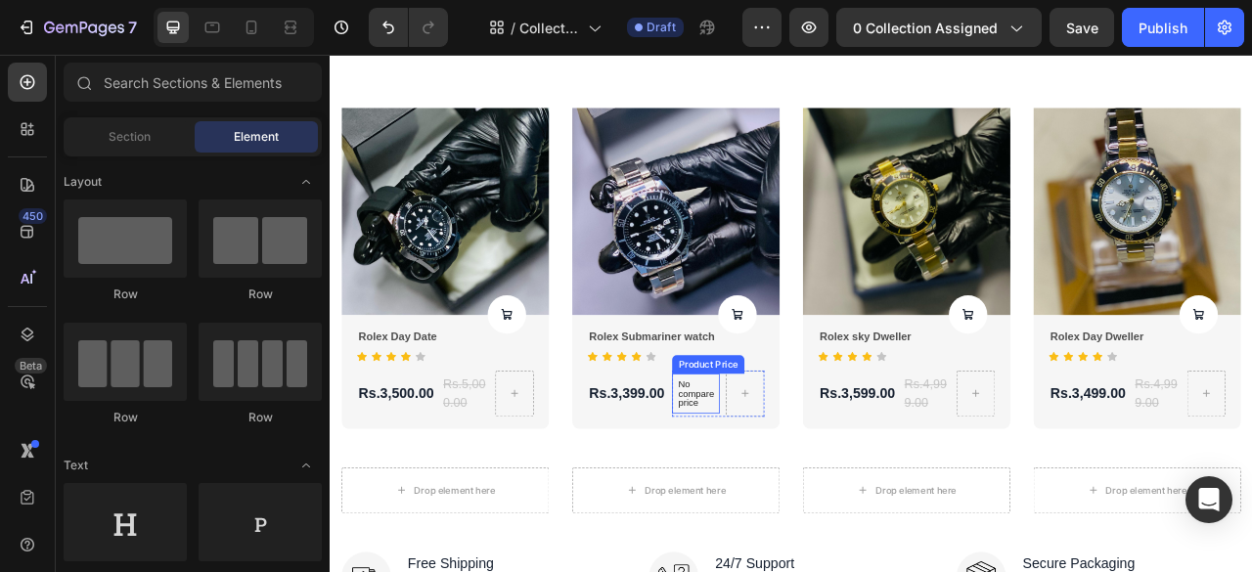
click at [798, 493] on p "No compare price" at bounding box center [795, 486] width 45 height 35
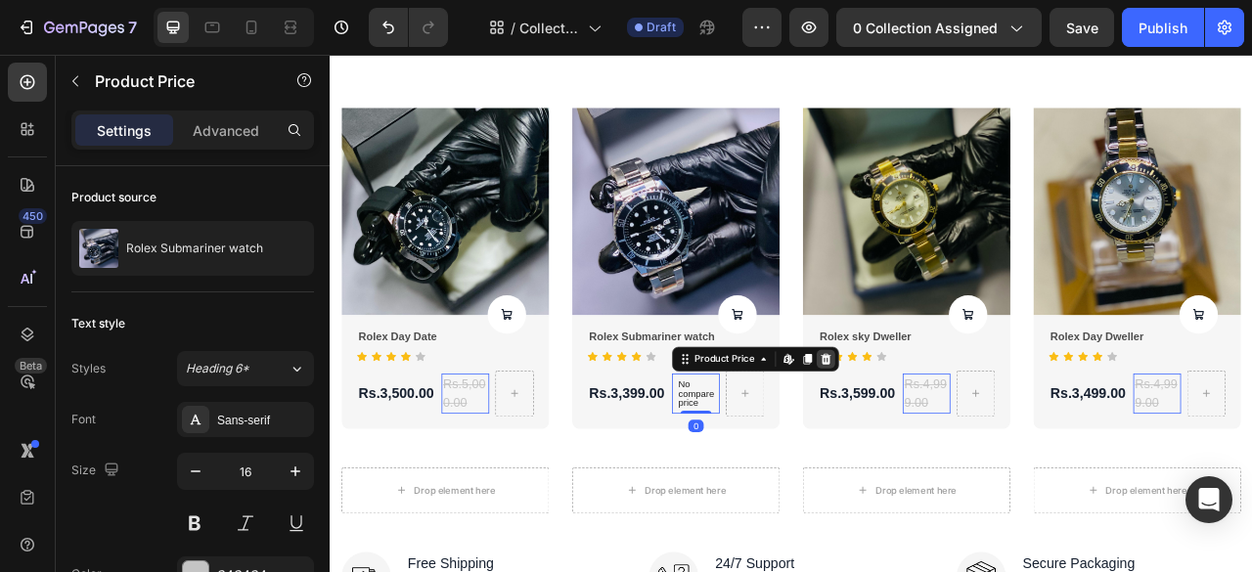
click at [330, 55] on icon at bounding box center [330, 55] width 0 height 0
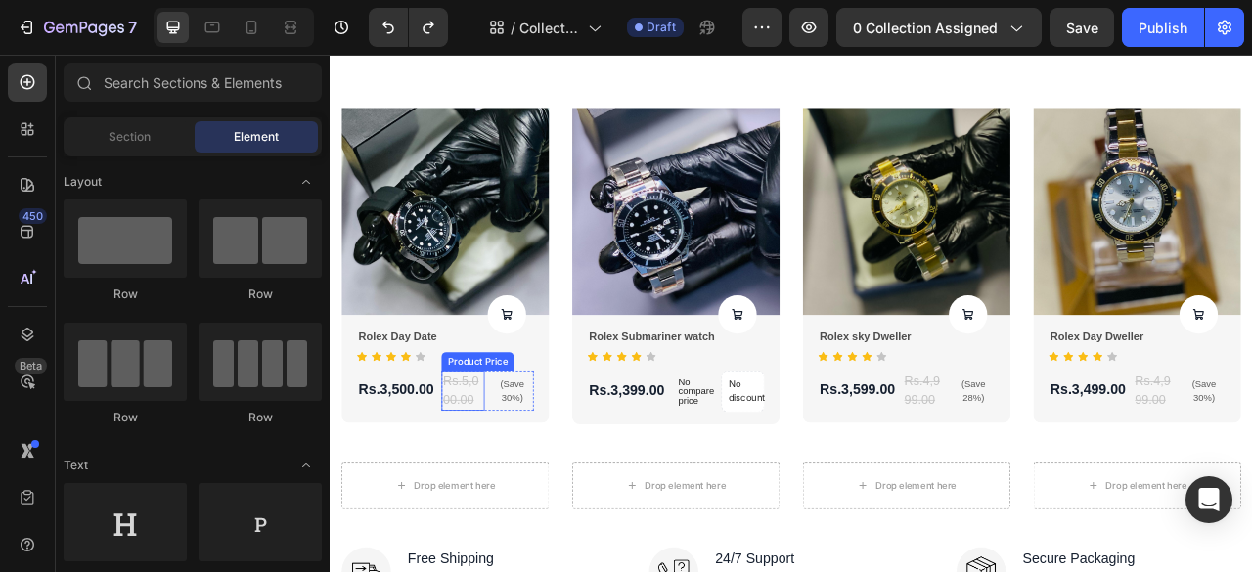
click at [501, 489] on div "Rs.5,000.00" at bounding box center [499, 482] width 55 height 51
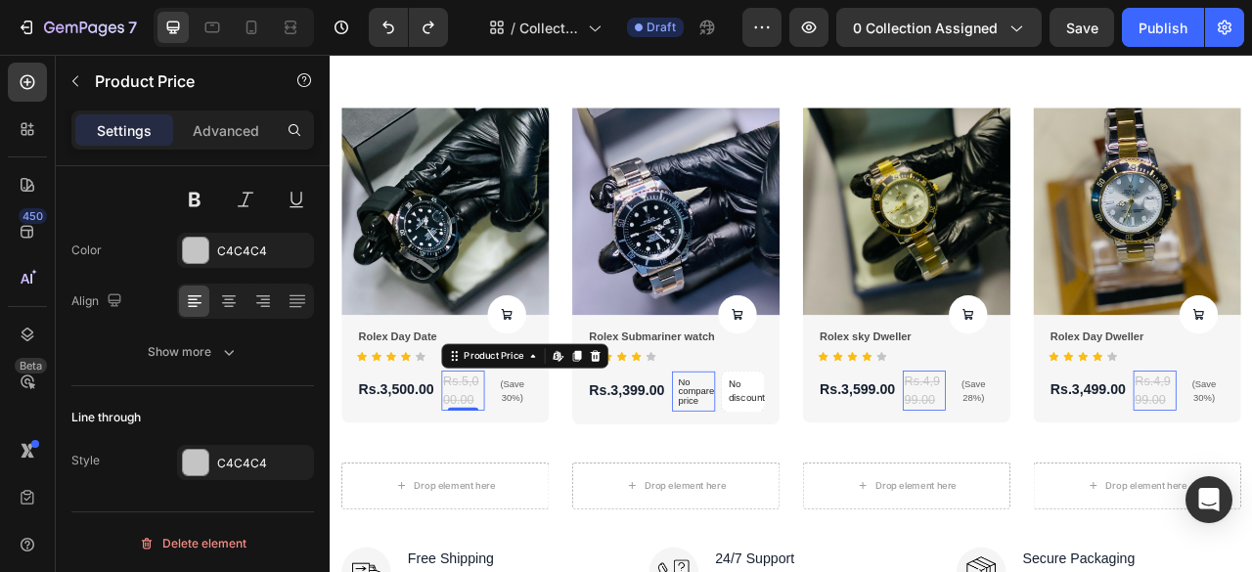
scroll to position [0, 0]
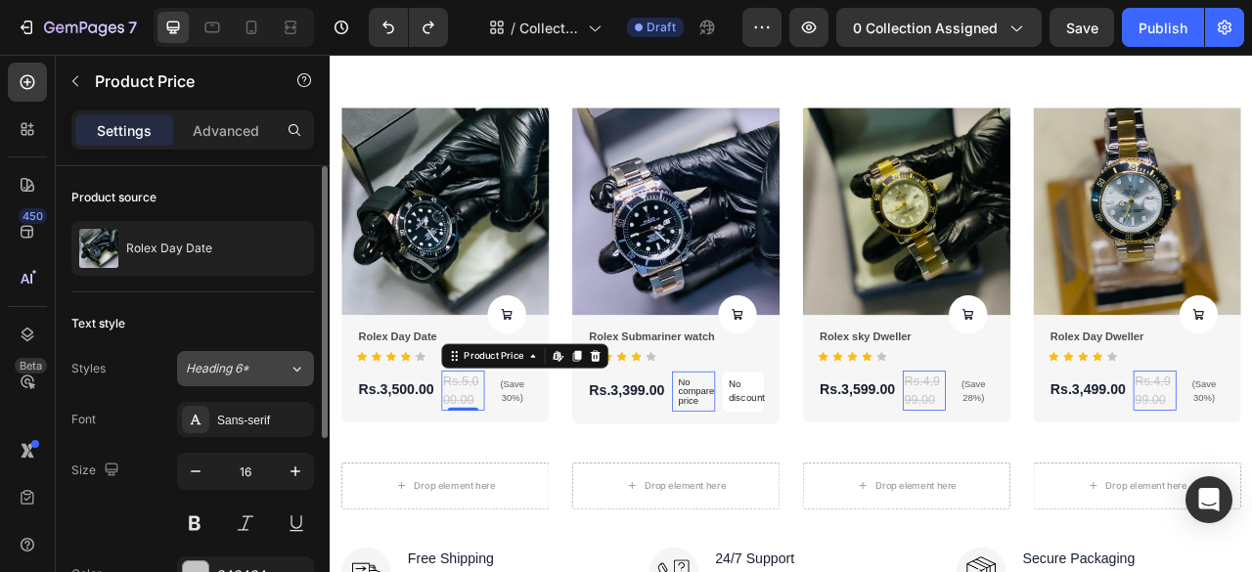
click at [282, 367] on div "Heading 6*" at bounding box center [237, 369] width 103 height 18
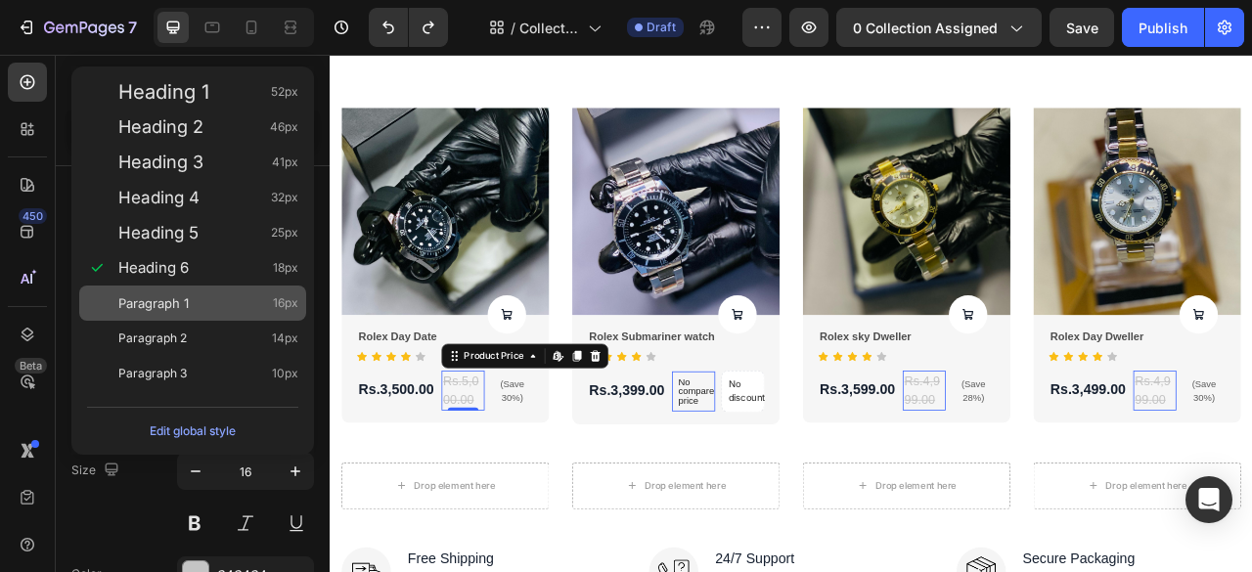
click at [246, 303] on div "Paragraph 1 16px" at bounding box center [208, 304] width 180 height 20
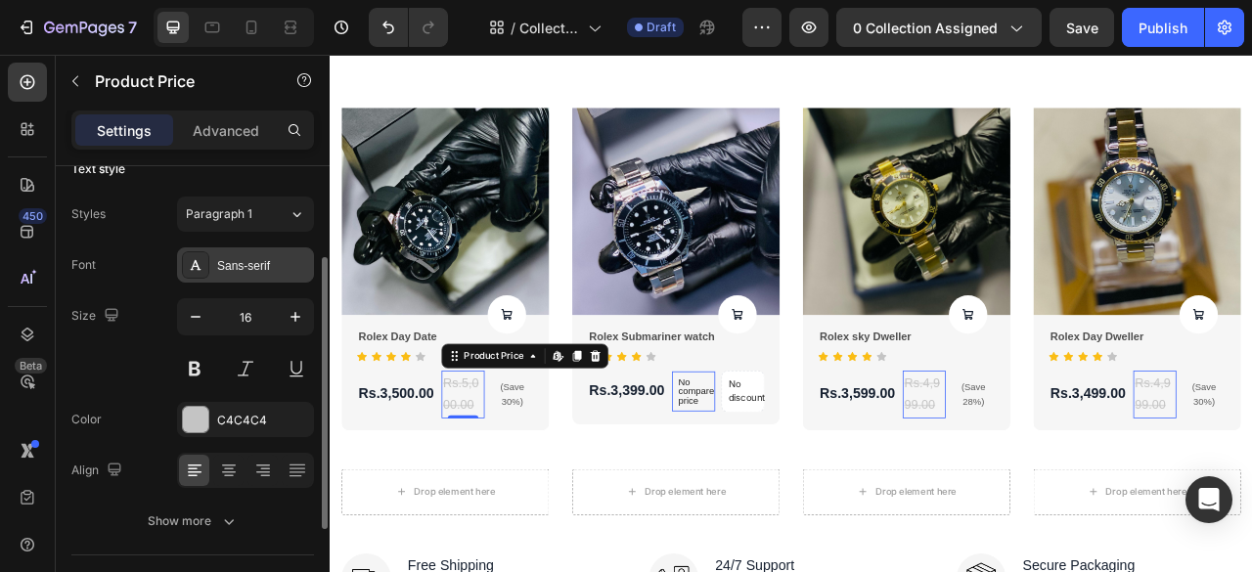
scroll to position [156, 0]
click at [205, 327] on button "button" at bounding box center [195, 315] width 35 height 35
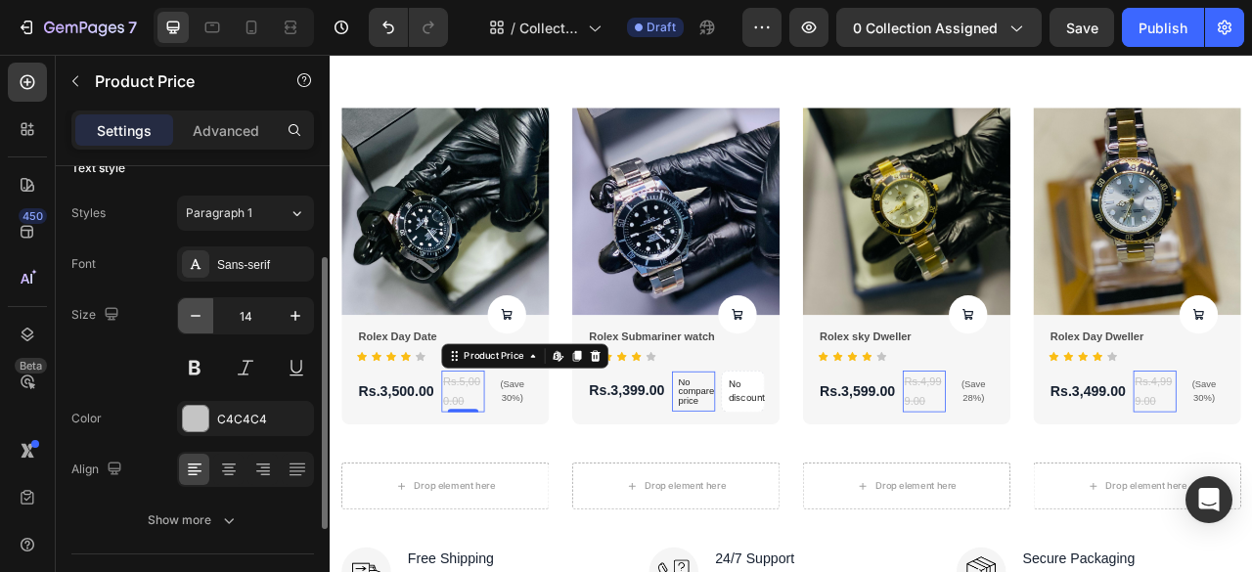
click at [205, 327] on button "button" at bounding box center [195, 315] width 35 height 35
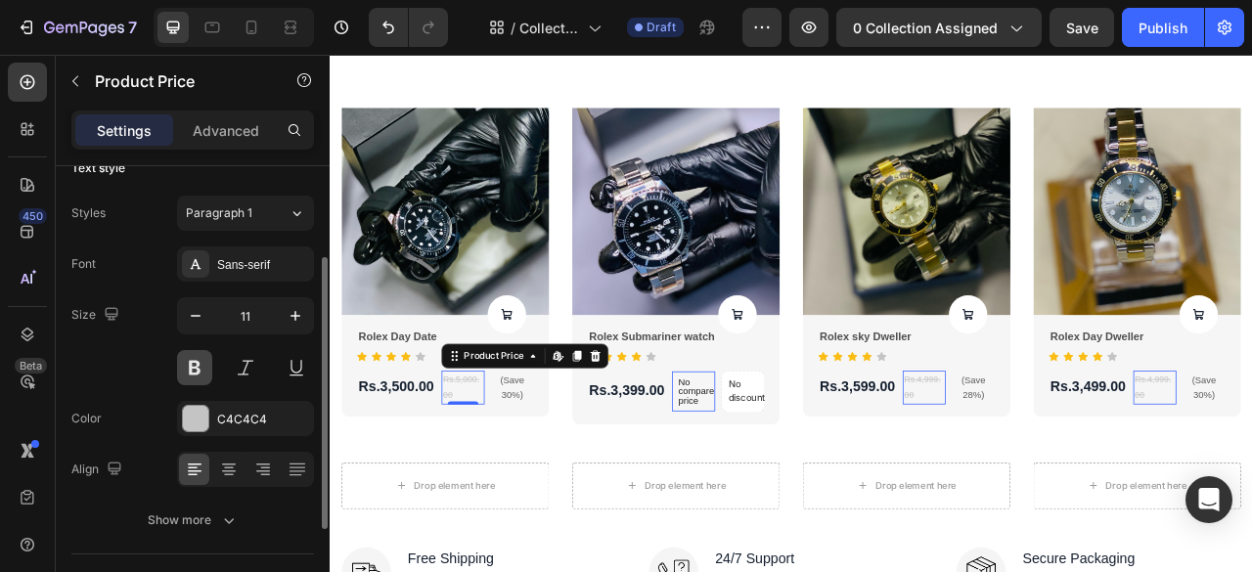
click at [198, 371] on button at bounding box center [194, 367] width 35 height 35
click at [193, 315] on icon "button" at bounding box center [196, 316] width 20 height 20
type input "10"
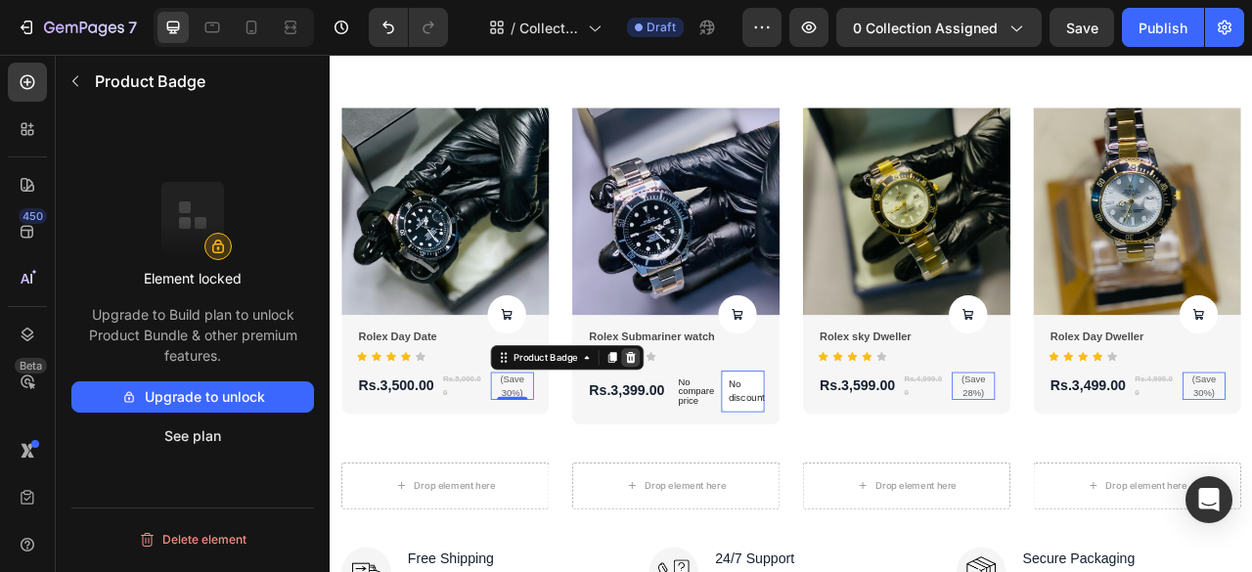
click at [716, 438] on icon at bounding box center [712, 440] width 16 height 16
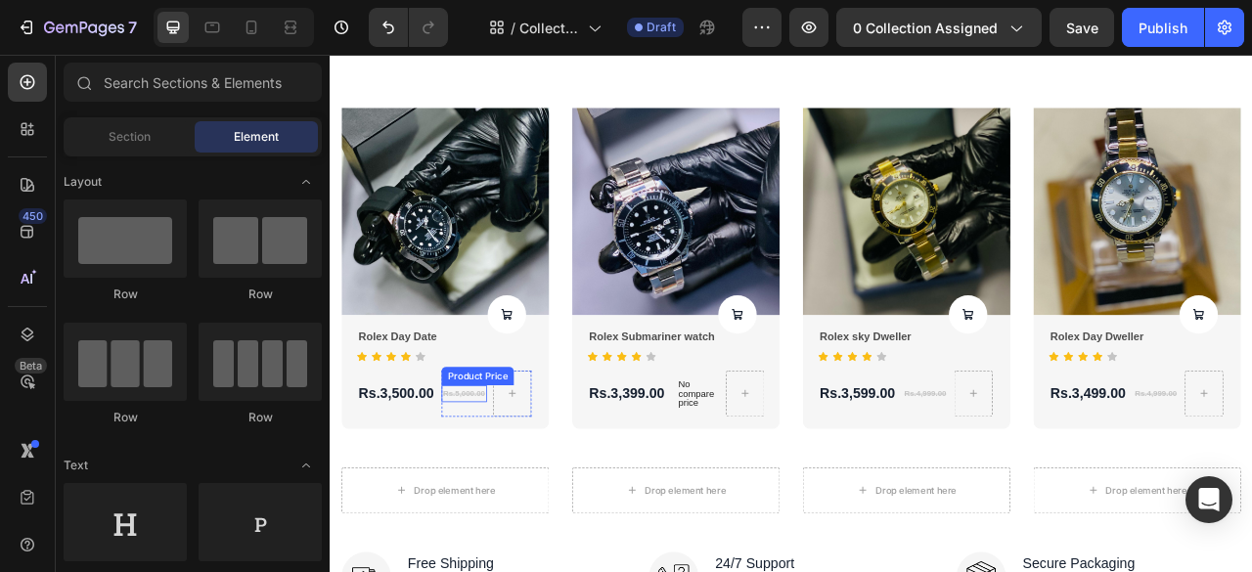
click at [502, 484] on div "Rs.5,000.00" at bounding box center [501, 487] width 58 height 22
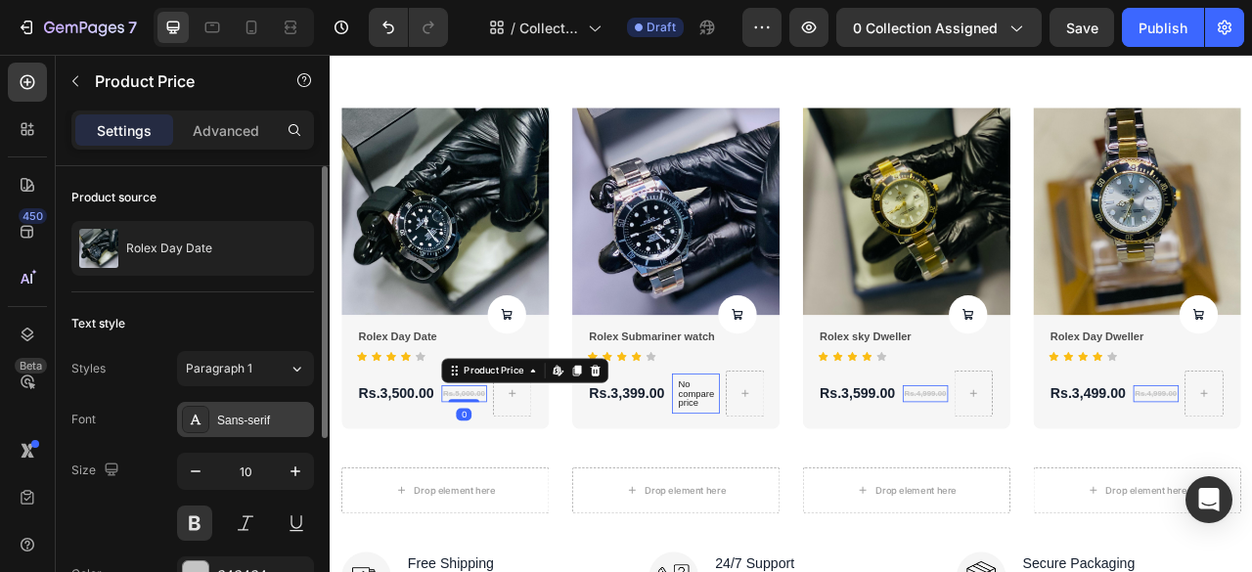
scroll to position [127, 0]
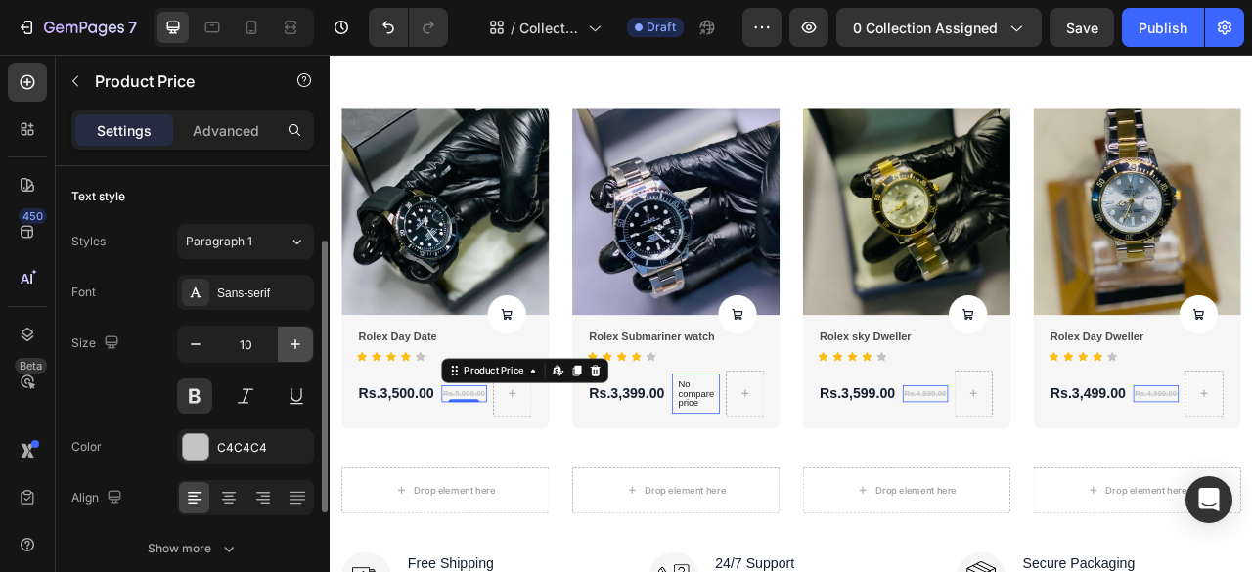
click at [297, 352] on icon "button" at bounding box center [296, 345] width 20 height 20
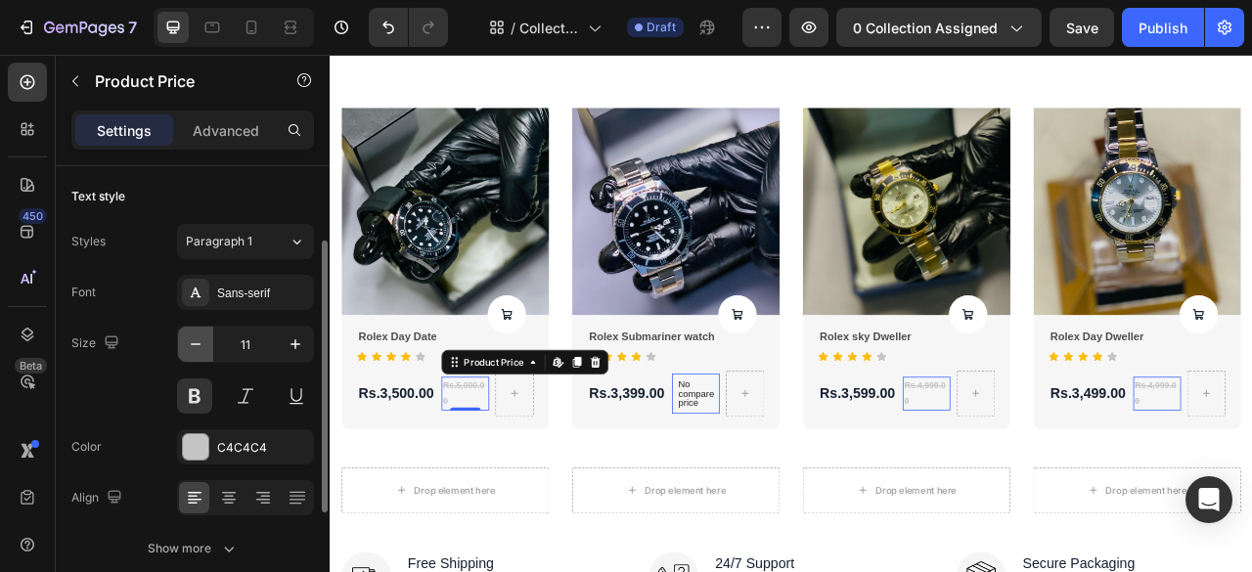
click at [208, 347] on button "button" at bounding box center [195, 344] width 35 height 35
type input "10"
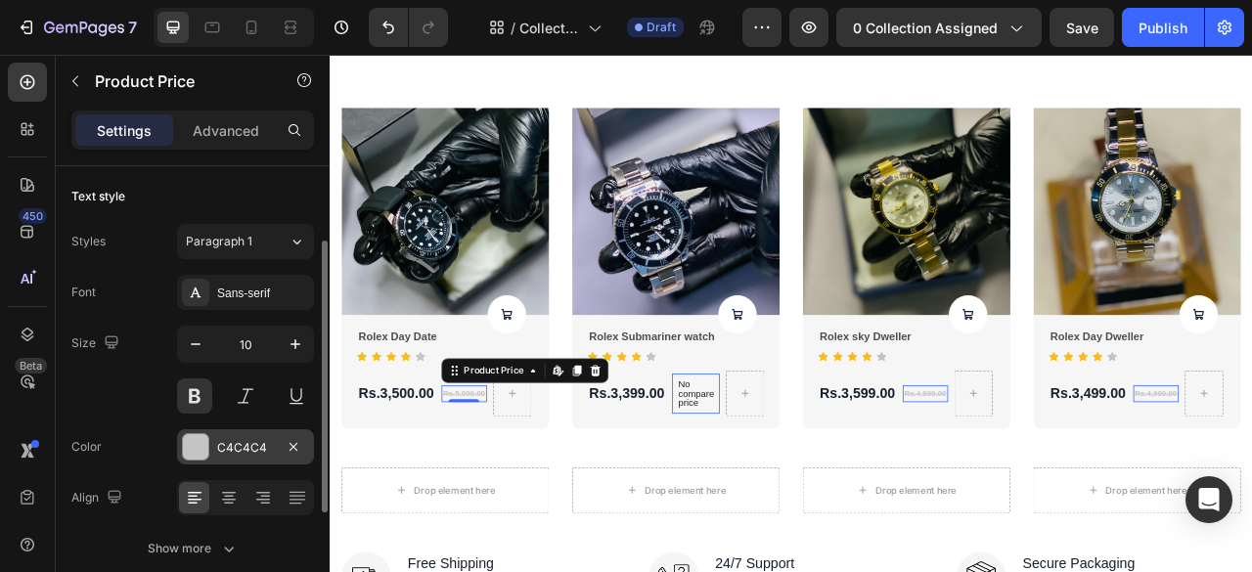
click at [203, 441] on div at bounding box center [195, 446] width 25 height 25
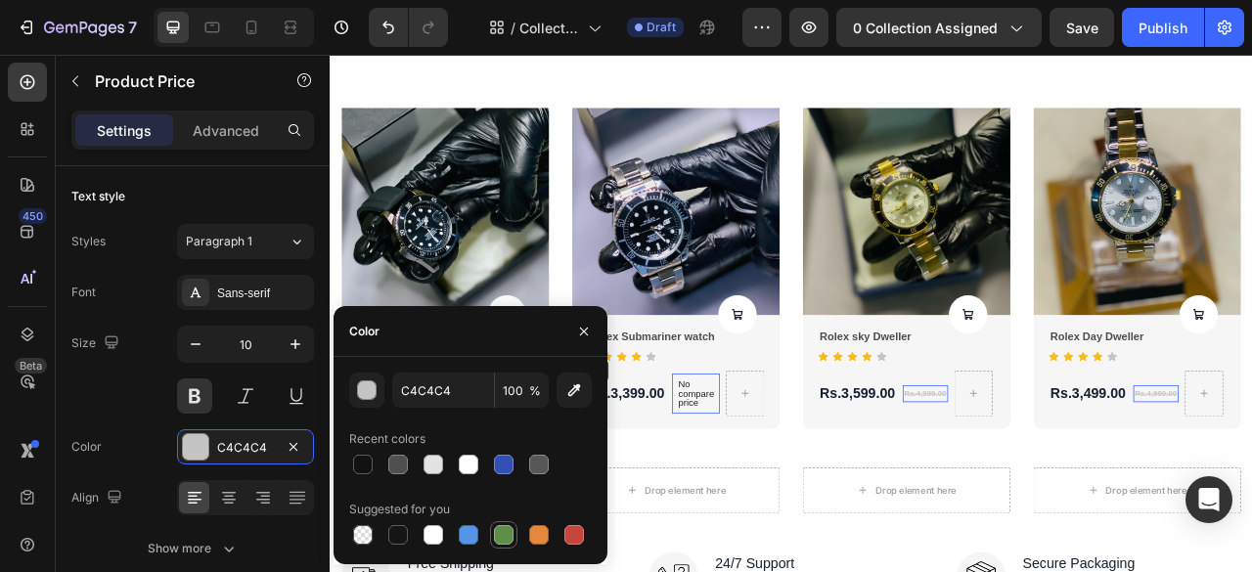
click at [504, 536] on div at bounding box center [504, 535] width 20 height 20
type input "5E8E49"
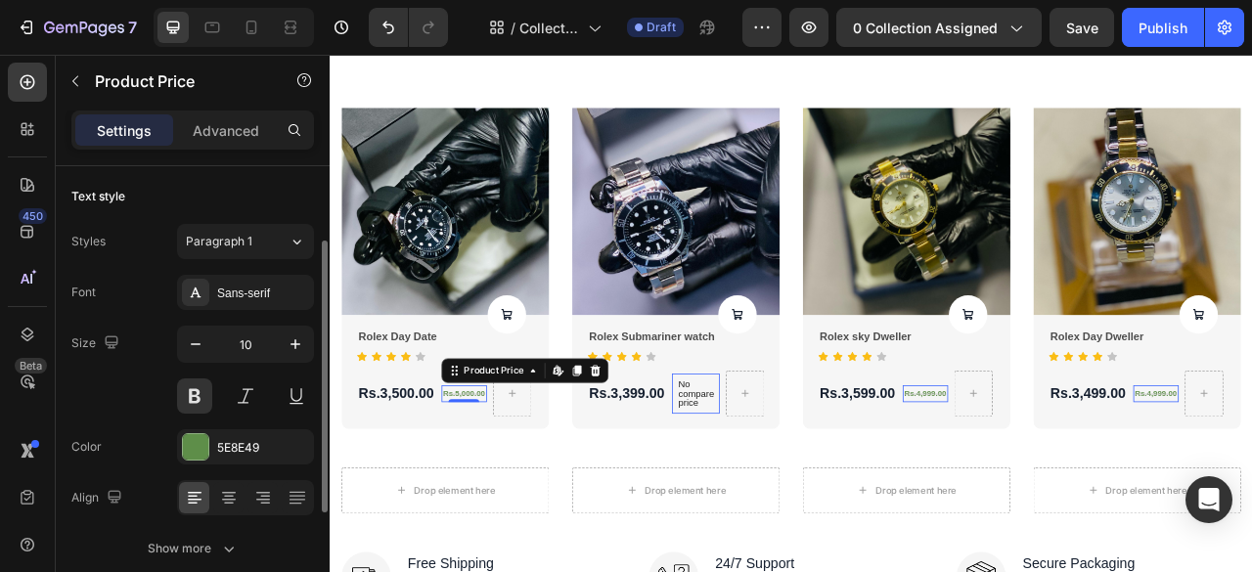
click at [136, 457] on div "Color 5E8E49" at bounding box center [192, 447] width 243 height 35
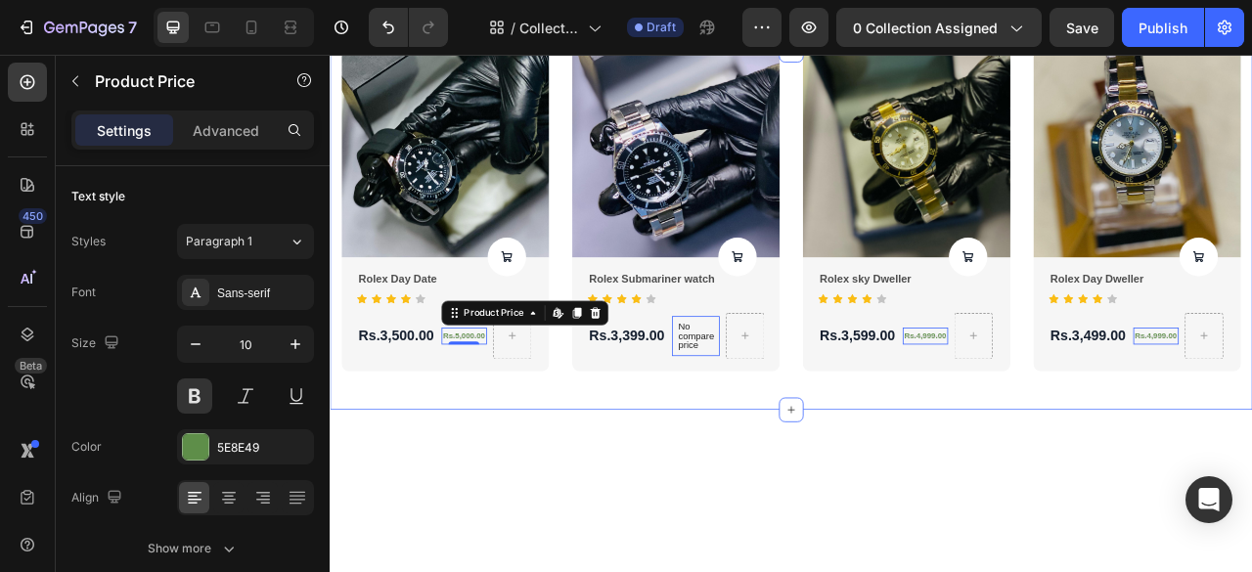
scroll to position [0, 0]
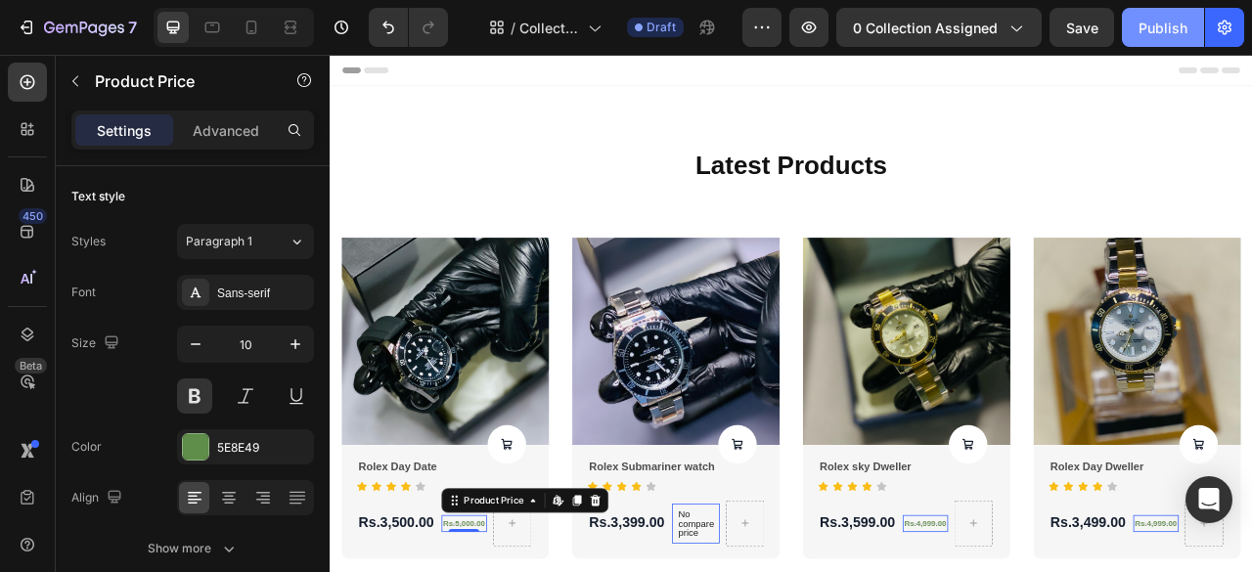
click at [1172, 33] on div "Publish" at bounding box center [1163, 28] width 49 height 21
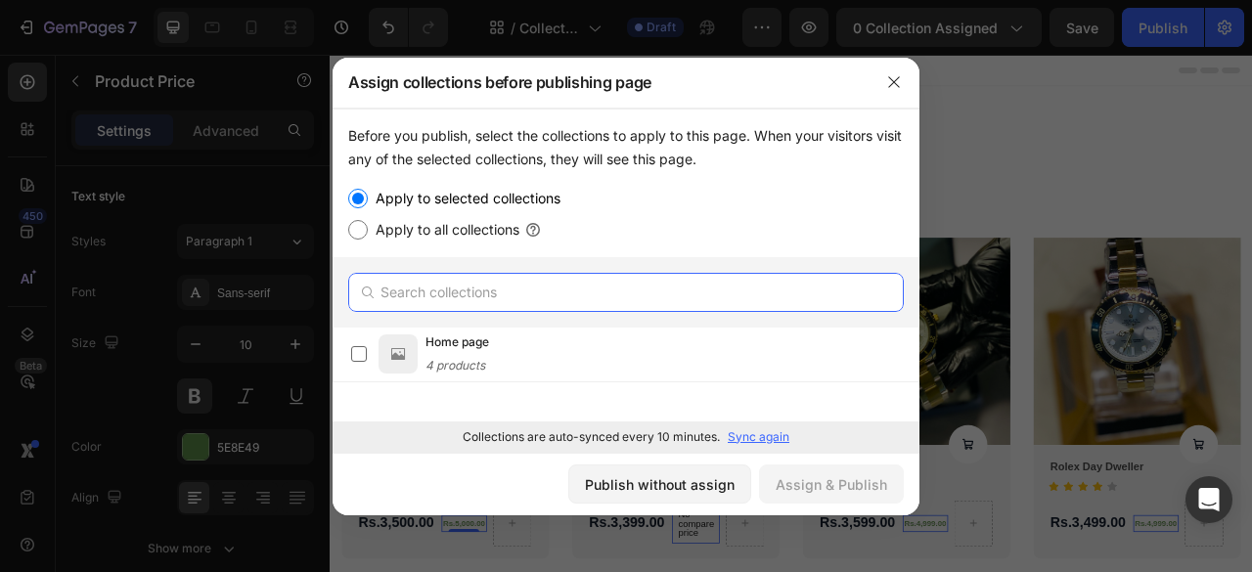
click at [609, 279] on input "text" at bounding box center [626, 292] width 556 height 39
click at [367, 238] on input "Apply to all collections" at bounding box center [358, 230] width 20 height 20
radio input "true"
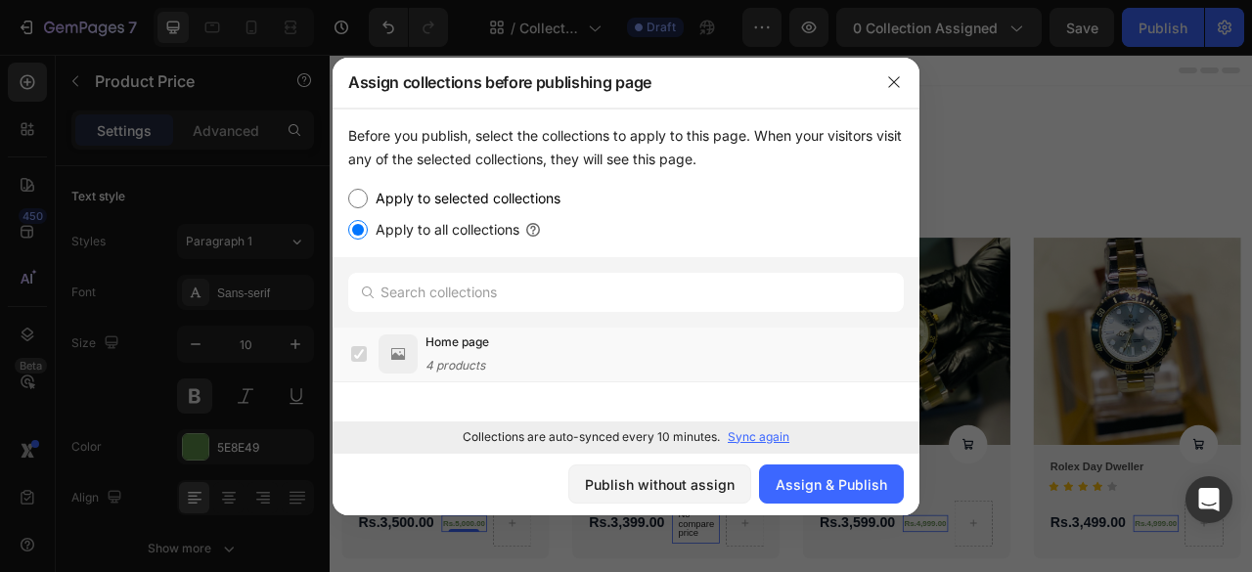
click at [361, 234] on input "Apply to all collections" at bounding box center [358, 230] width 20 height 20
click at [373, 195] on label "Apply to selected collections" at bounding box center [464, 198] width 193 height 23
click at [368, 195] on input "Apply to selected collections" at bounding box center [358, 199] width 20 height 20
radio input "true"
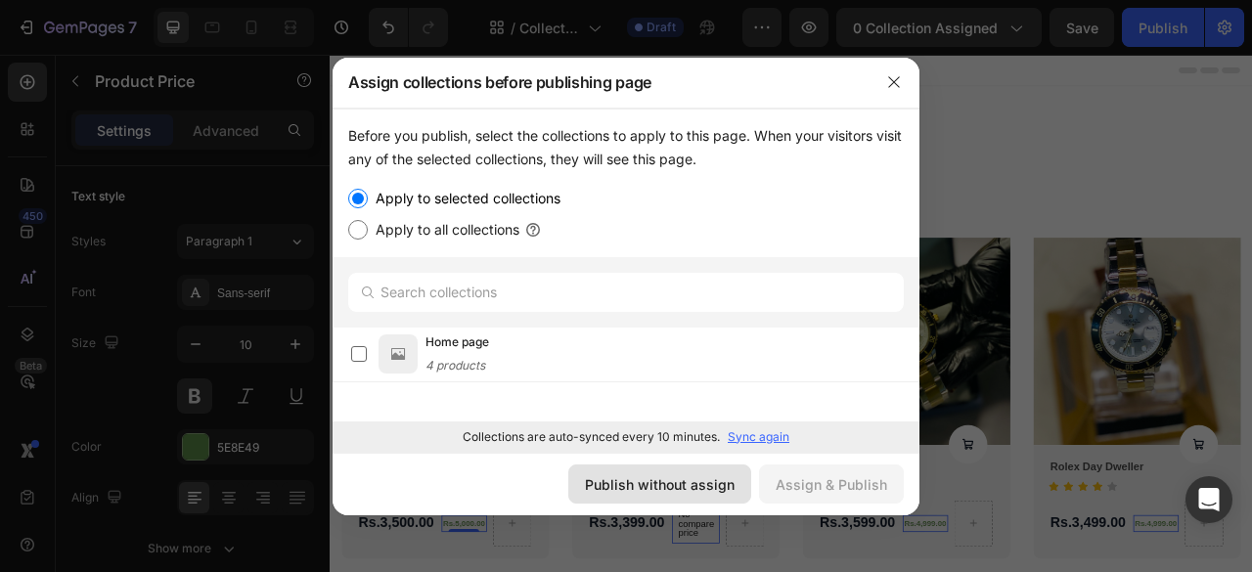
click at [656, 476] on div "Publish without assign" at bounding box center [660, 485] width 150 height 21
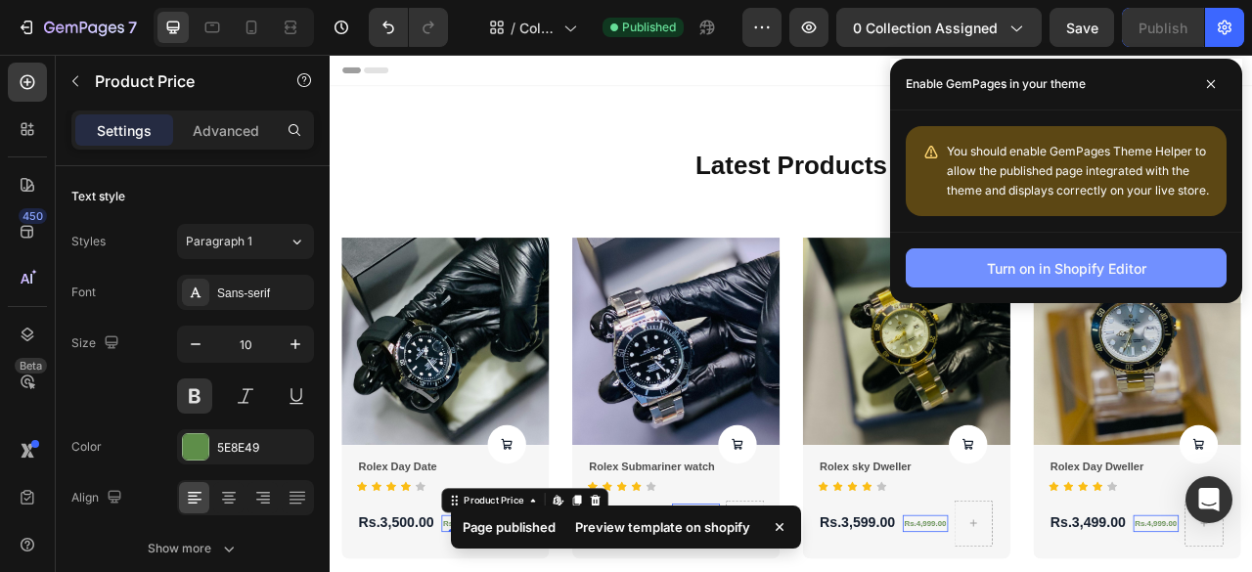
click at [1104, 259] on div "Turn on in Shopify Editor" at bounding box center [1066, 268] width 159 height 21
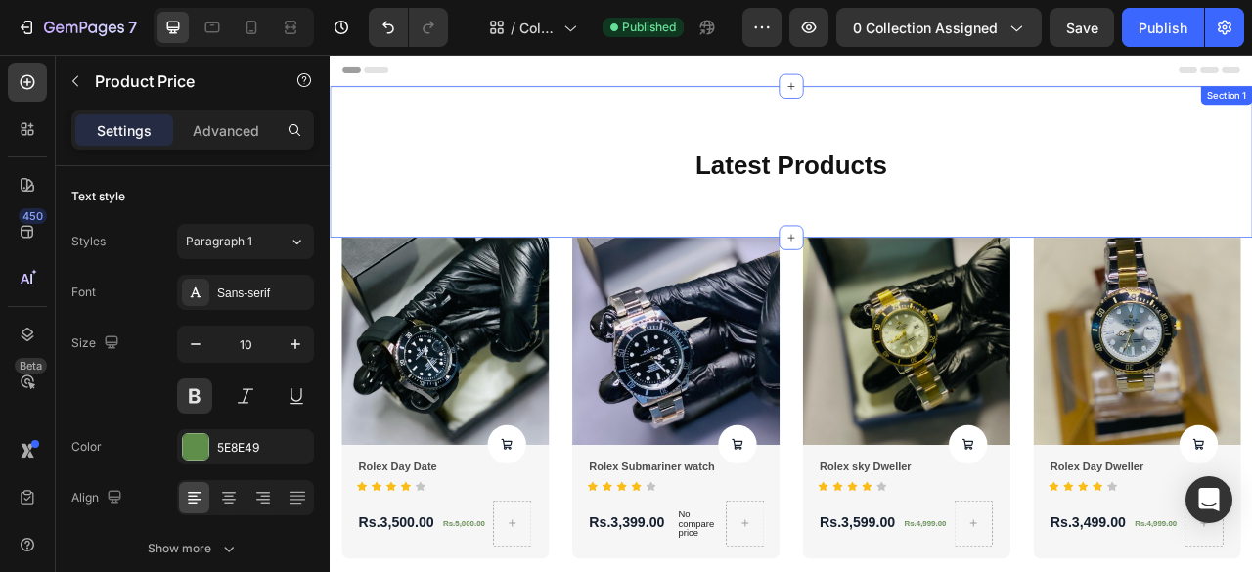
scroll to position [5, 0]
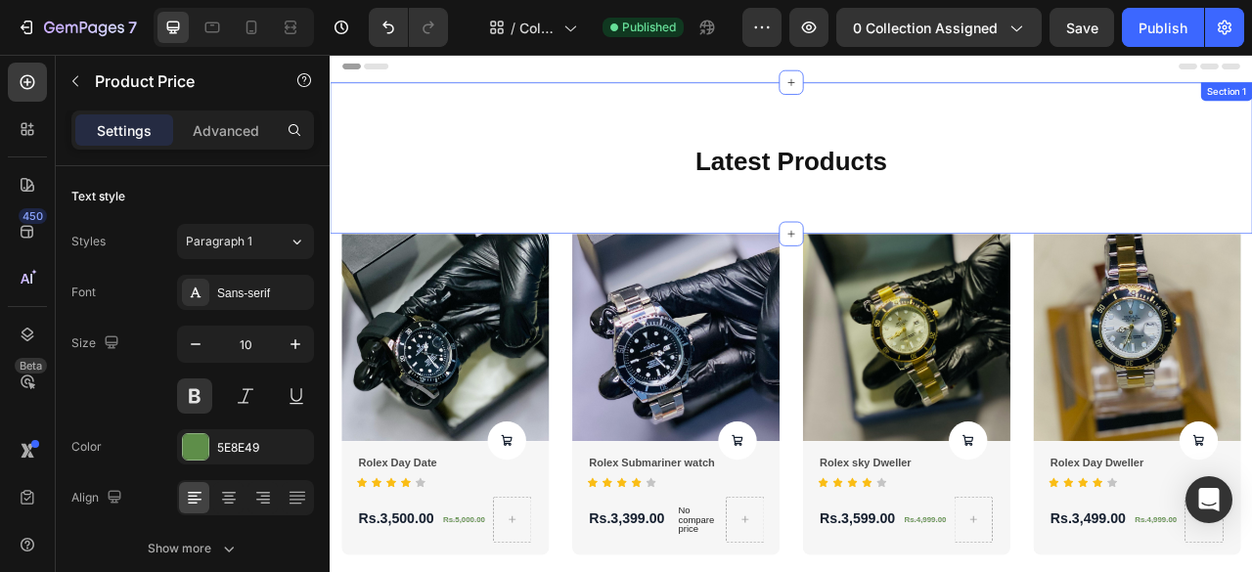
click at [529, 128] on div "Latest Products Heading Row Section 1" at bounding box center [917, 186] width 1174 height 193
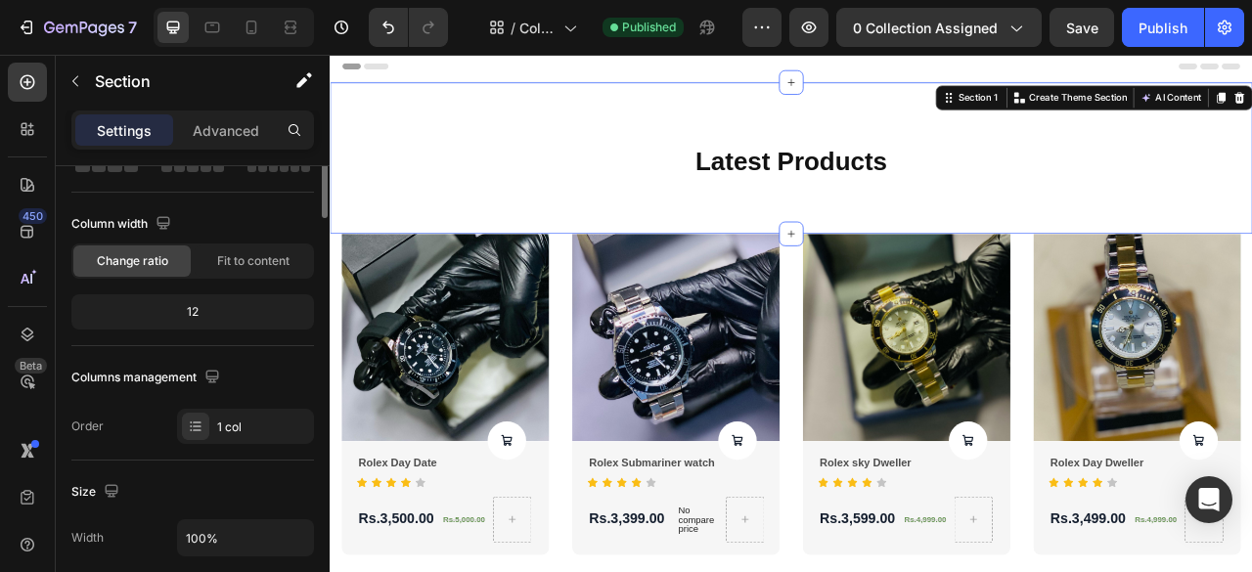
scroll to position [0, 0]
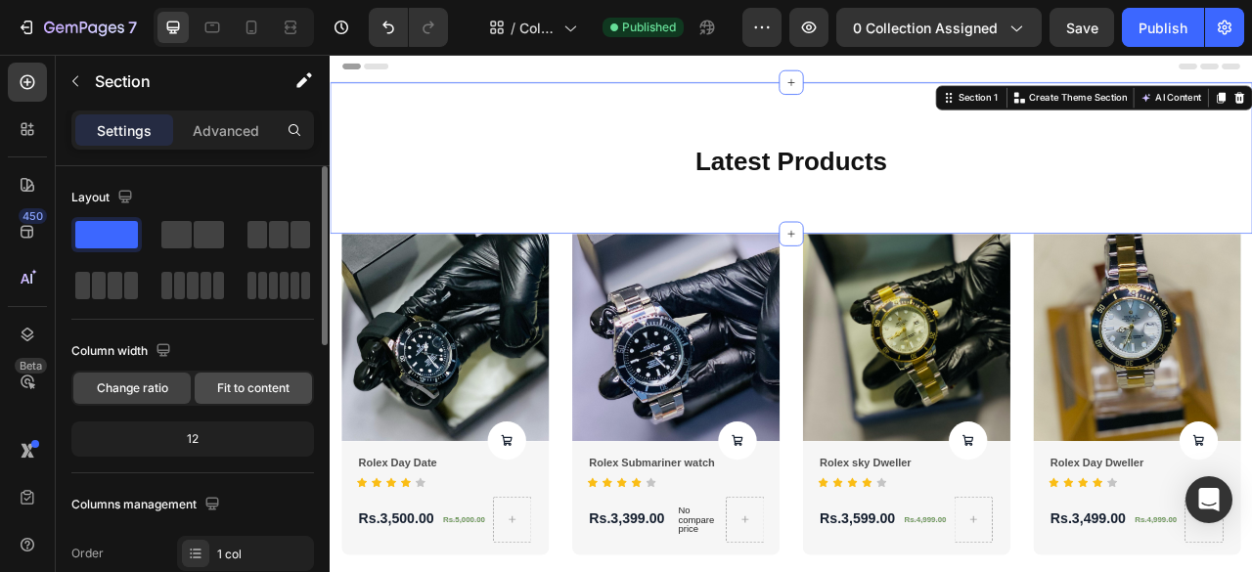
click at [242, 396] on div "Fit to content" at bounding box center [253, 388] width 117 height 31
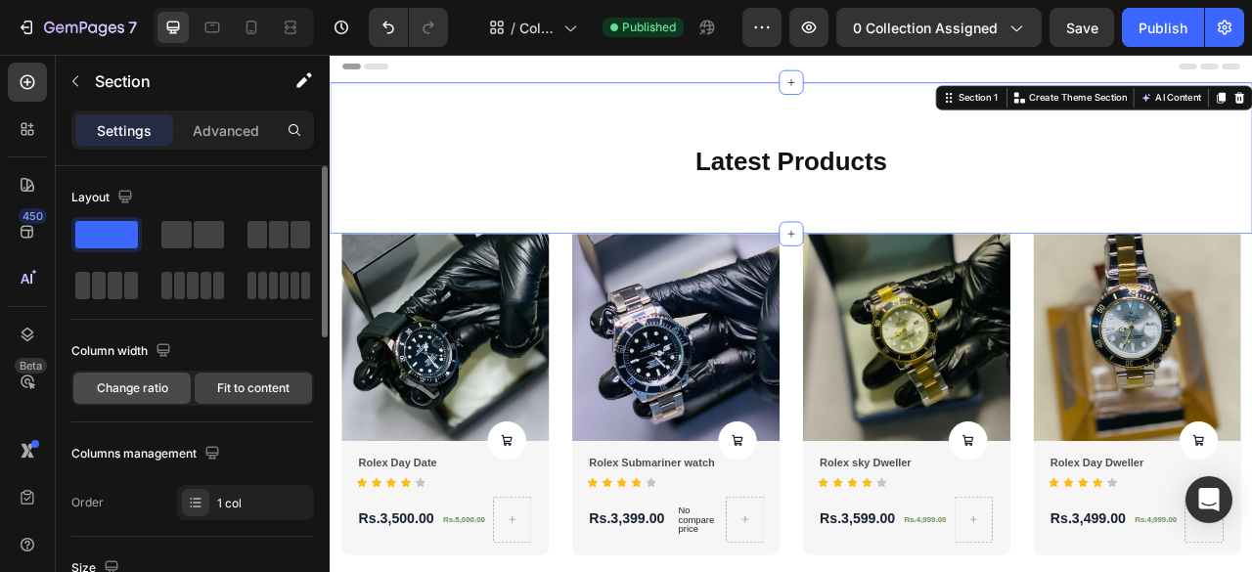
click at [155, 390] on span "Change ratio" at bounding box center [132, 389] width 71 height 18
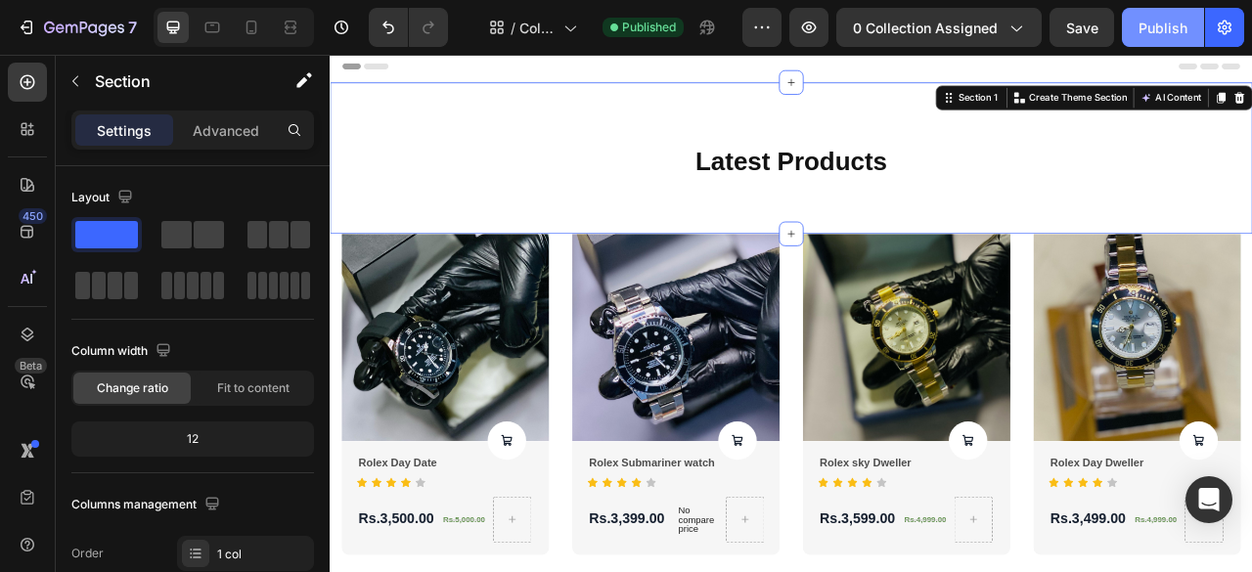
click at [1149, 38] on button "Publish" at bounding box center [1163, 27] width 82 height 39
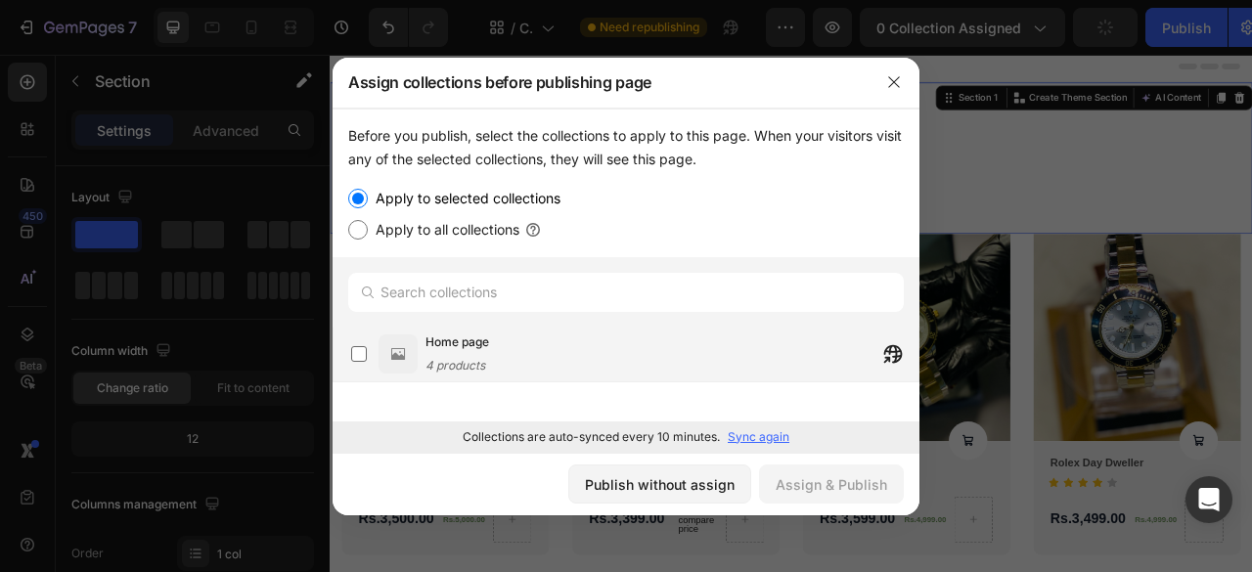
click at [488, 357] on div "Home page 4 products" at bounding box center [672, 354] width 493 height 43
click at [810, 472] on button "Assign & Publish" at bounding box center [831, 484] width 145 height 39
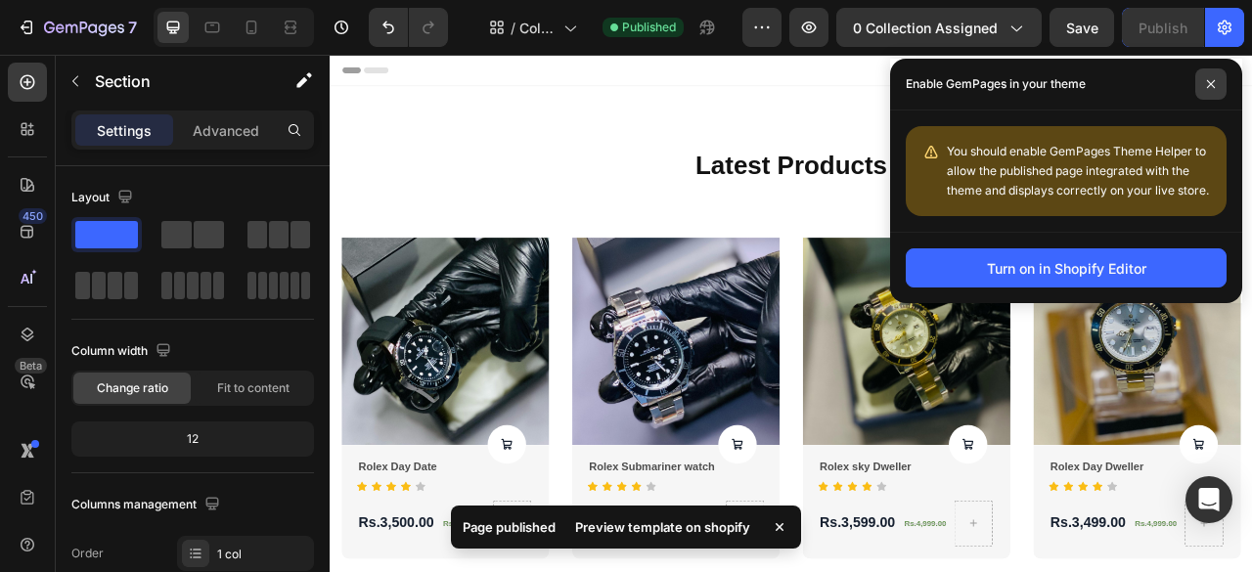
click at [1213, 82] on icon at bounding box center [1211, 84] width 8 height 8
